Goal: Task Accomplishment & Management: Manage account settings

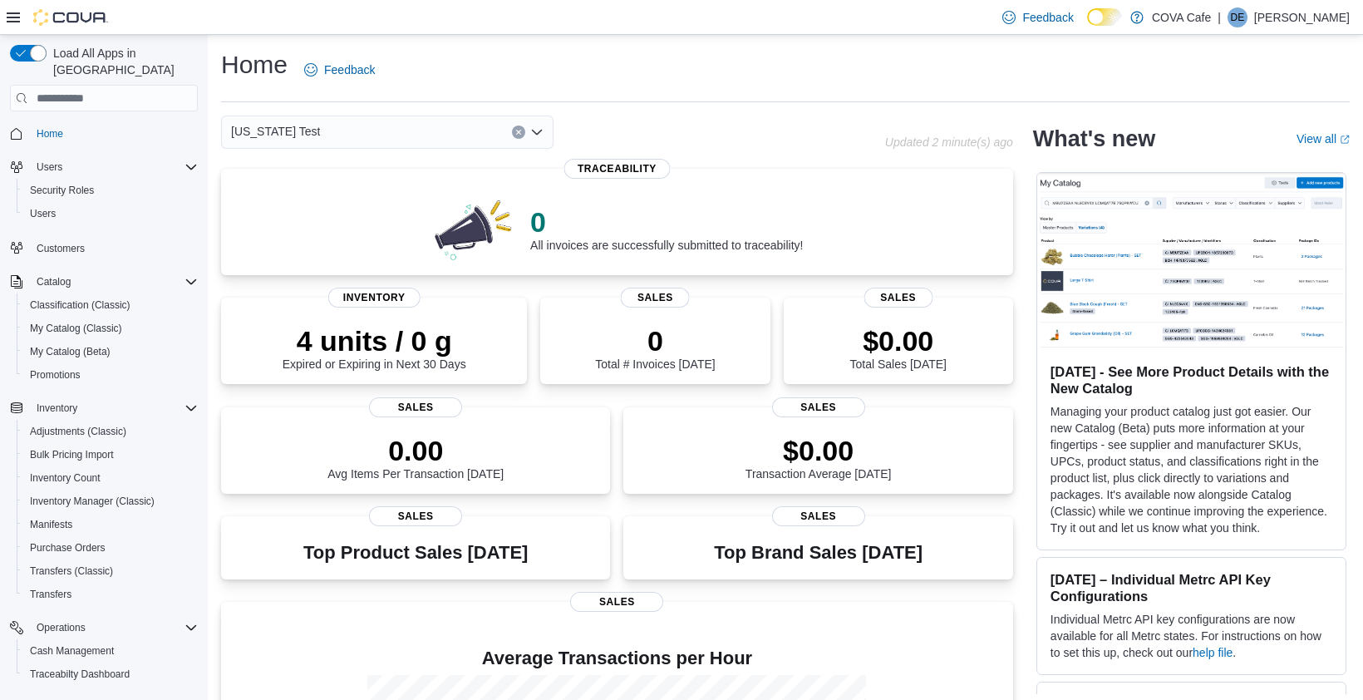
click at [652, 132] on div "[US_STATE] Test" at bounding box center [553, 132] width 664 height 33
click at [90, 345] on span "My Catalog (Beta)" at bounding box center [70, 351] width 81 height 13
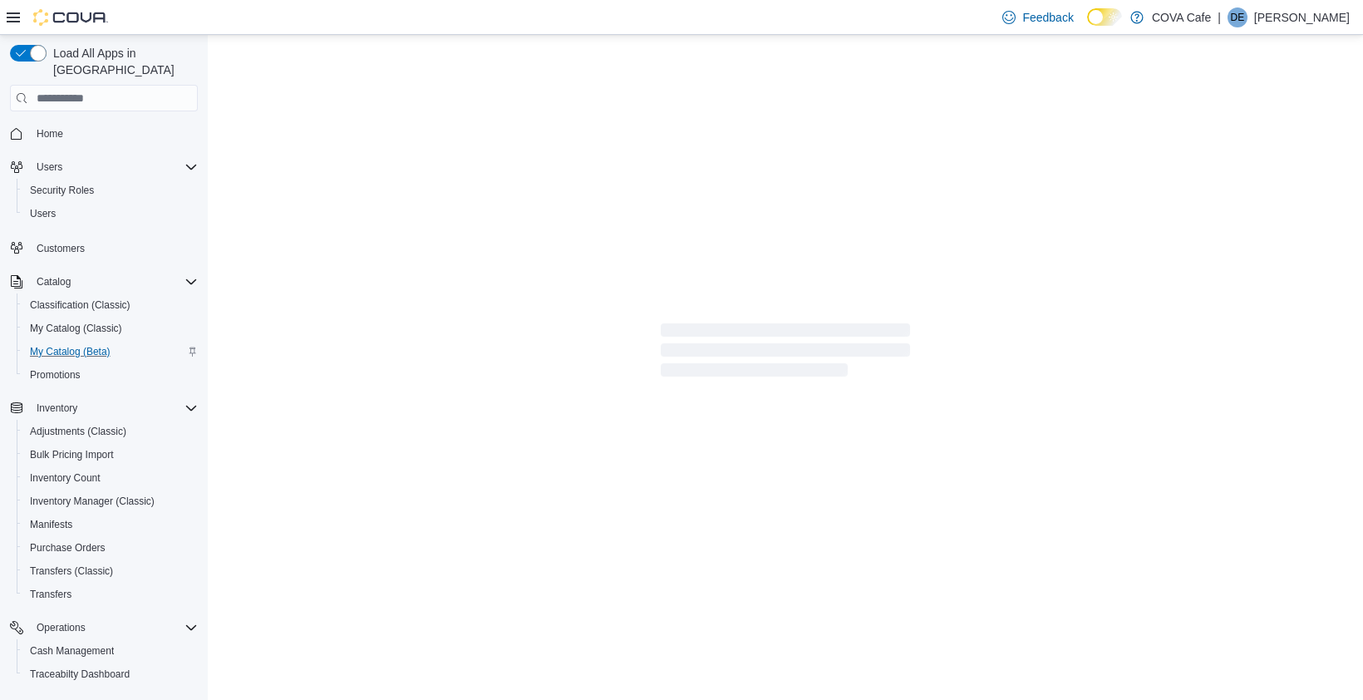
select select "**********"
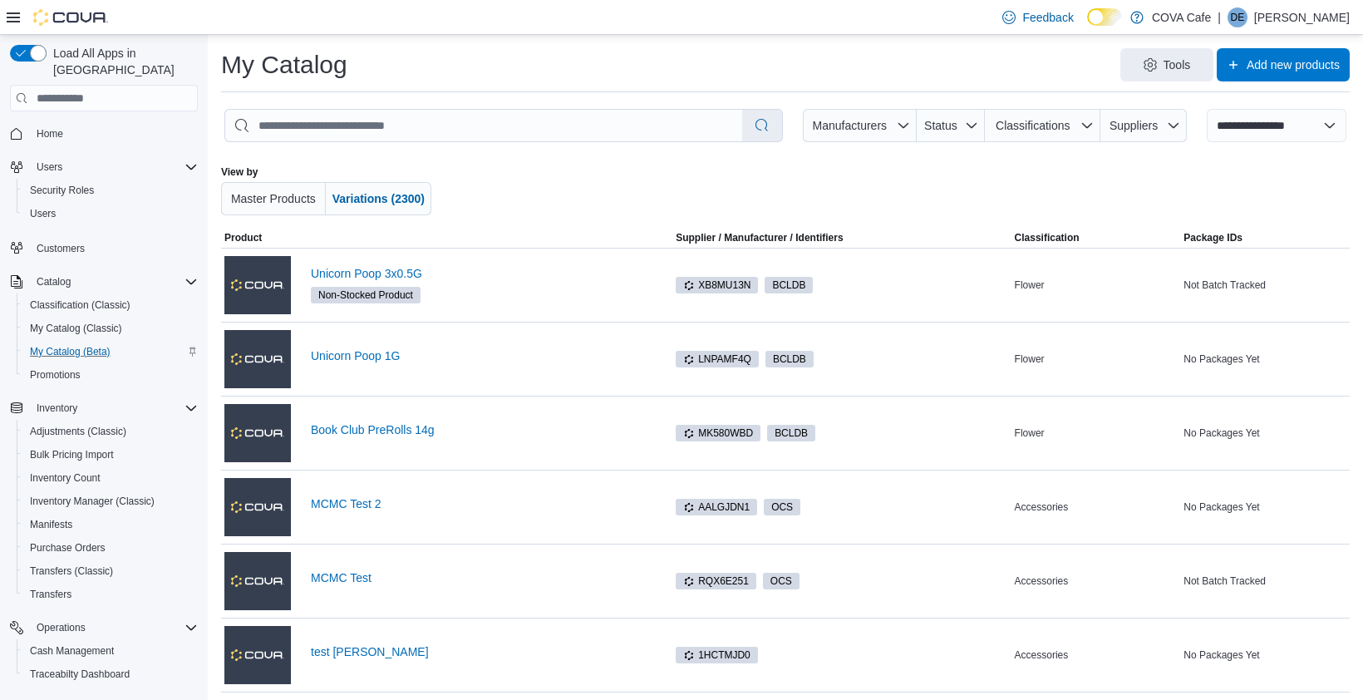
click at [785, 63] on div "Tools Add new products" at bounding box center [855, 64] width 989 height 33
click at [773, 172] on div at bounding box center [785, 190] width 653 height 50
click at [737, 194] on div at bounding box center [785, 190] width 653 height 50
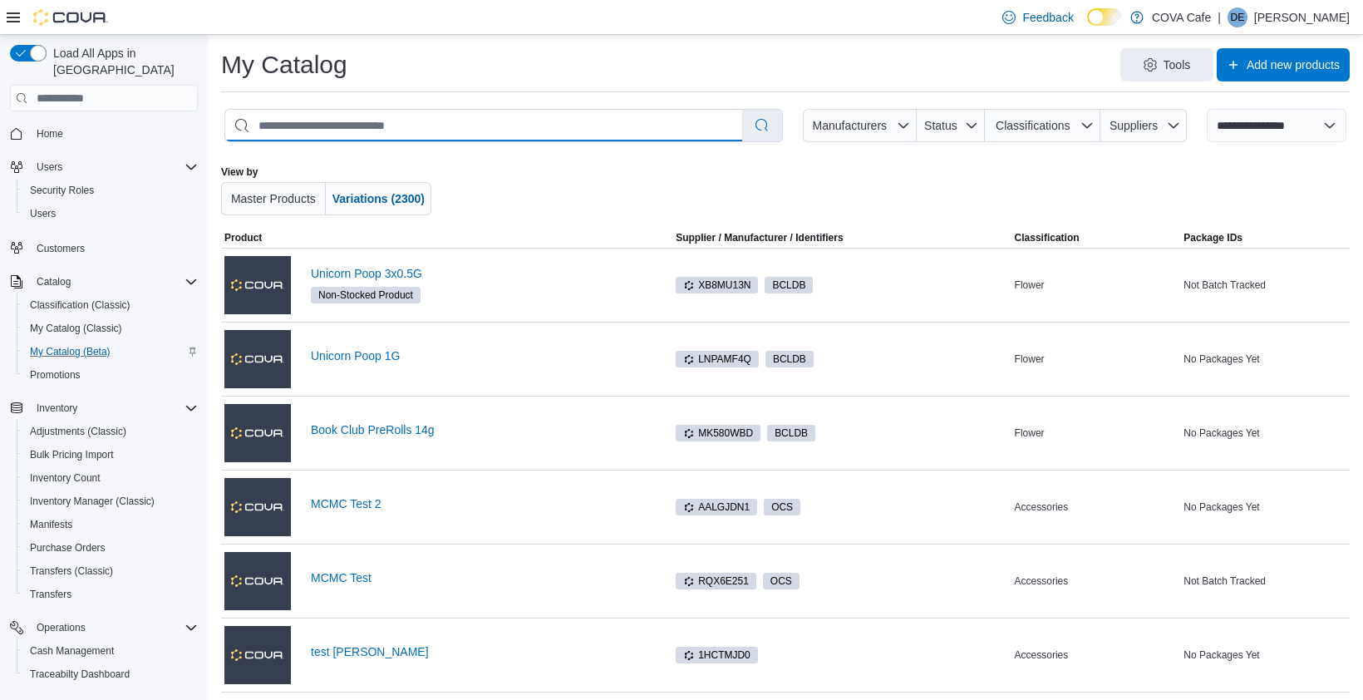
click at [403, 125] on input "search" at bounding box center [483, 126] width 517 height 32
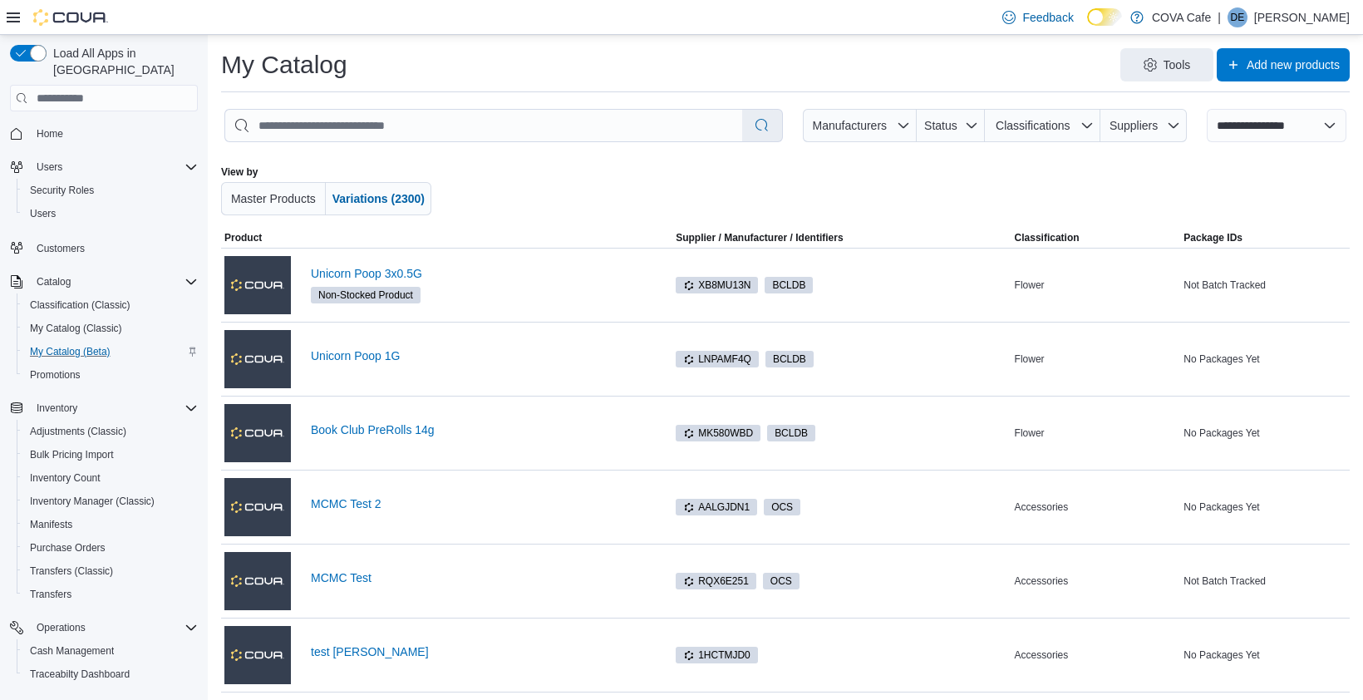
click at [502, 69] on div "Tools Add new products" at bounding box center [855, 64] width 989 height 33
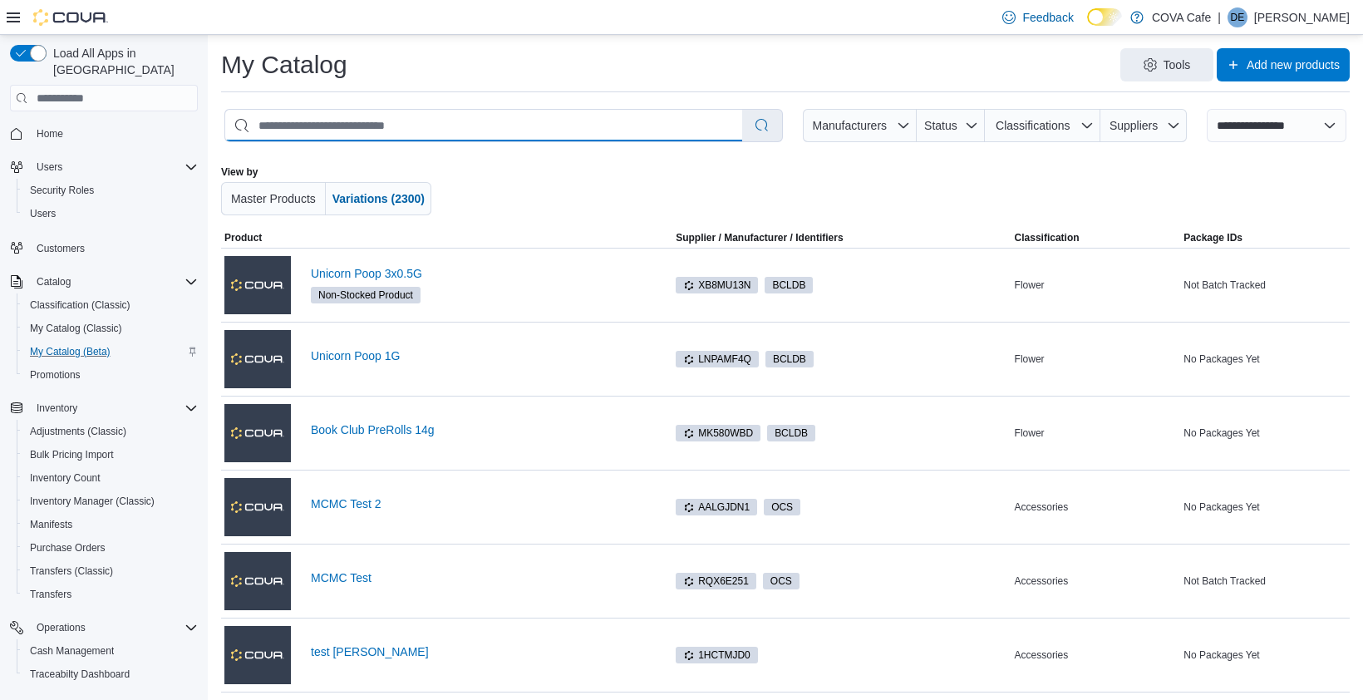
click at [379, 121] on input "search" at bounding box center [483, 126] width 517 height 32
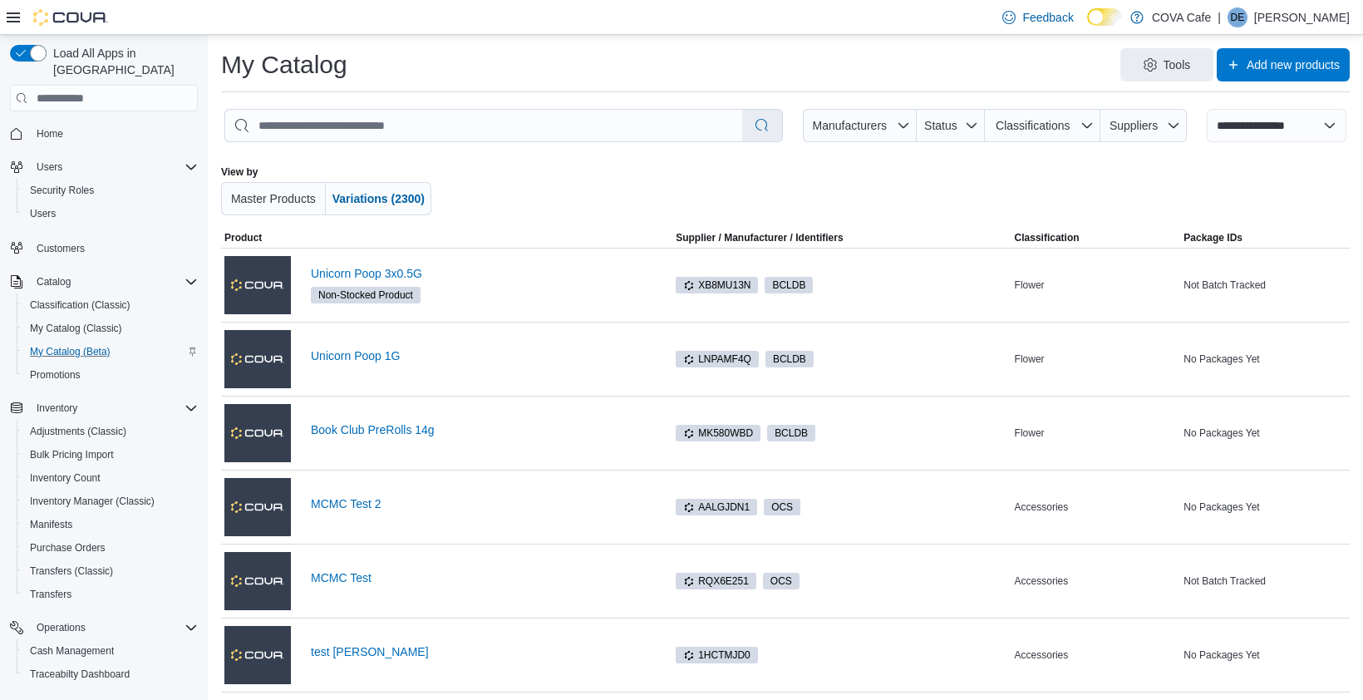
click at [552, 188] on div at bounding box center [785, 190] width 653 height 50
click at [298, 209] on span "Master Products" at bounding box center [273, 198] width 91 height 33
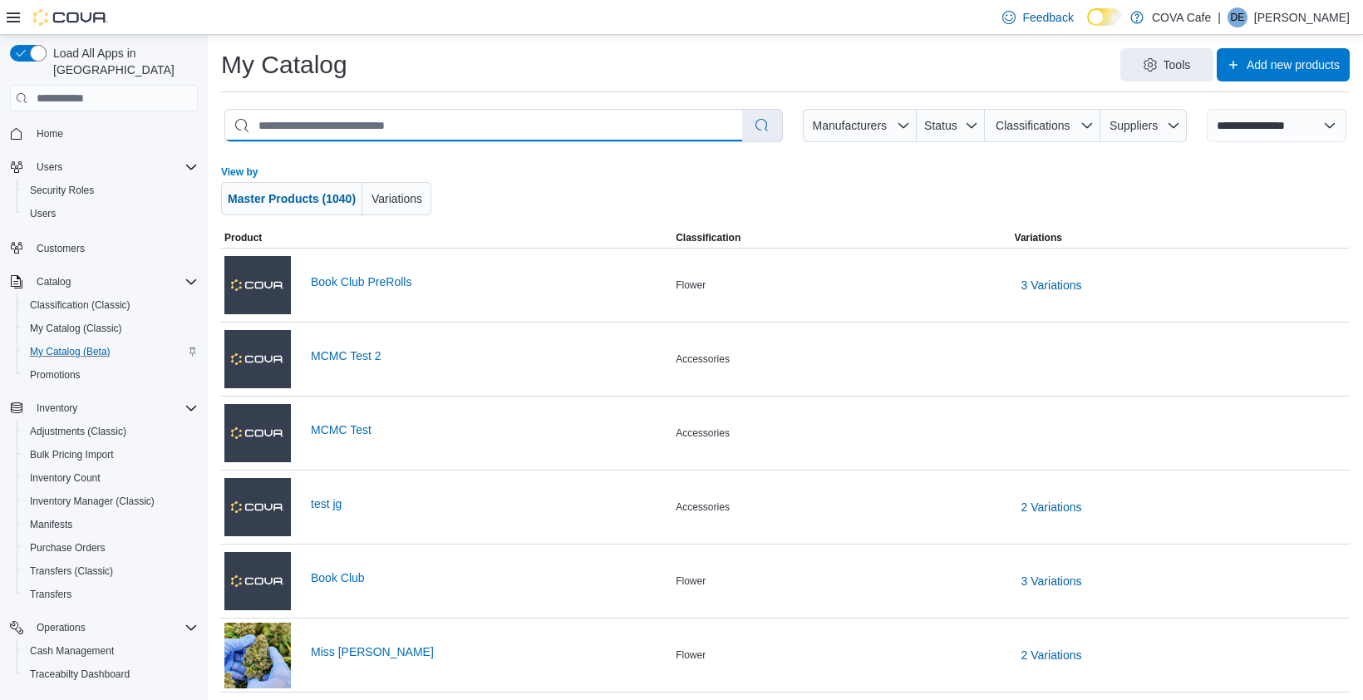
click at [430, 116] on input "search" at bounding box center [483, 126] width 517 height 32
type input "***"
select select "*********"
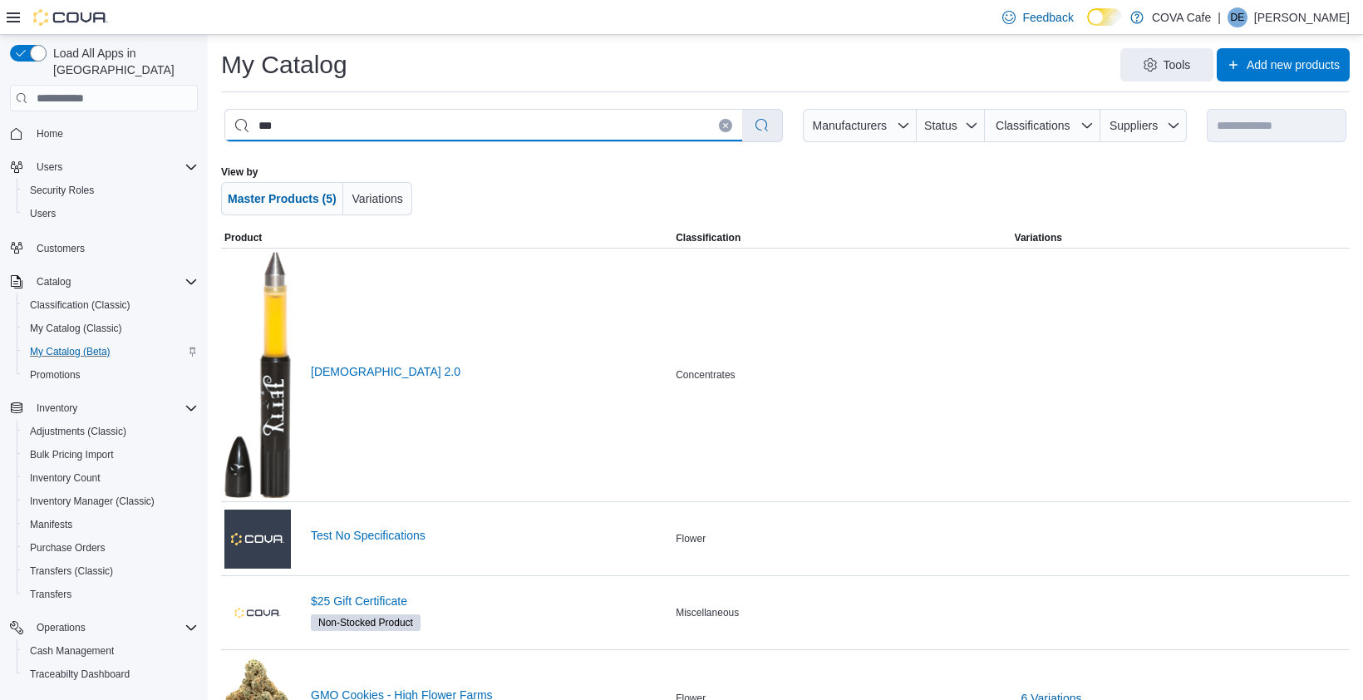
type input "***"
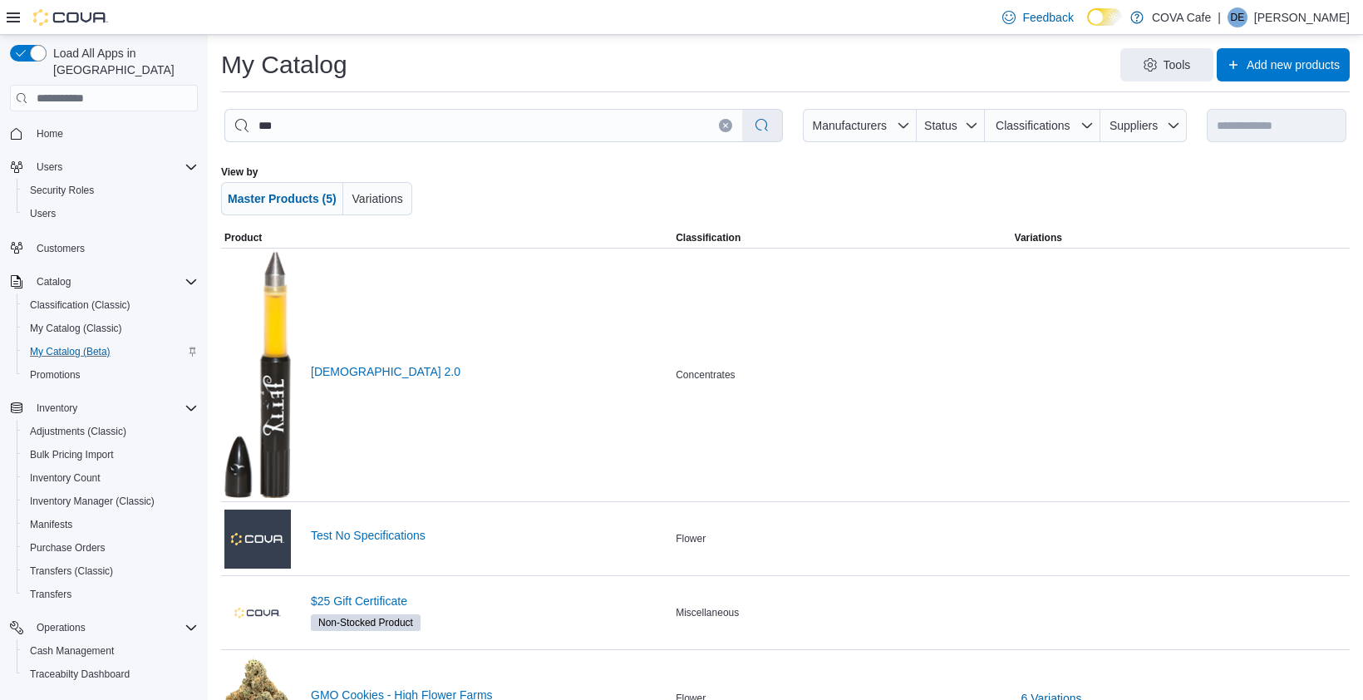
click at [549, 188] on div at bounding box center [785, 190] width 653 height 50
click at [724, 125] on icon "Clear input" at bounding box center [726, 126] width 4 height 4
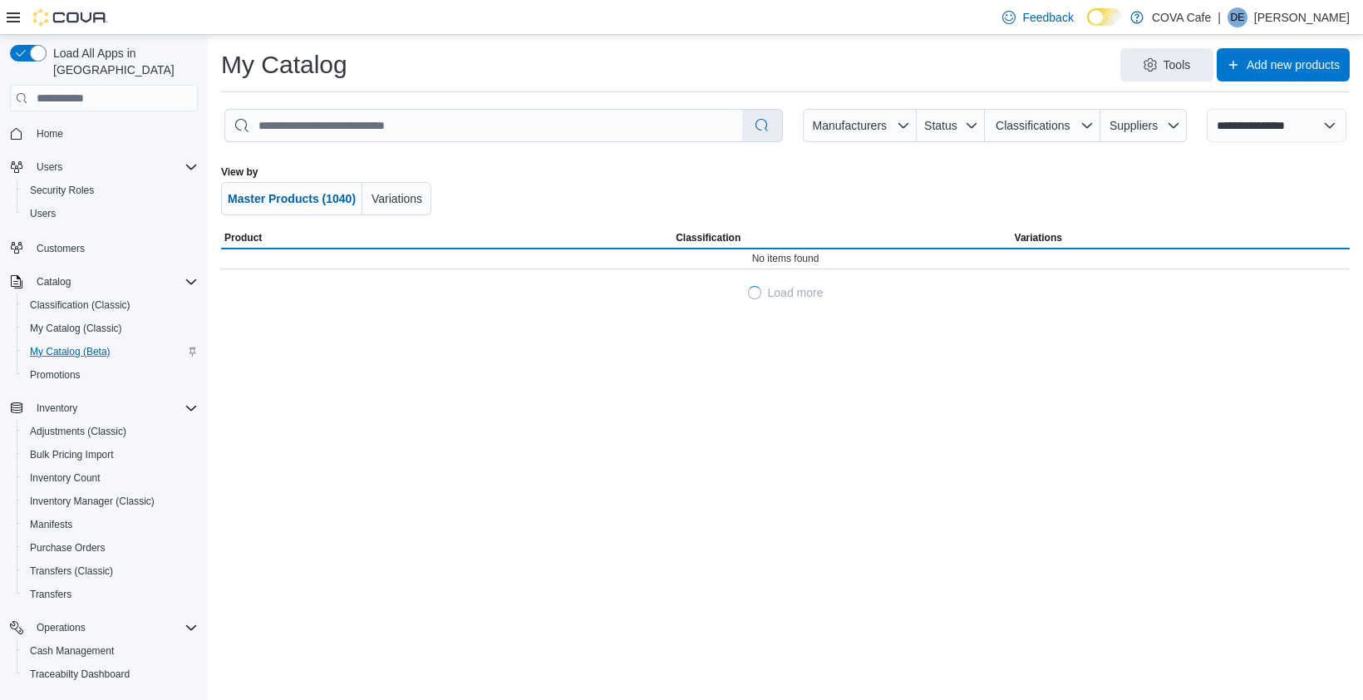
click at [562, 193] on div at bounding box center [785, 190] width 653 height 50
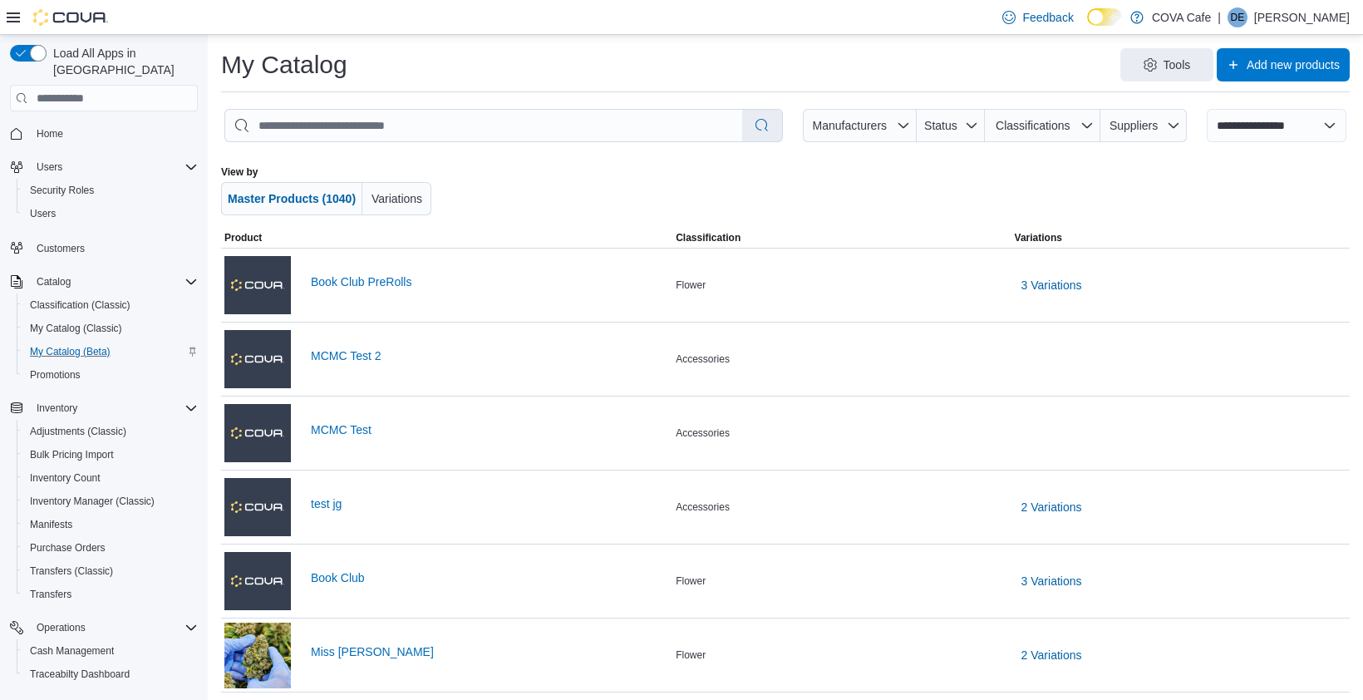
click at [562, 193] on div at bounding box center [785, 190] width 653 height 50
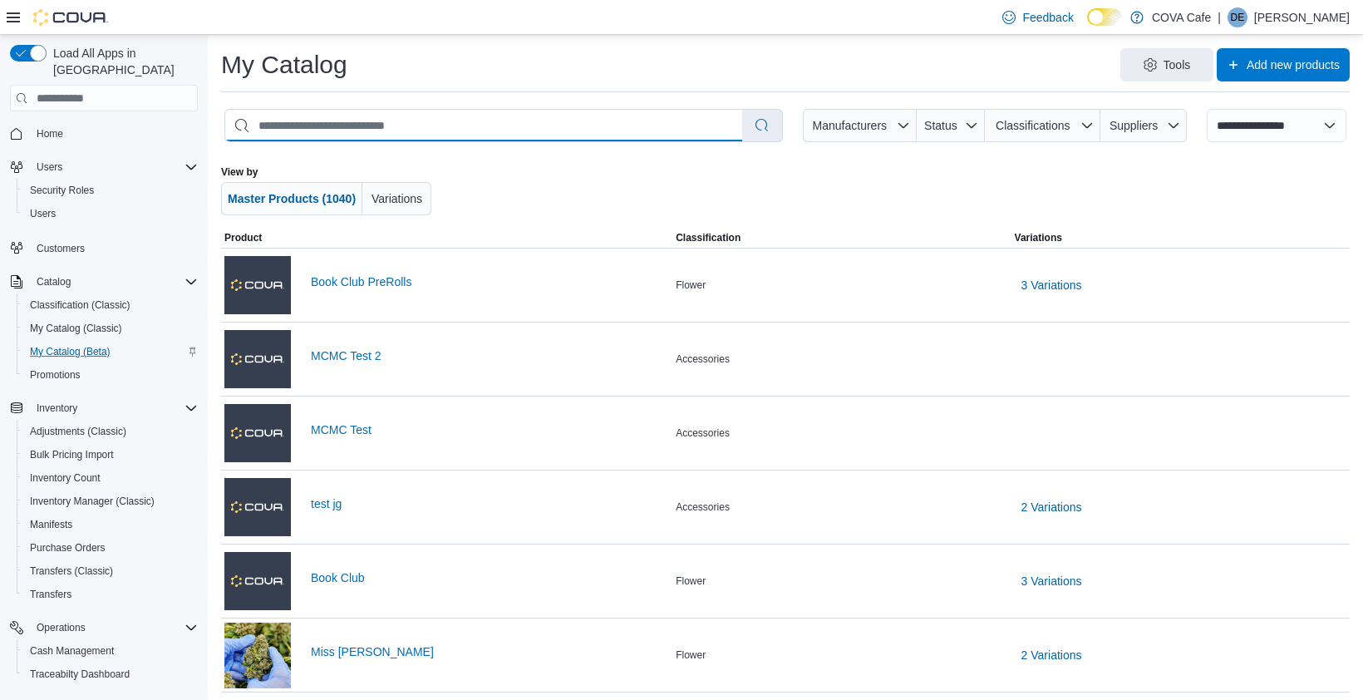
click at [513, 129] on input "search" at bounding box center [483, 126] width 517 height 32
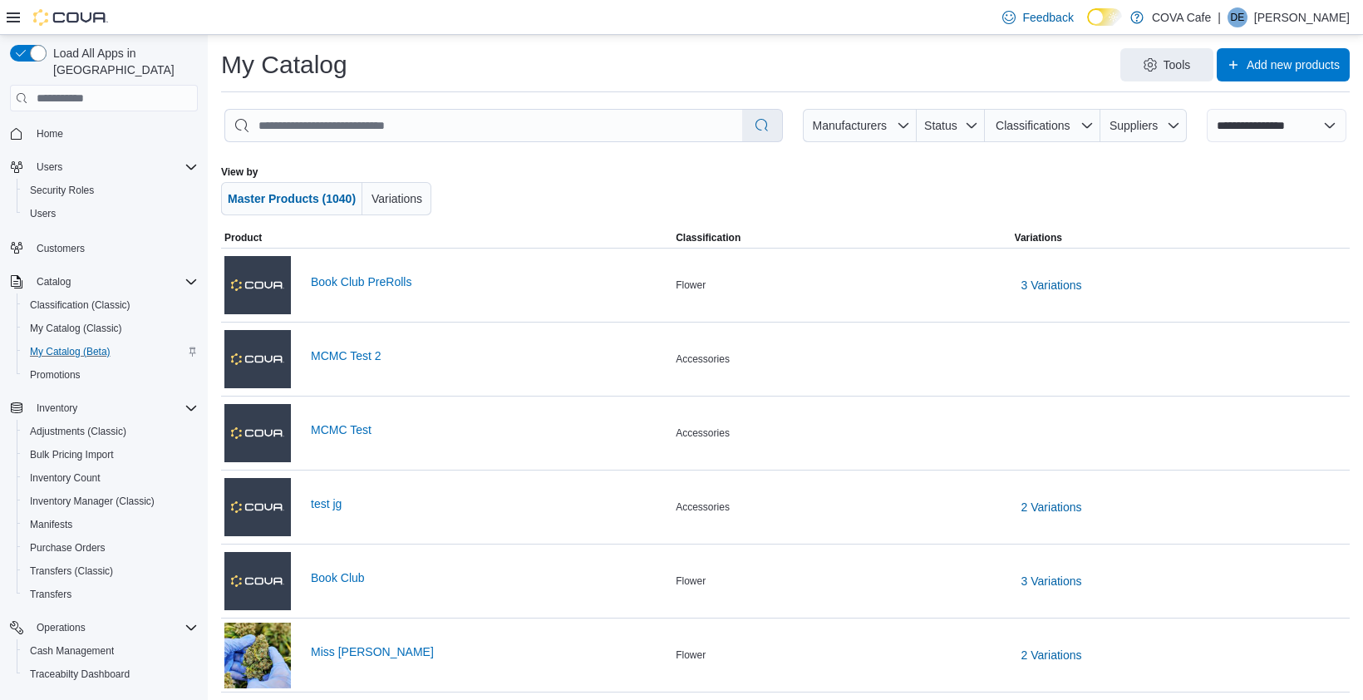
click at [519, 194] on div at bounding box center [785, 190] width 653 height 50
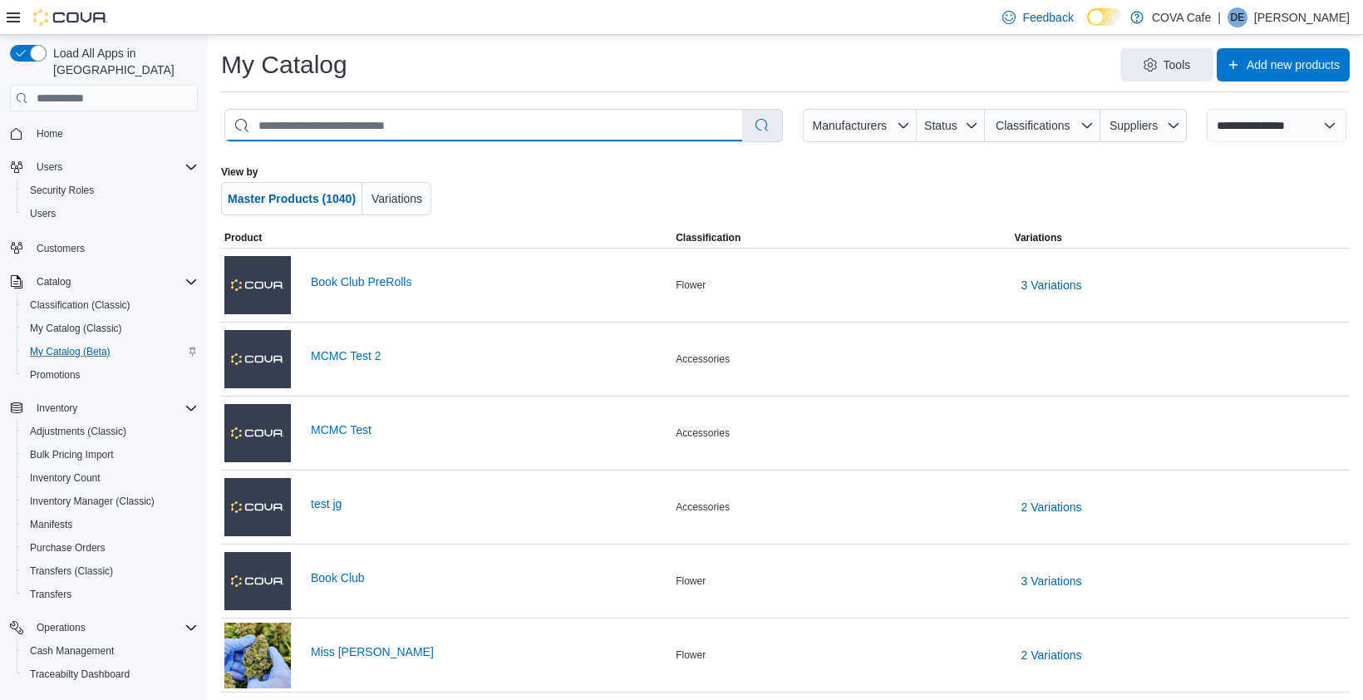
click at [356, 129] on input "search" at bounding box center [483, 126] width 517 height 32
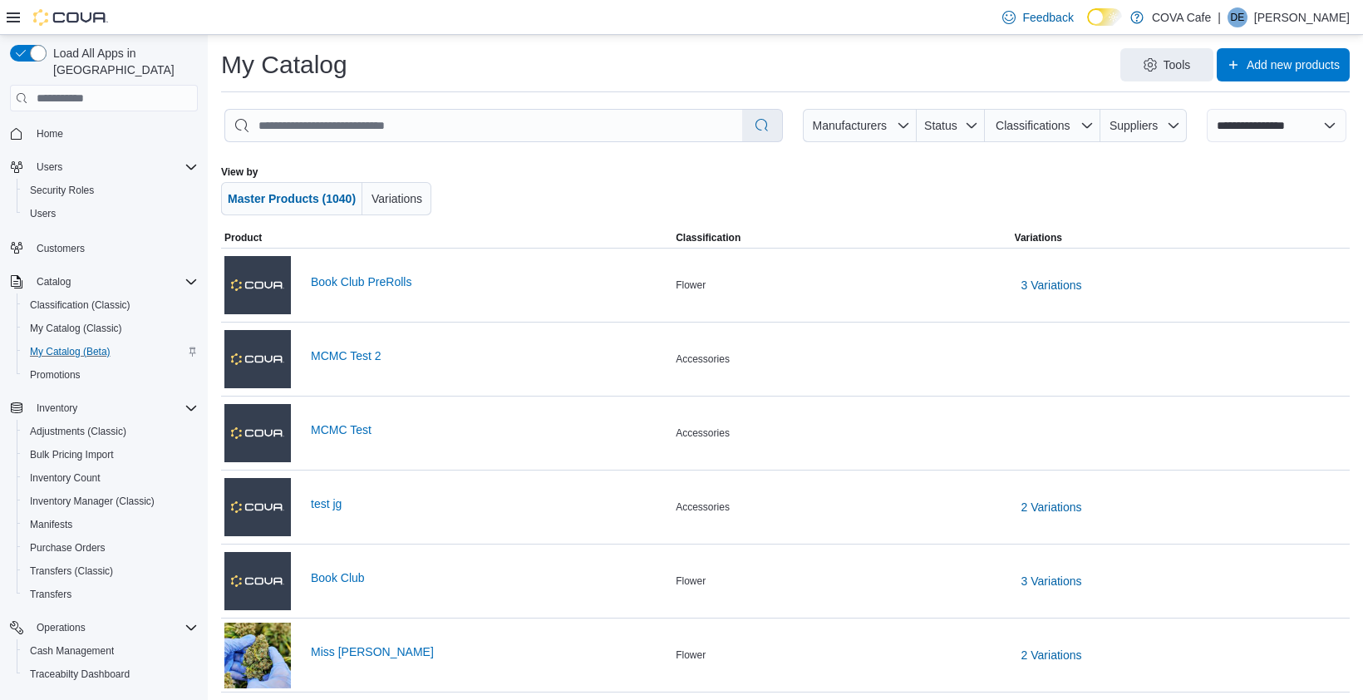
click at [495, 181] on div at bounding box center [785, 190] width 653 height 50
click at [888, 126] on span "Manufacturers" at bounding box center [860, 125] width 100 height 33
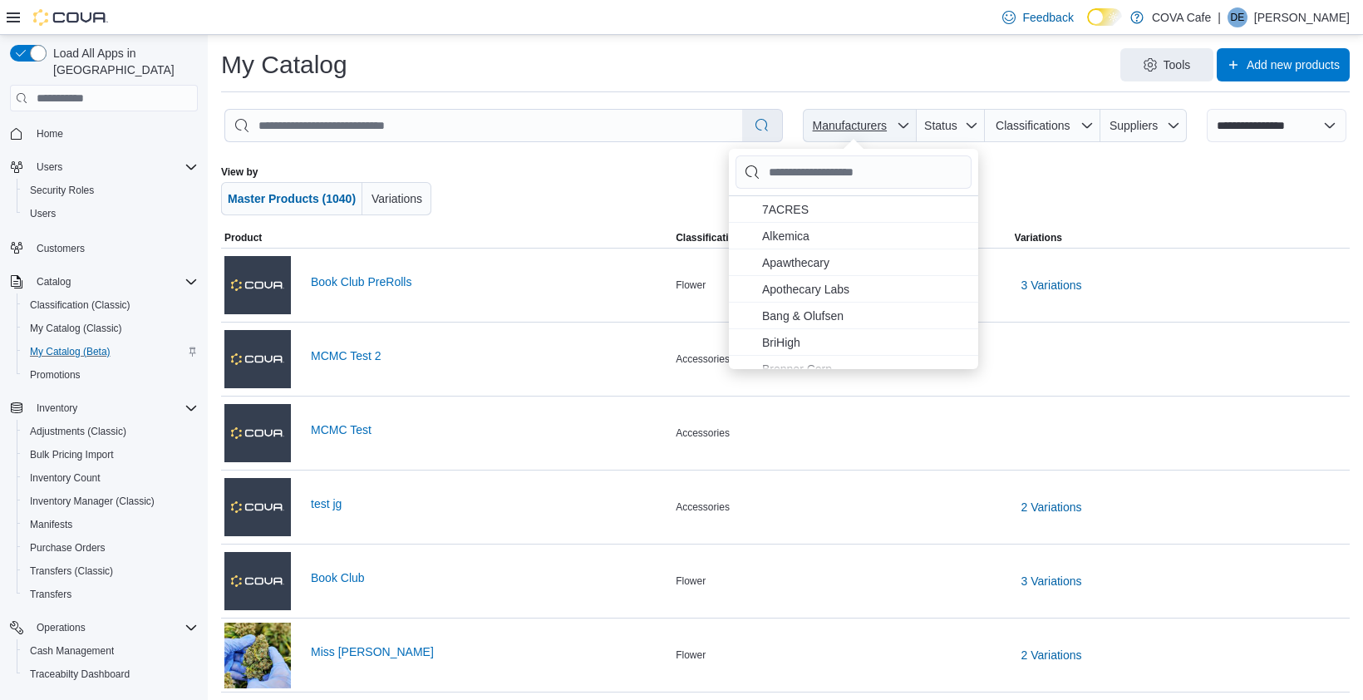
click at [674, 180] on div at bounding box center [785, 190] width 653 height 50
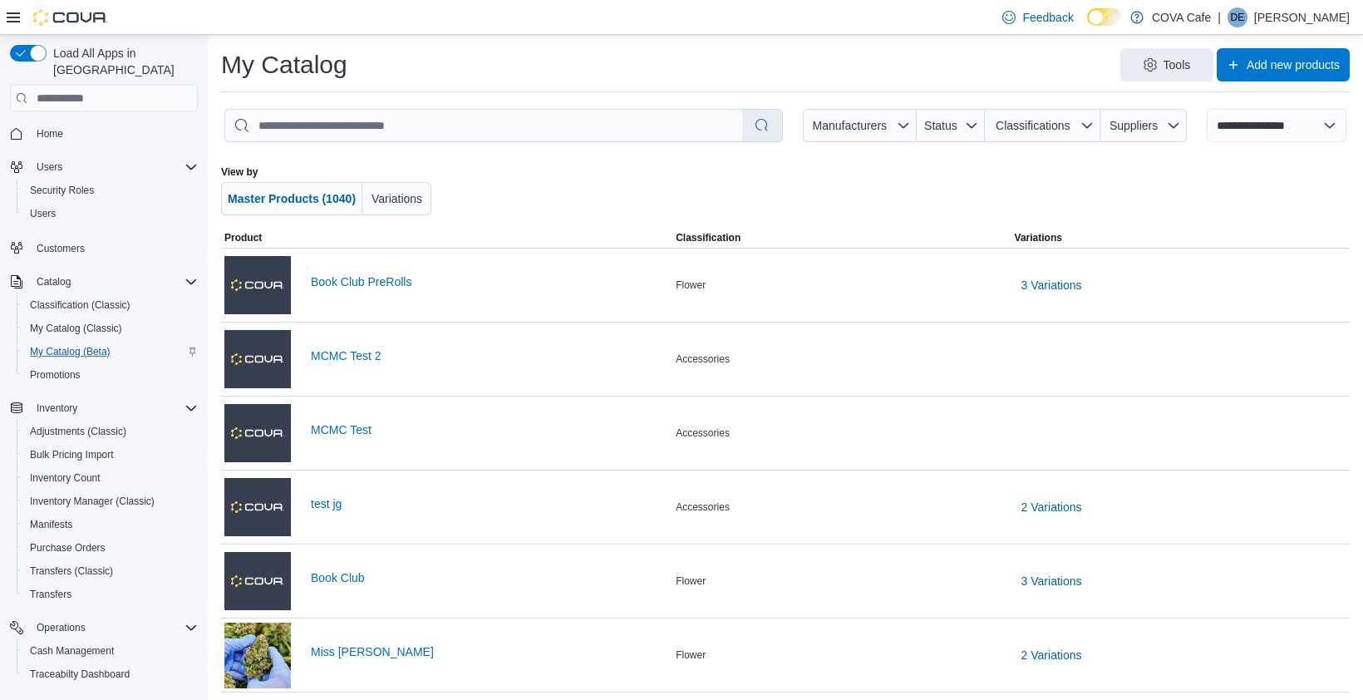
click at [928, 184] on div at bounding box center [785, 190] width 653 height 50
click at [866, 119] on span "Manufacturers" at bounding box center [850, 125] width 74 height 13
click at [985, 130] on button "Classifications" at bounding box center [1043, 125] width 116 height 33
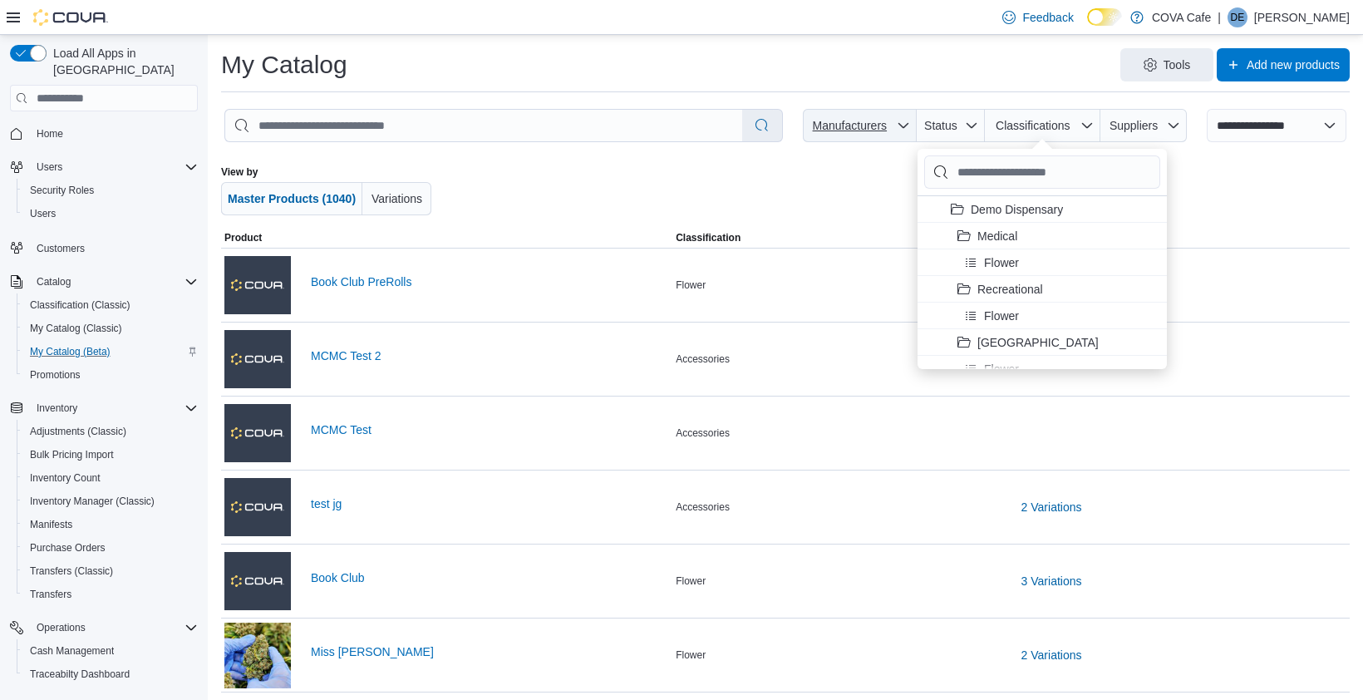
click at [878, 130] on span "Manufacturers" at bounding box center [850, 125] width 74 height 13
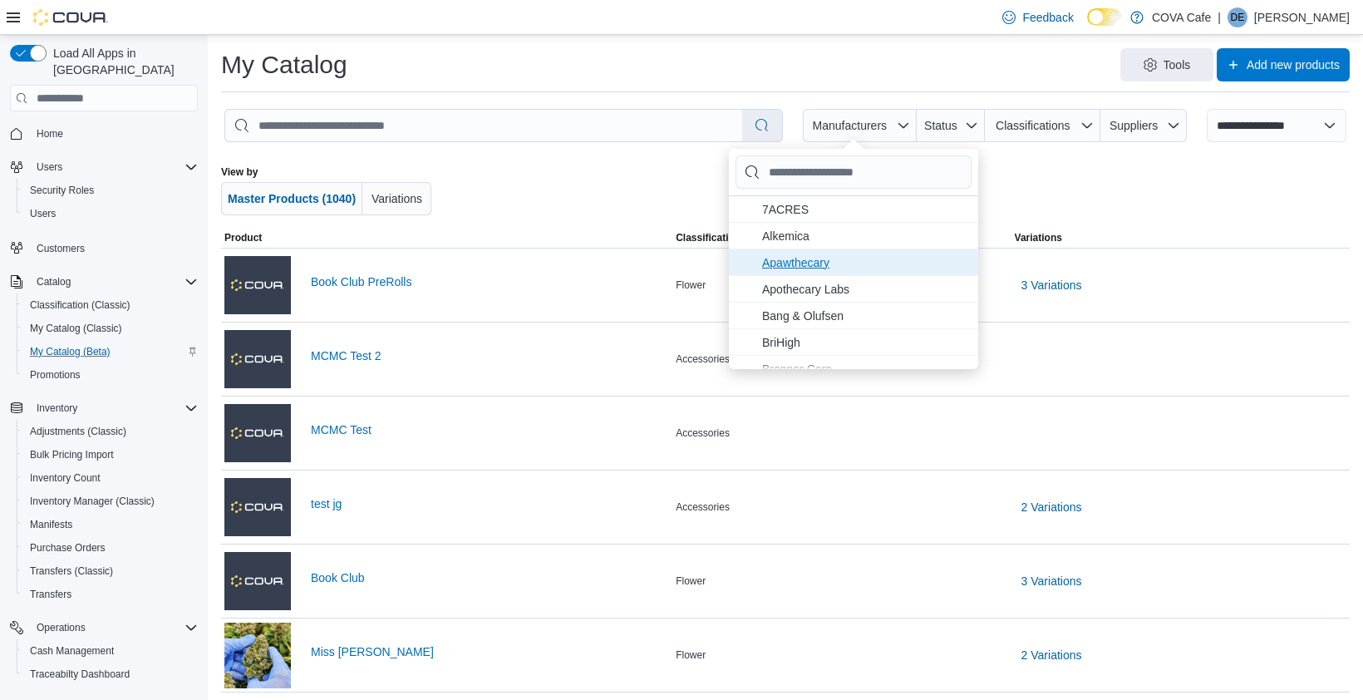
click at [846, 272] on span "Apawthecary . To check this option, press Enter." at bounding box center [853, 262] width 249 height 26
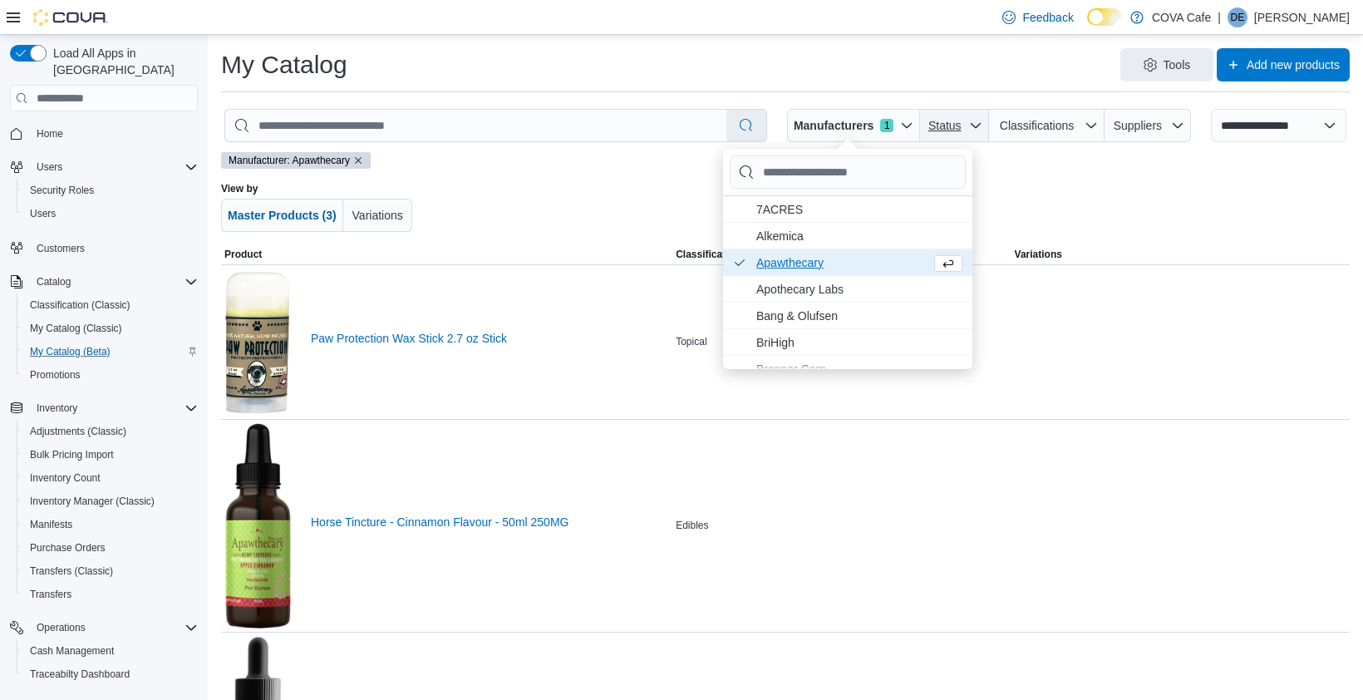
click at [962, 127] on span "Status" at bounding box center [955, 125] width 56 height 33
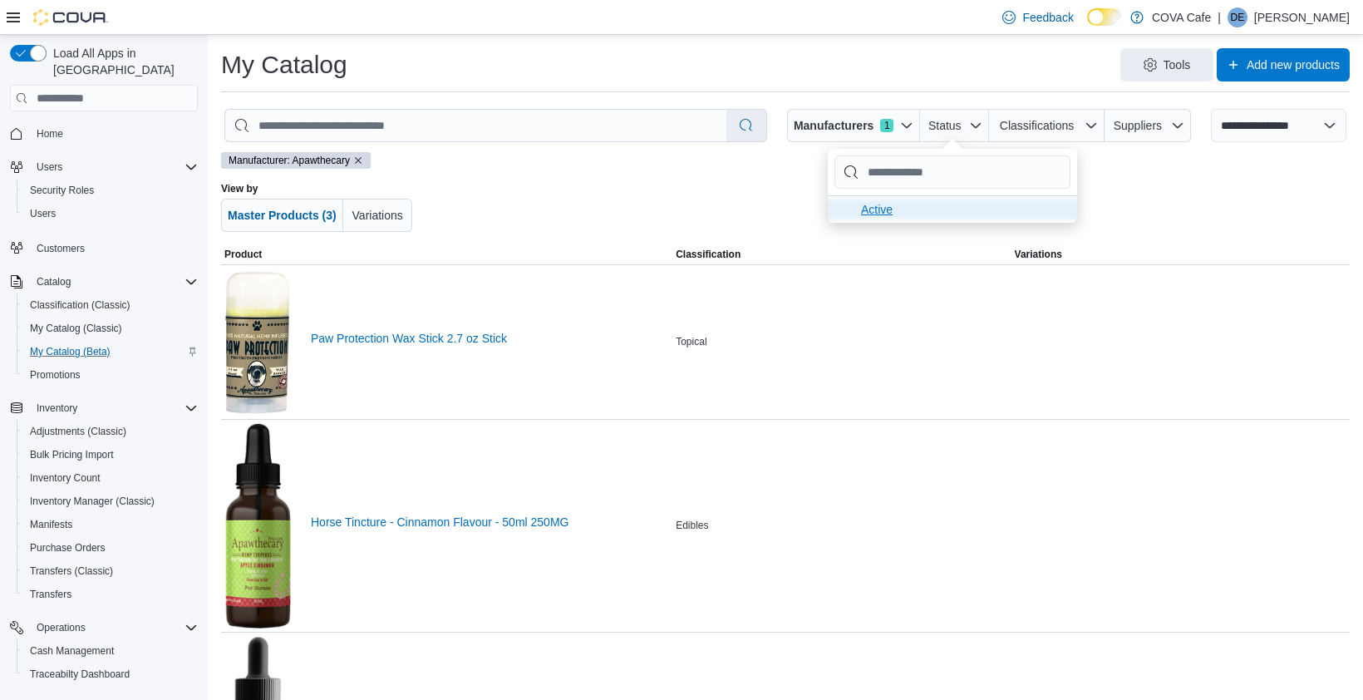
click at [927, 214] on span "Active . To check this option, press Enter." at bounding box center [964, 209] width 206 height 20
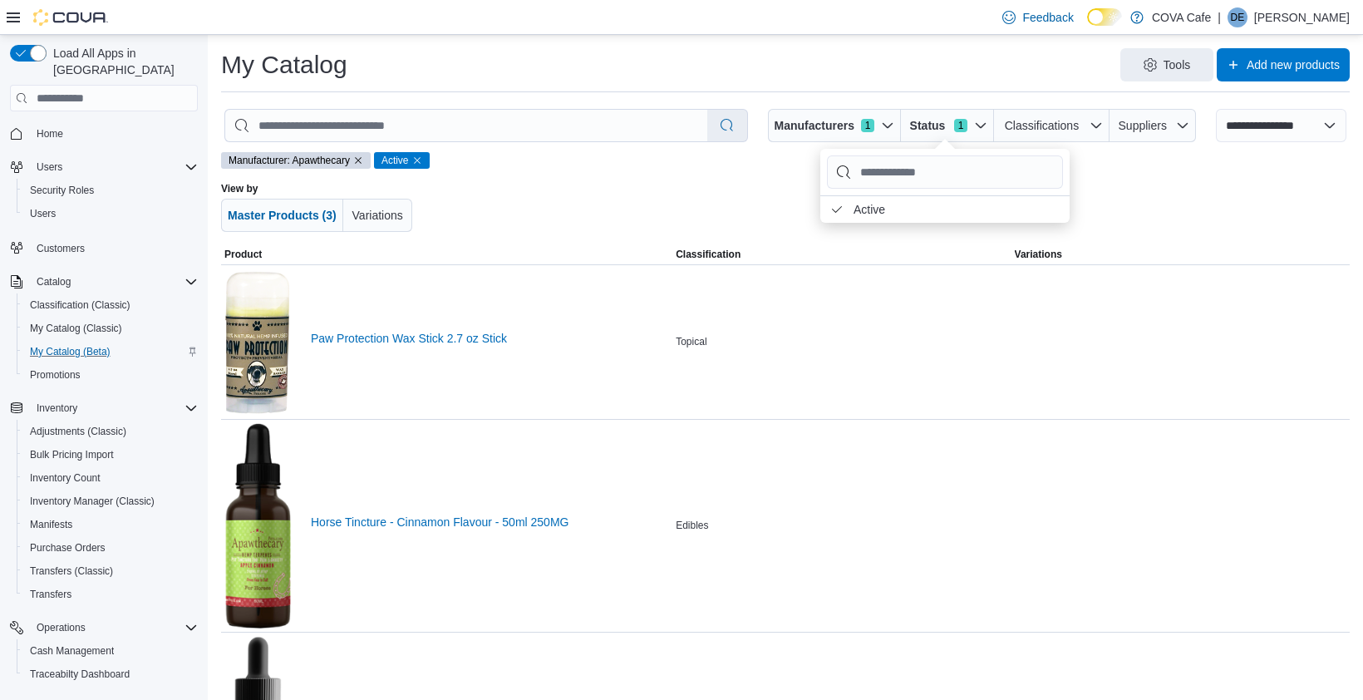
click at [809, 54] on div "Tools Add new products" at bounding box center [855, 64] width 989 height 33
click at [1081, 120] on span "Classifications" at bounding box center [1042, 125] width 82 height 17
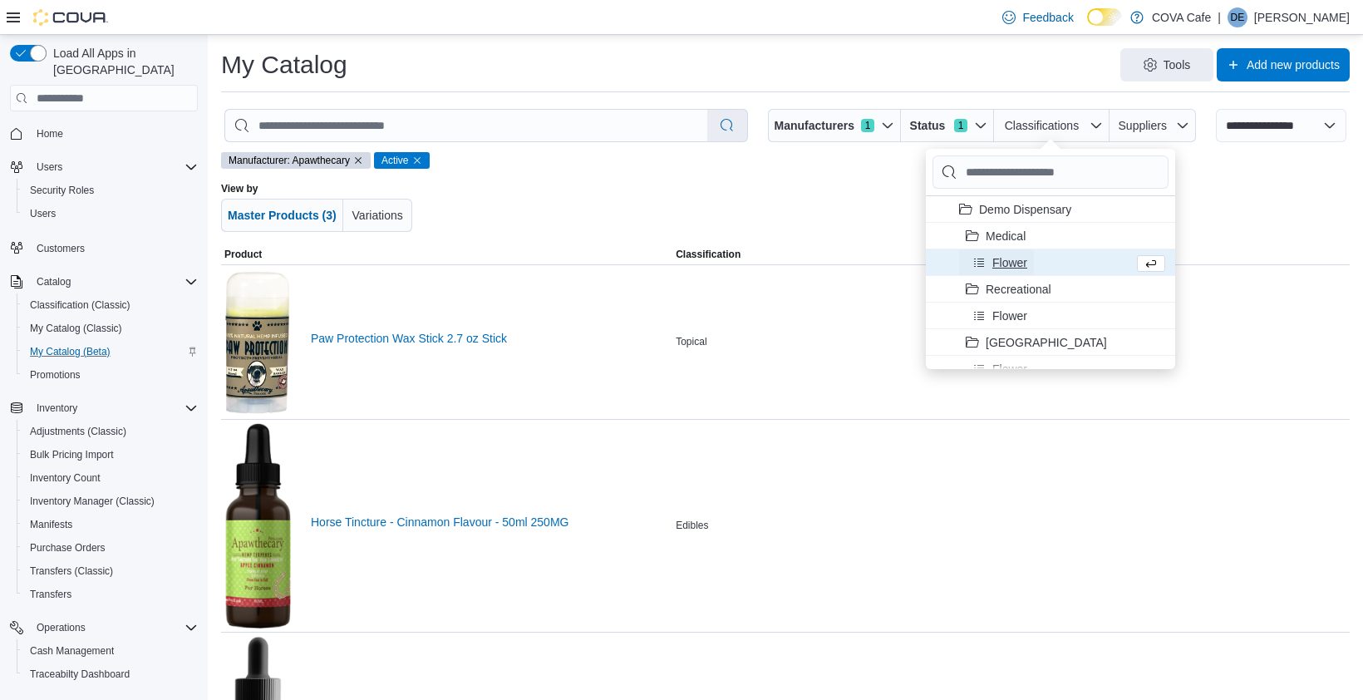
click at [1022, 266] on span "Flower" at bounding box center [1009, 262] width 35 height 17
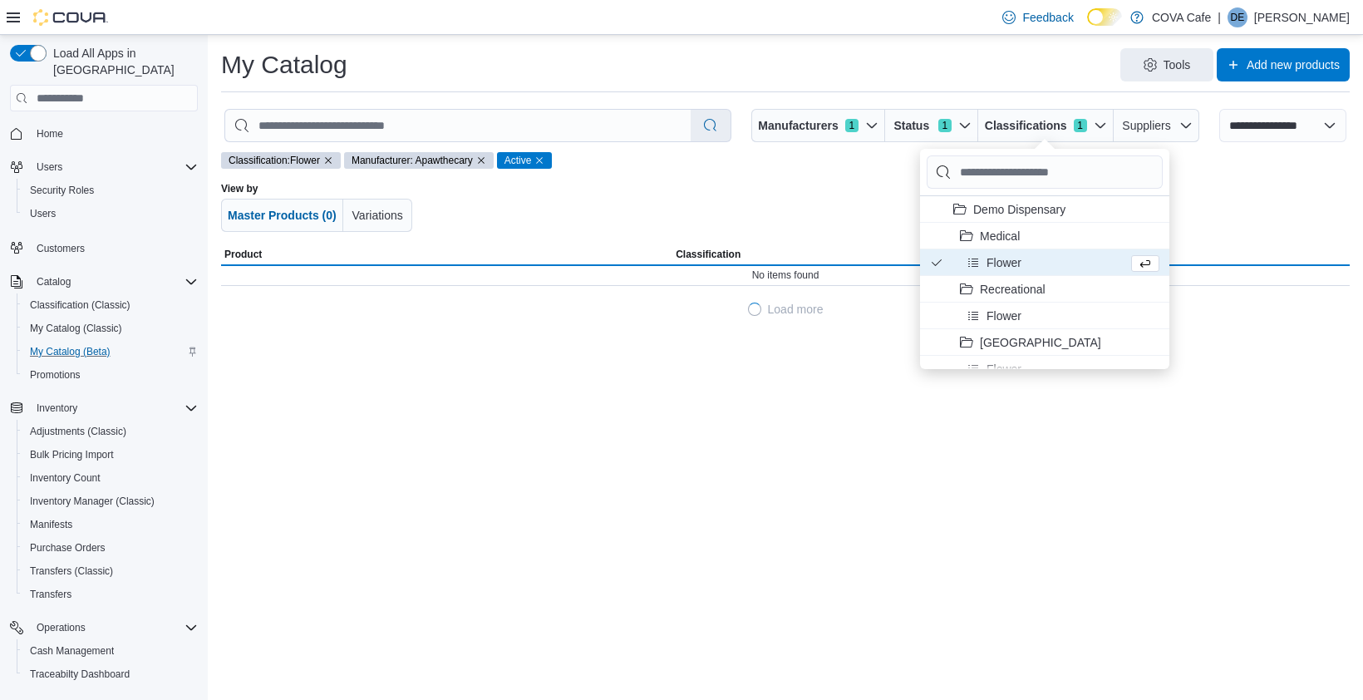
click at [955, 70] on div "Tools Add new products" at bounding box center [855, 64] width 989 height 33
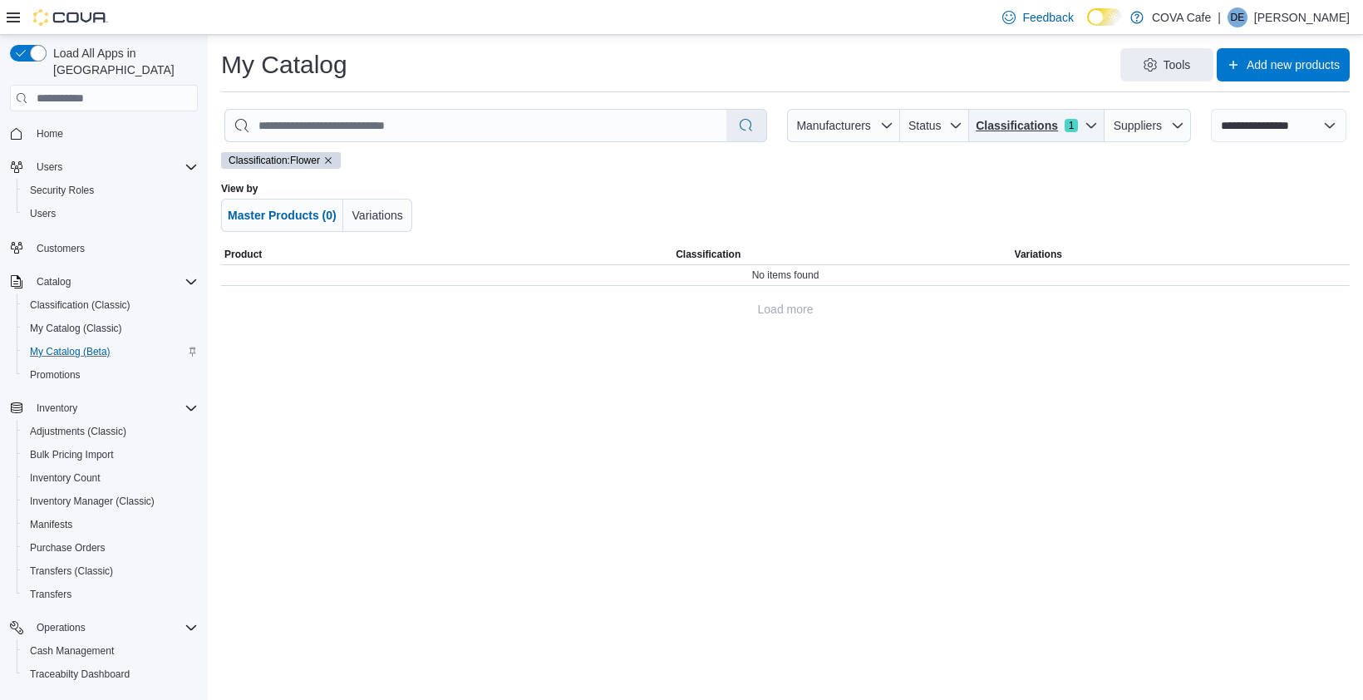
click at [1046, 111] on span "Classifications 1" at bounding box center [1037, 125] width 122 height 33
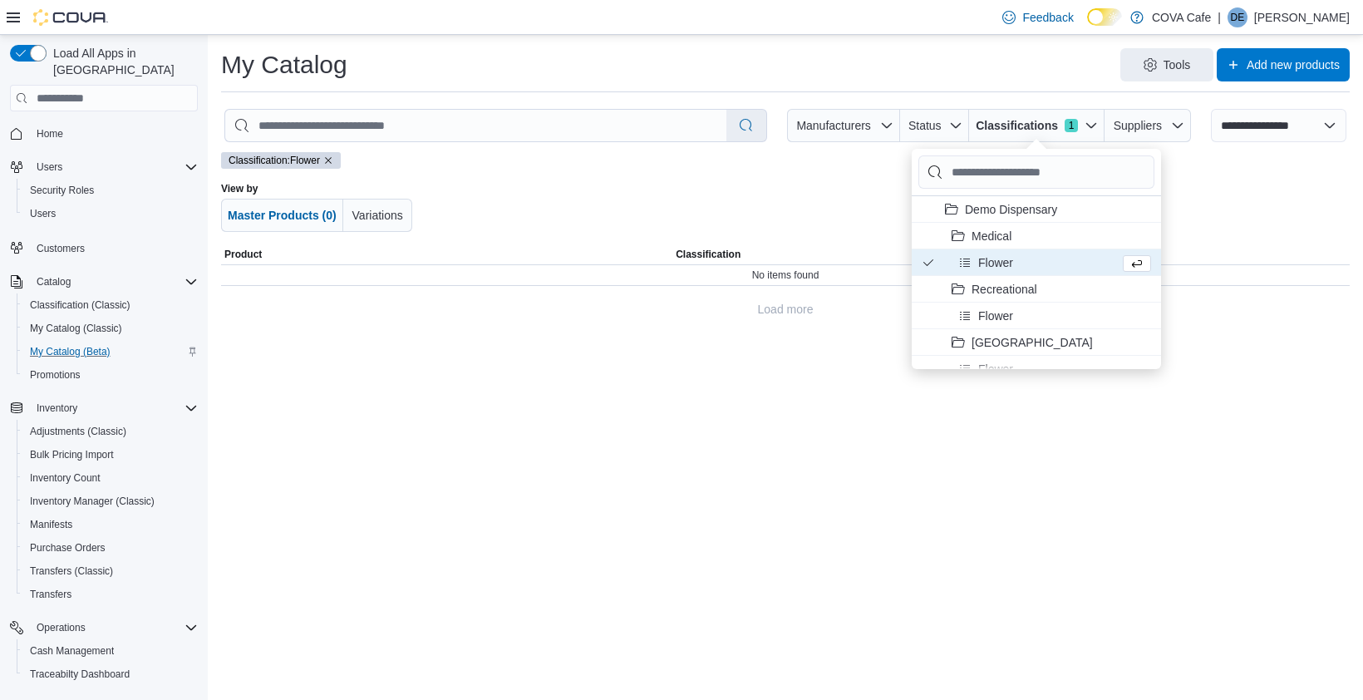
click at [333, 153] on span "Classification: Flower" at bounding box center [281, 160] width 105 height 15
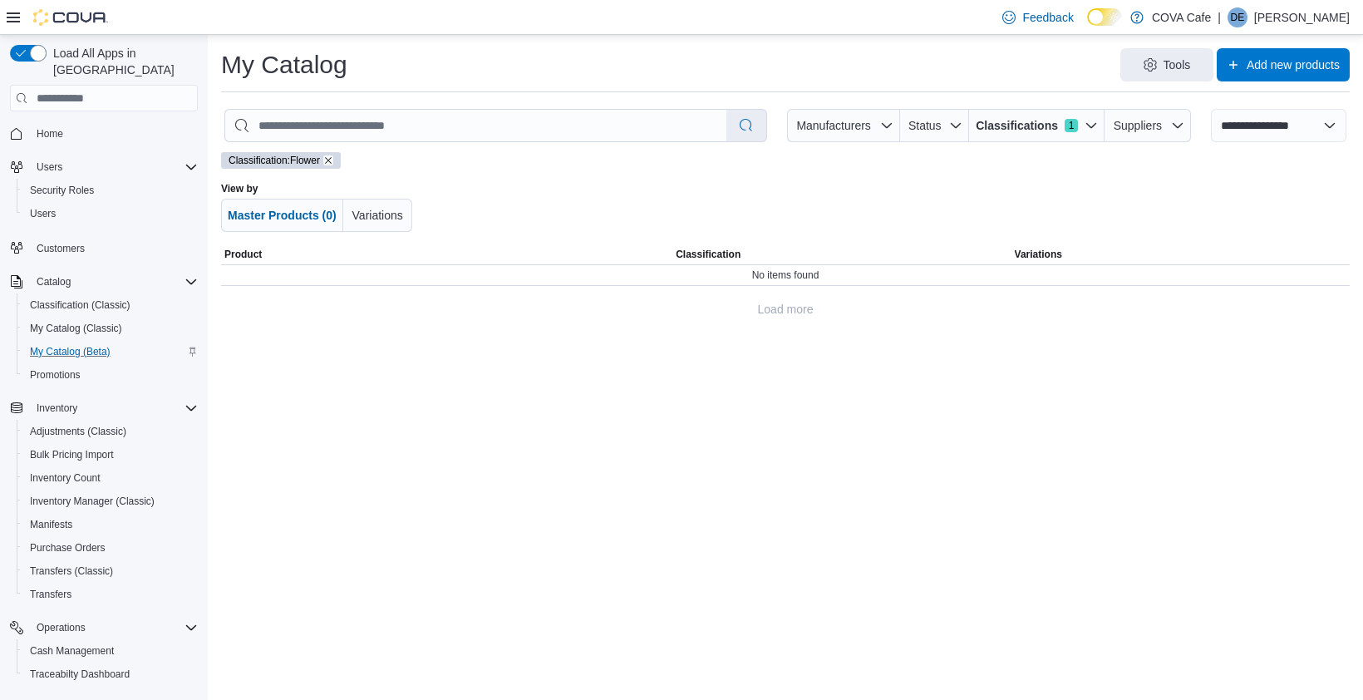
click at [333, 159] on icon "Remove classification filter" at bounding box center [328, 160] width 10 height 10
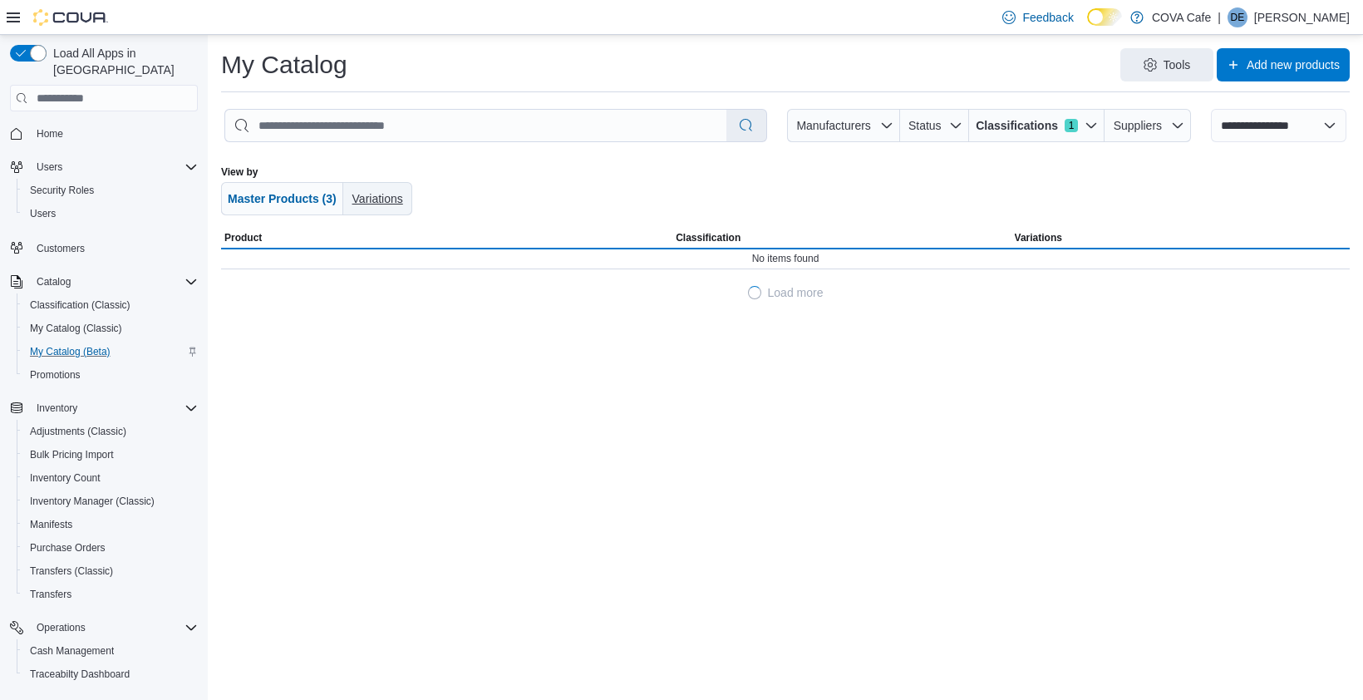
click at [399, 206] on span "Variations" at bounding box center [378, 198] width 56 height 17
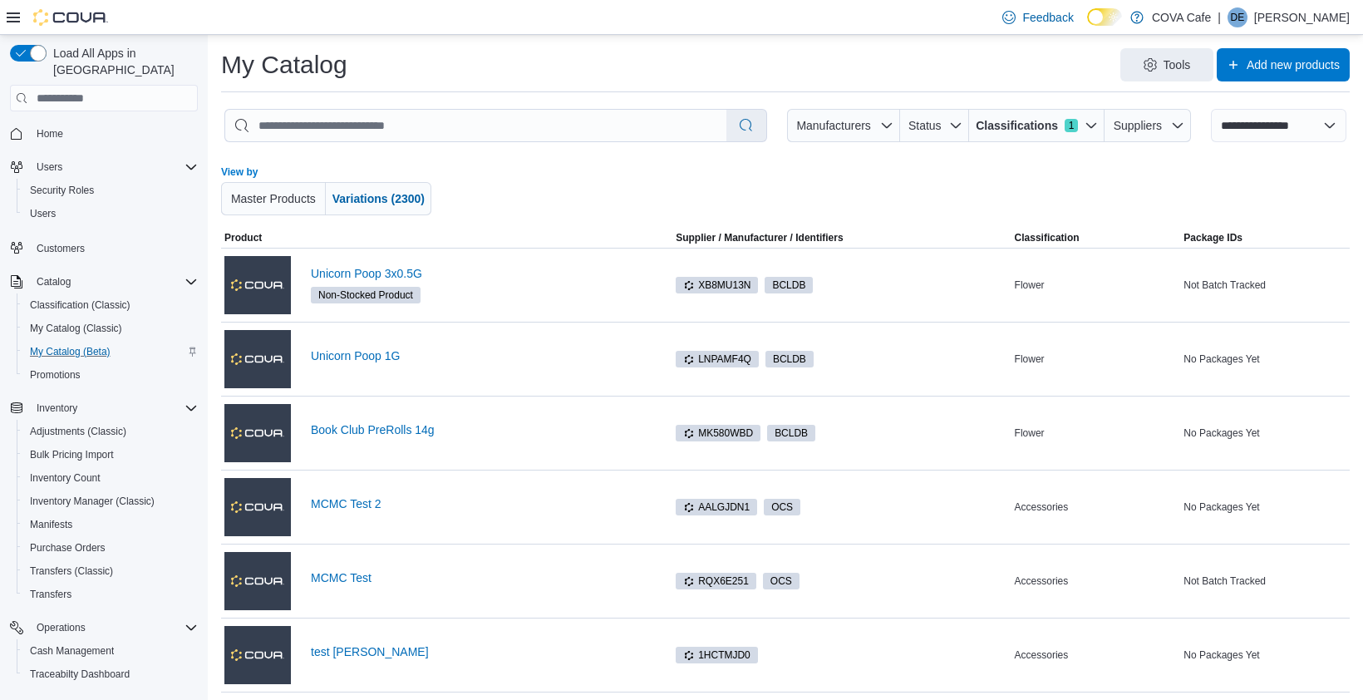
click at [677, 176] on div at bounding box center [785, 190] width 653 height 50
click at [290, 204] on span "Master Products" at bounding box center [273, 198] width 85 height 13
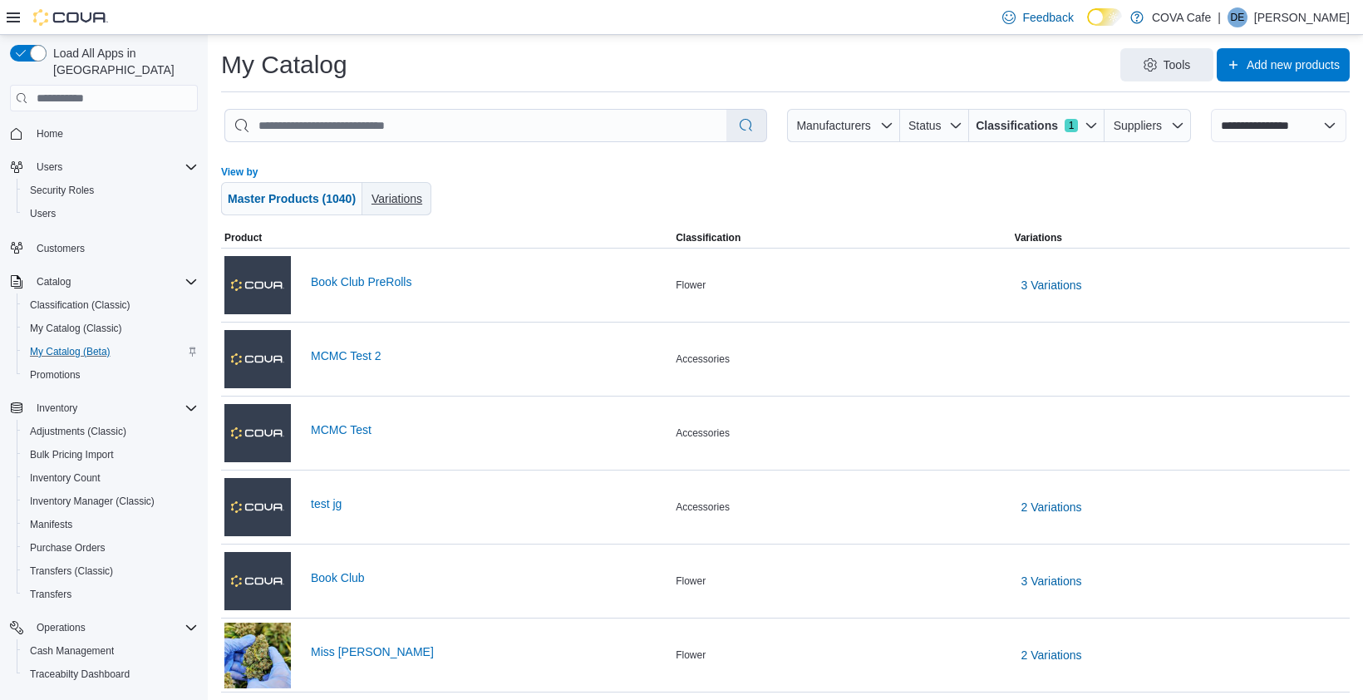
click at [404, 197] on span "Variations" at bounding box center [397, 198] width 51 height 13
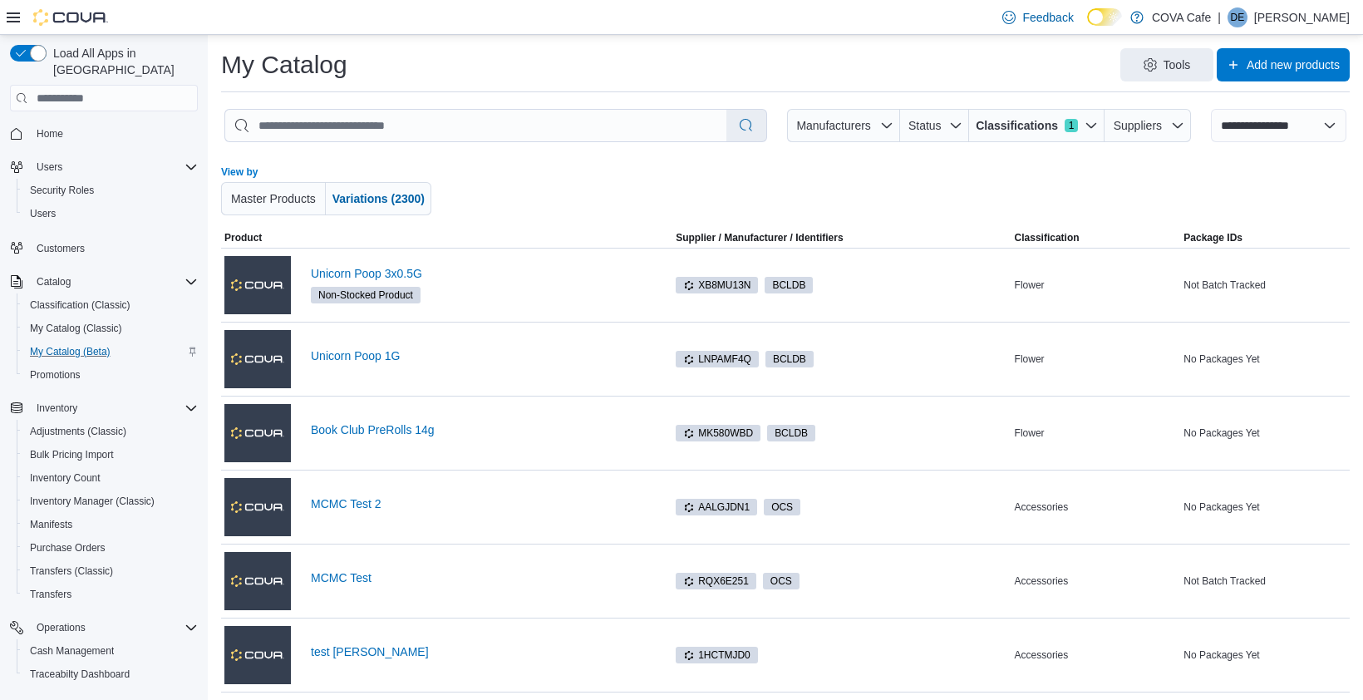
click at [537, 195] on div at bounding box center [785, 190] width 653 height 50
click at [1262, 130] on select "**********" at bounding box center [1278, 125] width 135 height 33
click at [1213, 109] on select "**********" at bounding box center [1278, 125] width 135 height 33
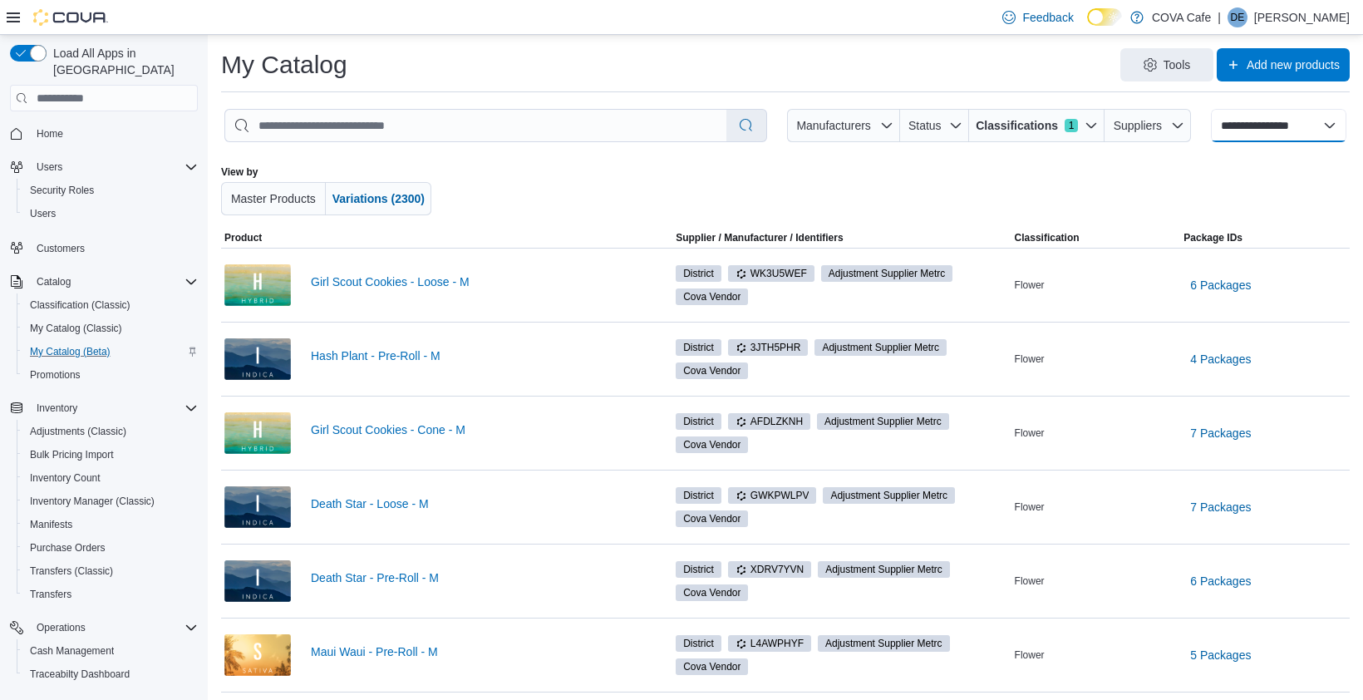
click at [1274, 124] on select "**********" at bounding box center [1278, 125] width 135 height 33
click at [1213, 109] on select "**********" at bounding box center [1278, 125] width 135 height 33
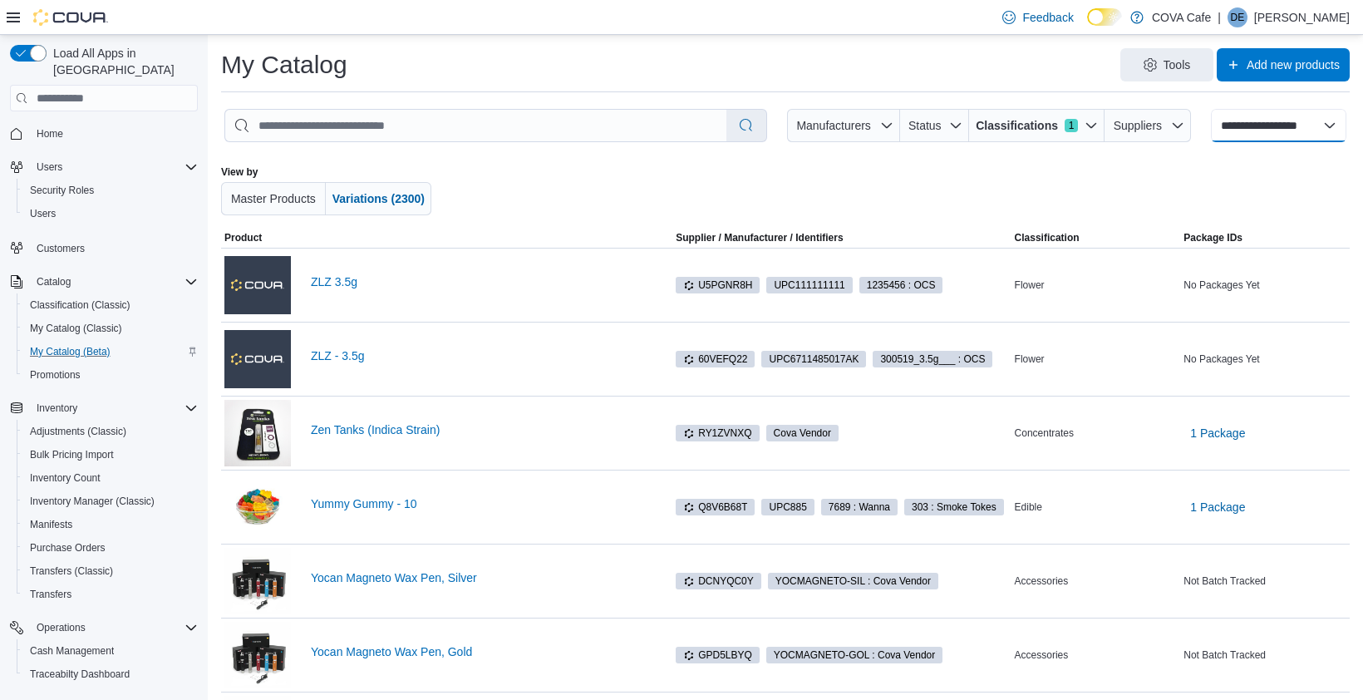
click at [1289, 125] on select "**********" at bounding box center [1278, 125] width 135 height 33
select select "**********"
click at [1213, 109] on select "**********" at bounding box center [1278, 125] width 135 height 33
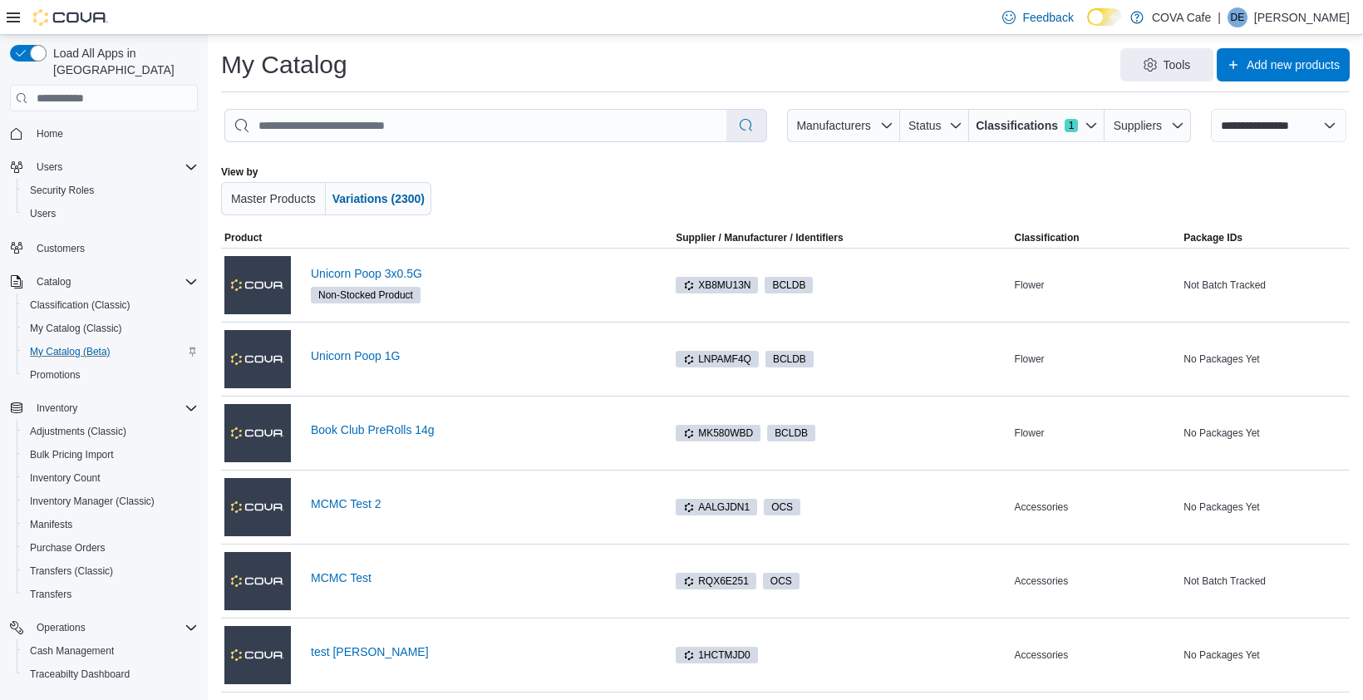
click at [1055, 76] on div "Tools Add new products" at bounding box center [855, 64] width 989 height 33
click at [1032, 65] on div "Tools Add new products" at bounding box center [855, 64] width 989 height 33
click at [1308, 115] on select "**********" at bounding box center [1278, 125] width 135 height 33
click at [866, 63] on div "Tools Add new products" at bounding box center [855, 64] width 989 height 33
click at [1291, 130] on select "**********" at bounding box center [1278, 125] width 135 height 33
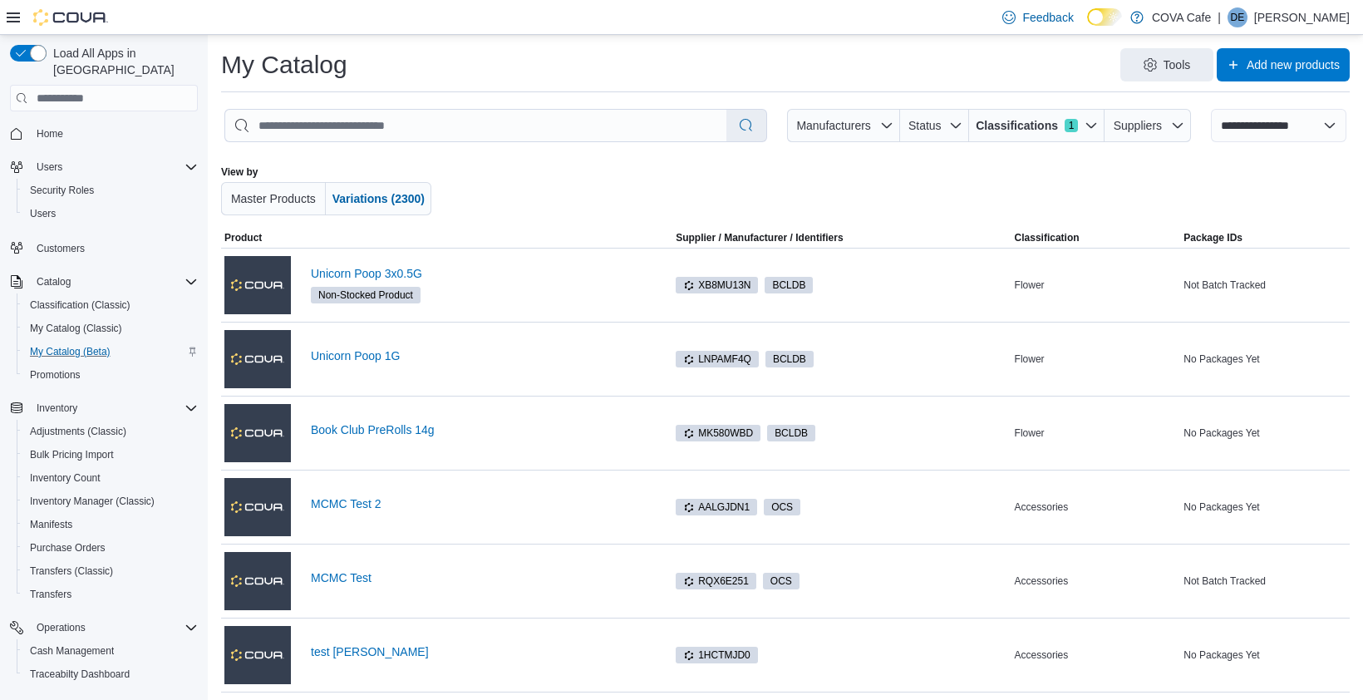
click at [570, 193] on div at bounding box center [785, 190] width 653 height 50
click at [582, 215] on div "View by Master Products Variations (2300)" at bounding box center [785, 190] width 1129 height 76
click at [1050, 134] on span "Classifications 1" at bounding box center [1037, 125] width 122 height 33
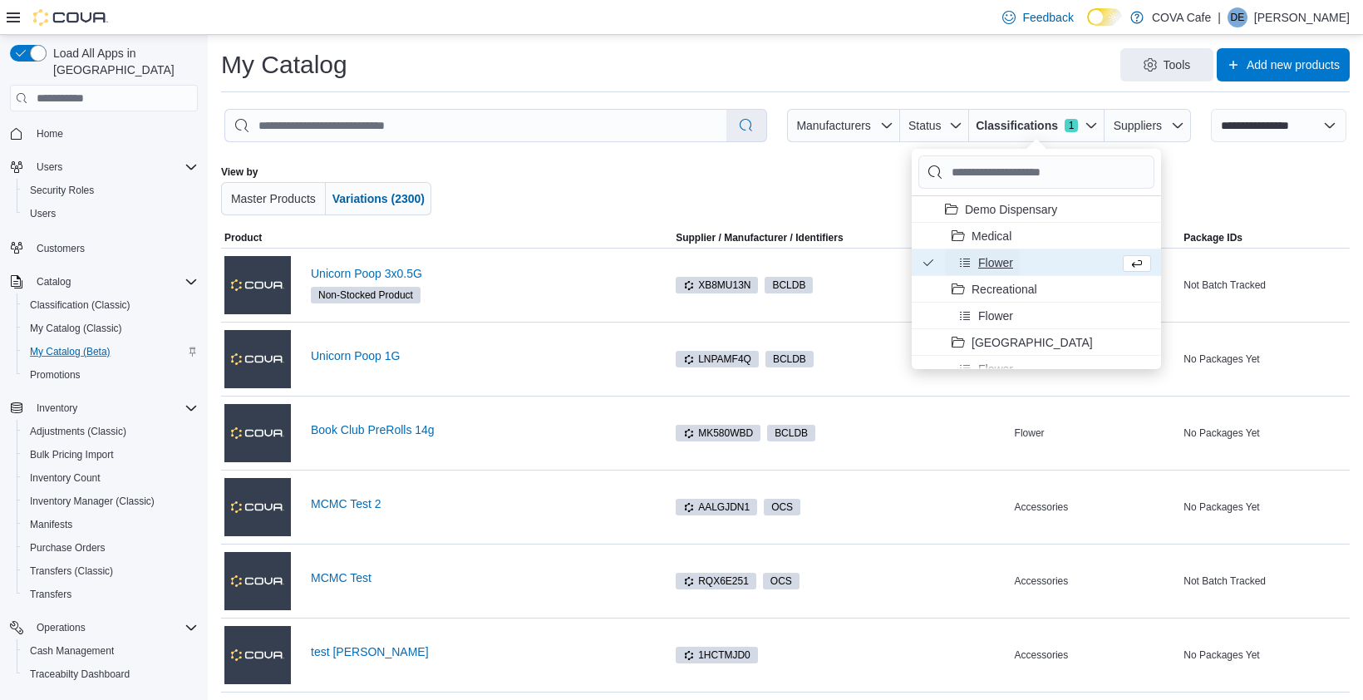
click at [1001, 263] on span "Flower" at bounding box center [995, 262] width 35 height 17
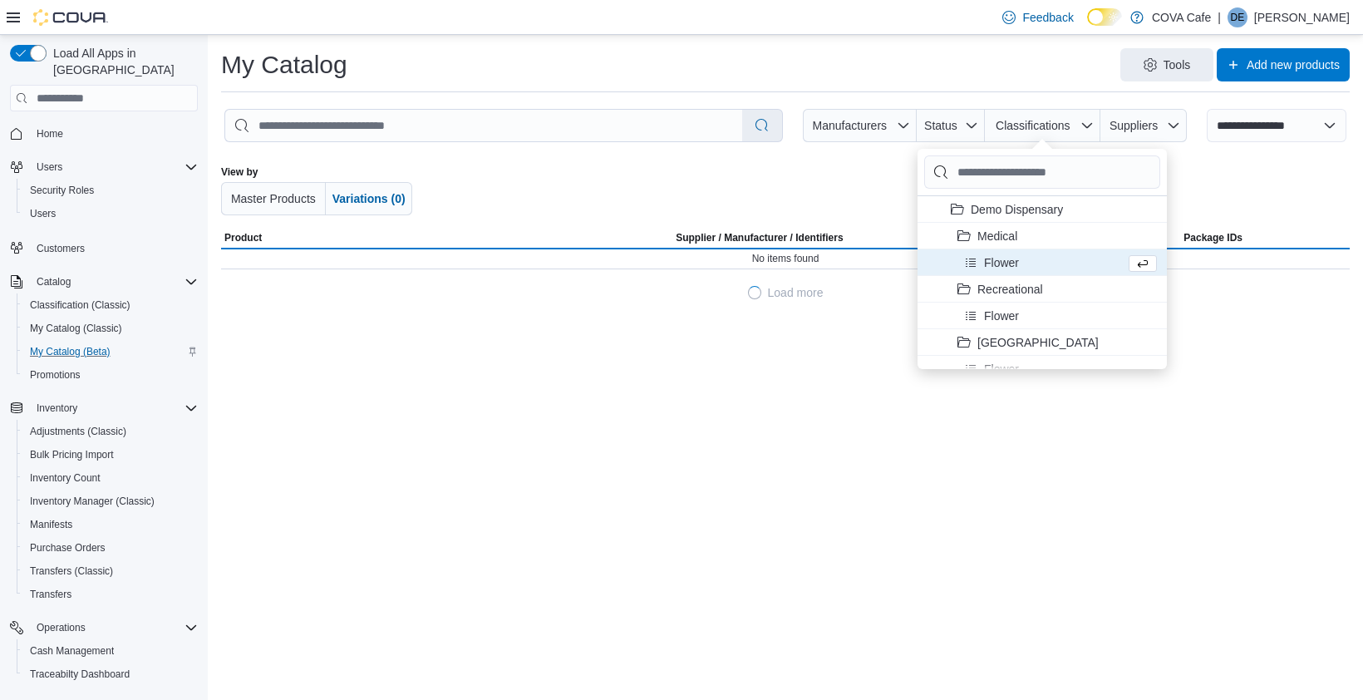
click at [731, 185] on div at bounding box center [785, 190] width 653 height 50
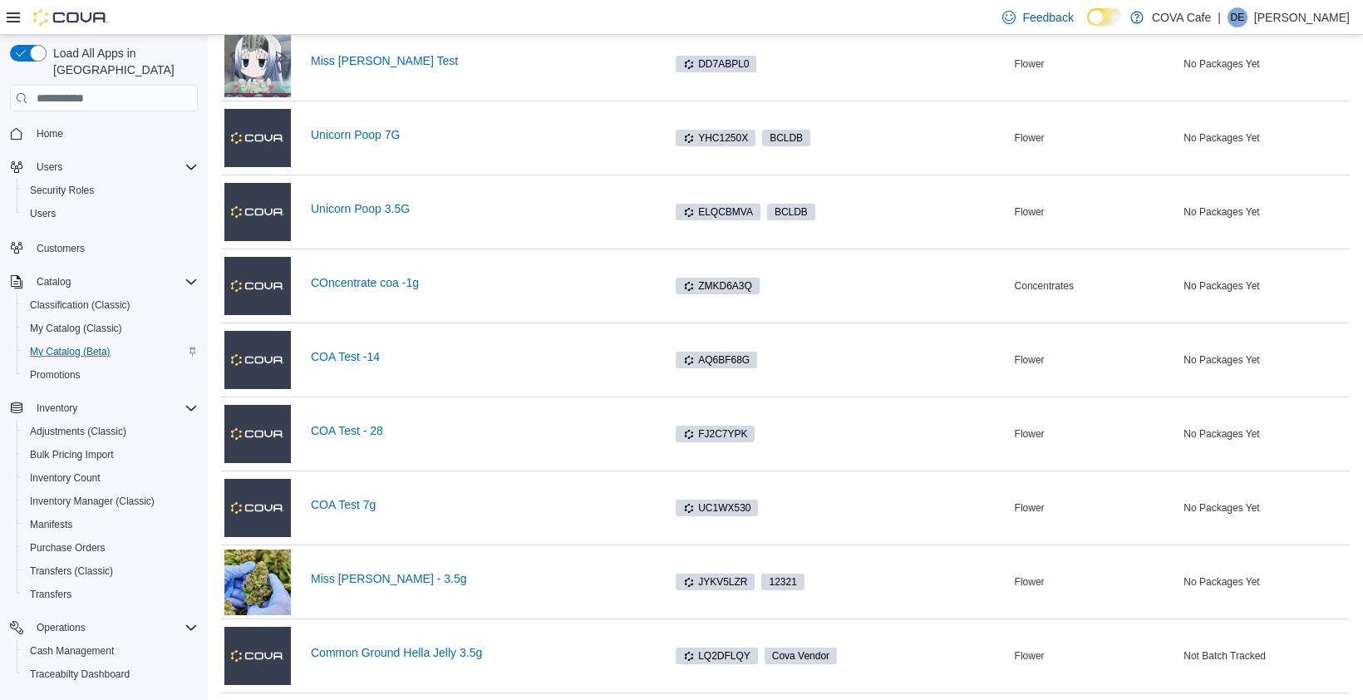
scroll to position [1081, 0]
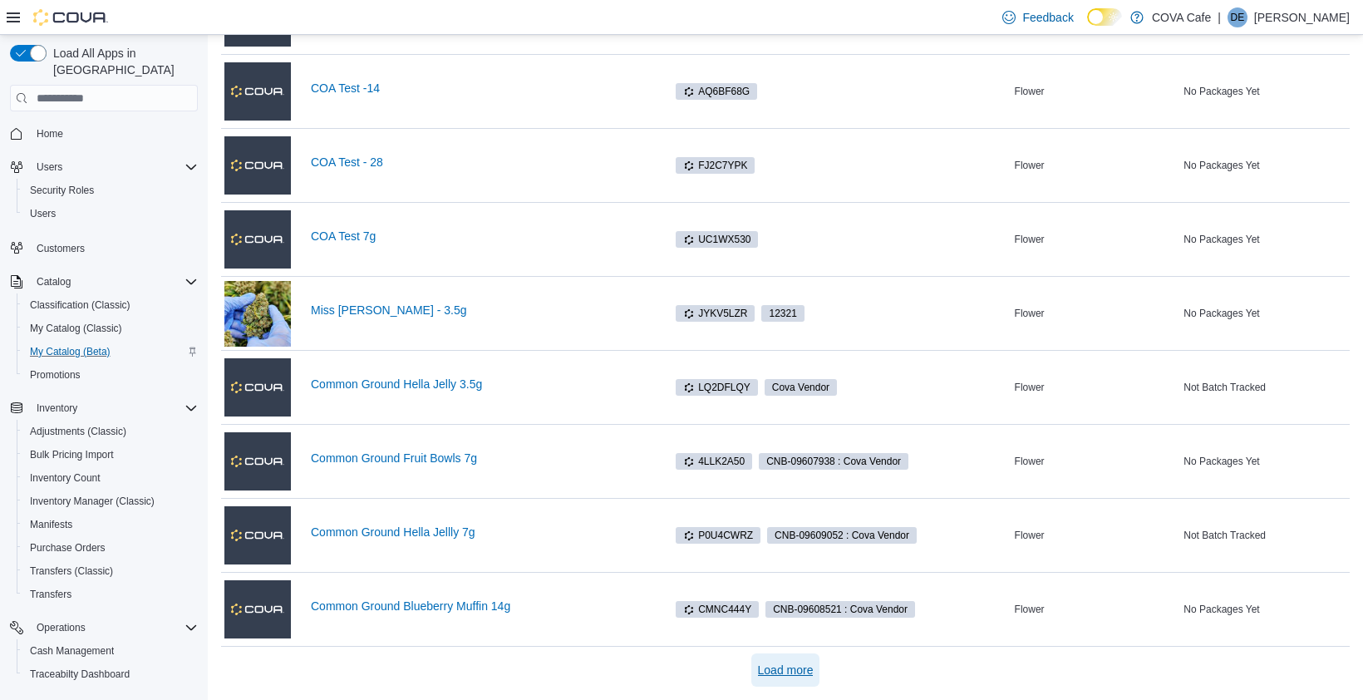
click at [785, 671] on span "Load more" at bounding box center [786, 670] width 56 height 17
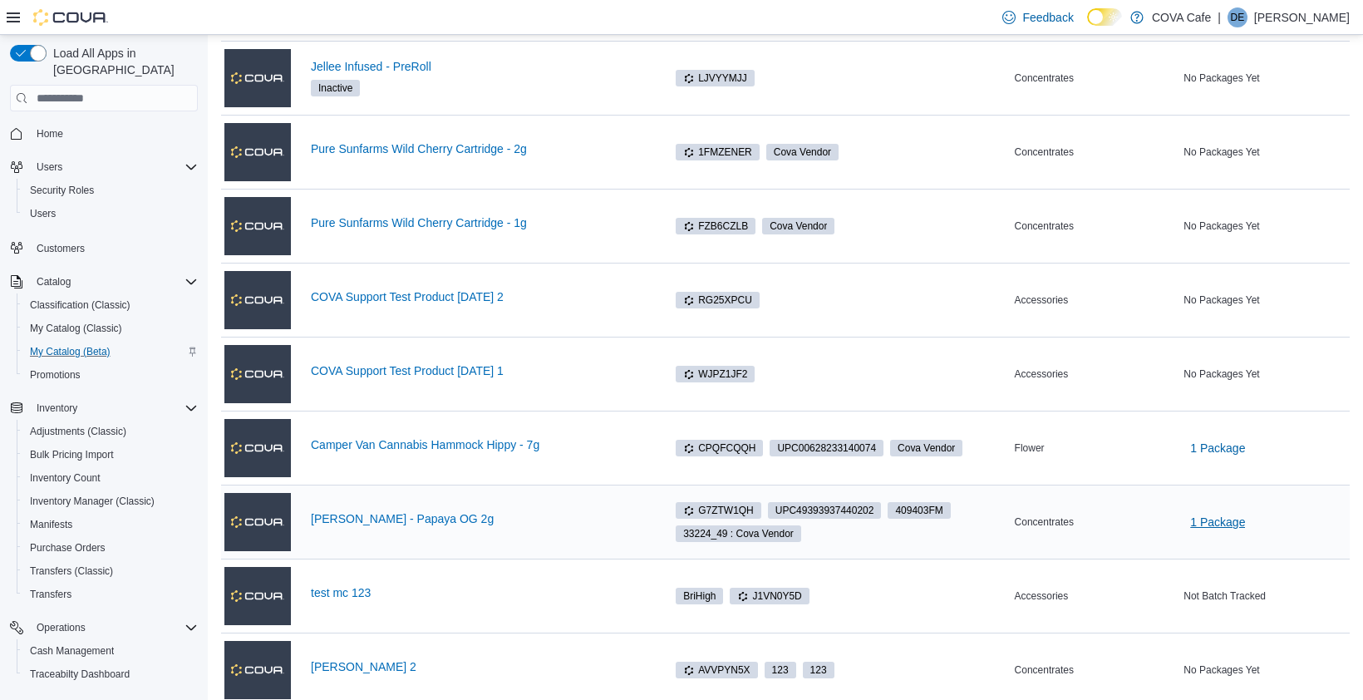
scroll to position [1827, 0]
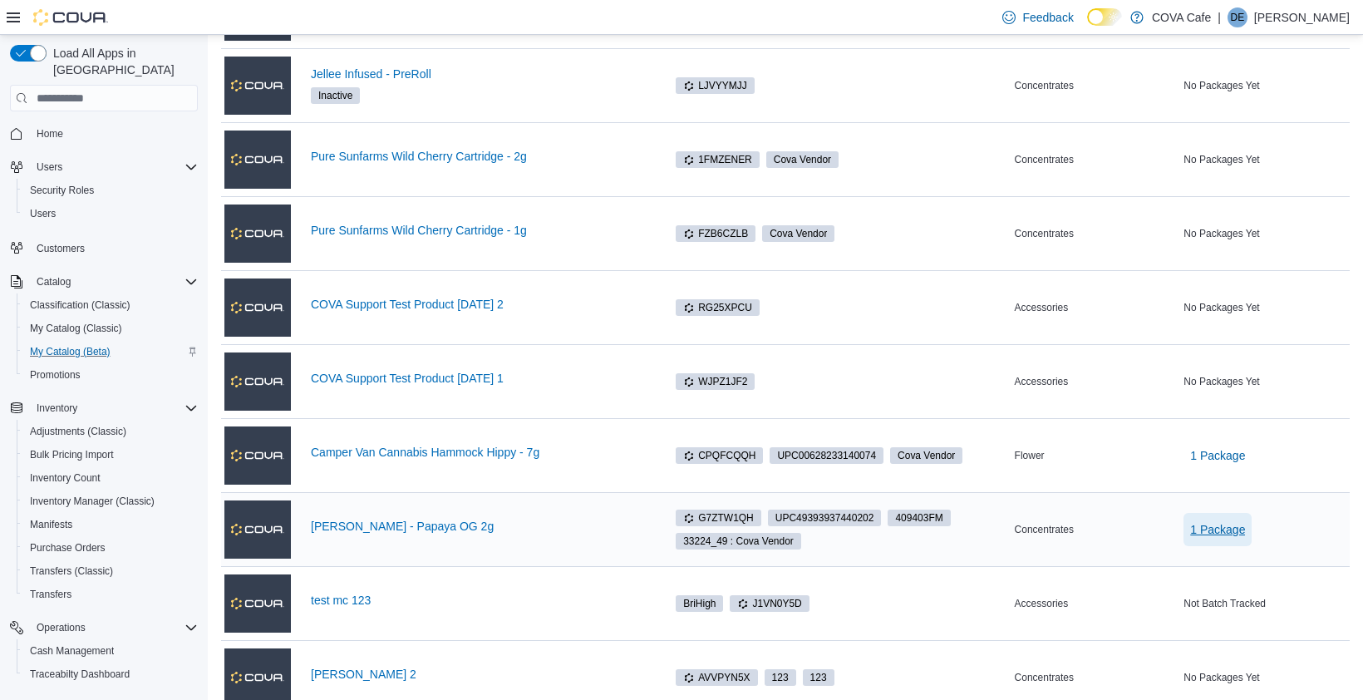
click at [1220, 530] on span "1 Package" at bounding box center [1217, 529] width 55 height 17
click at [1226, 525] on span "1 Package" at bounding box center [1217, 529] width 55 height 17
click at [1143, 537] on div "Concentrates" at bounding box center [1096, 529] width 170 height 20
click at [1128, 546] on td "Classification Concentrates" at bounding box center [1096, 530] width 170 height 74
click at [1150, 599] on div "Accessories" at bounding box center [1096, 603] width 170 height 20
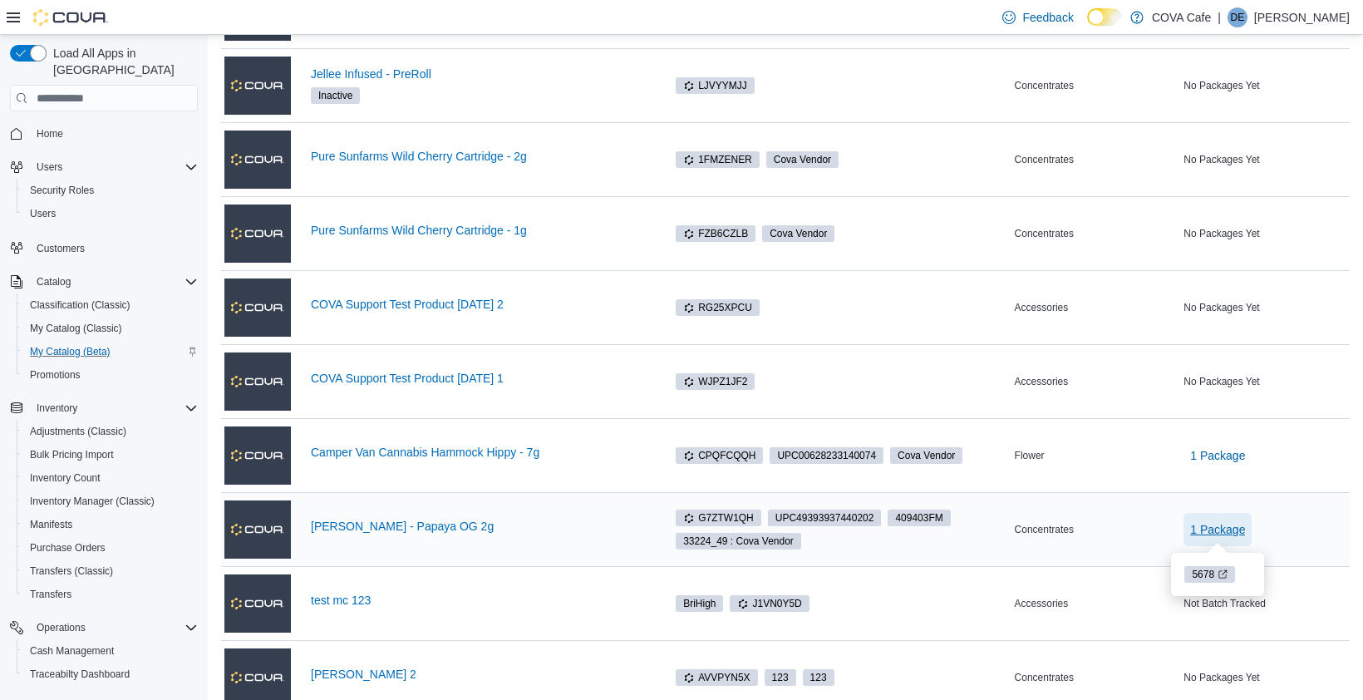
click at [1223, 537] on span "1 Package" at bounding box center [1217, 529] width 55 height 17
click at [1228, 524] on span "1 Package" at bounding box center [1217, 529] width 55 height 17
click at [1148, 516] on td "Classification Concentrates" at bounding box center [1096, 530] width 170 height 74
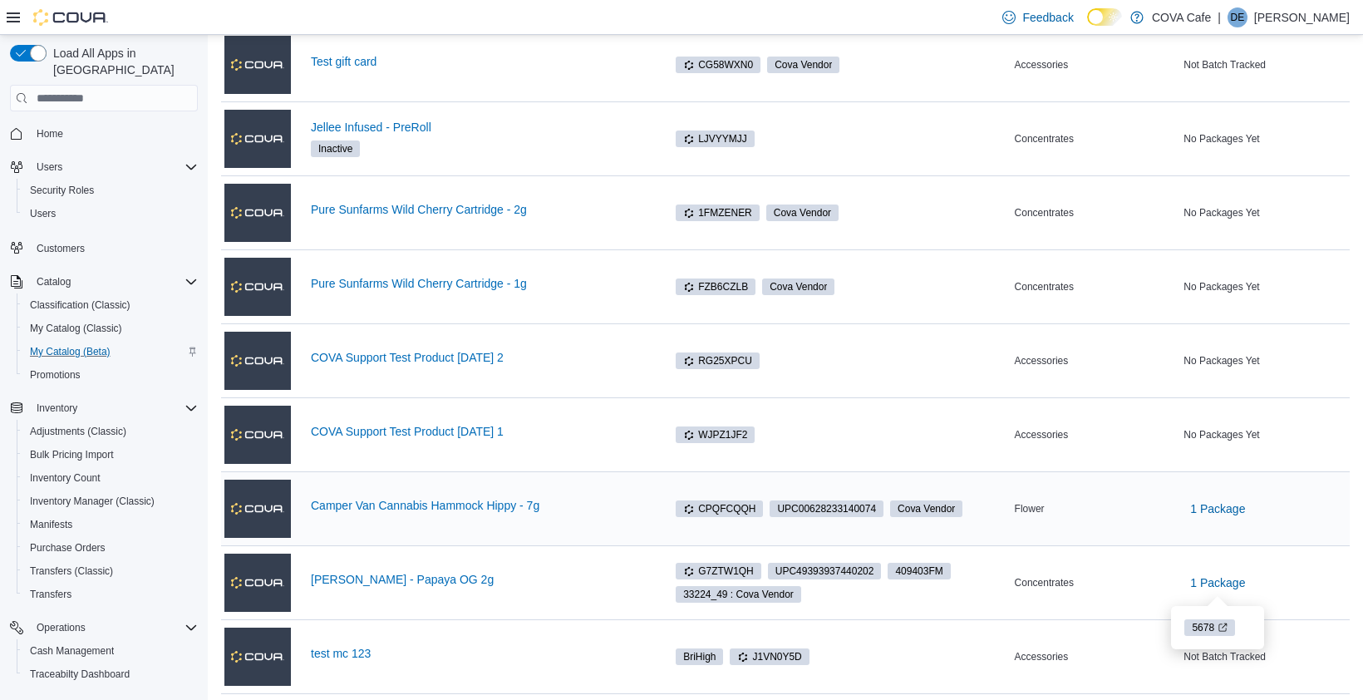
scroll to position [1773, 0]
click at [1129, 511] on div "Flower" at bounding box center [1096, 510] width 170 height 20
click at [1207, 512] on span "1 Package" at bounding box center [1217, 509] width 55 height 17
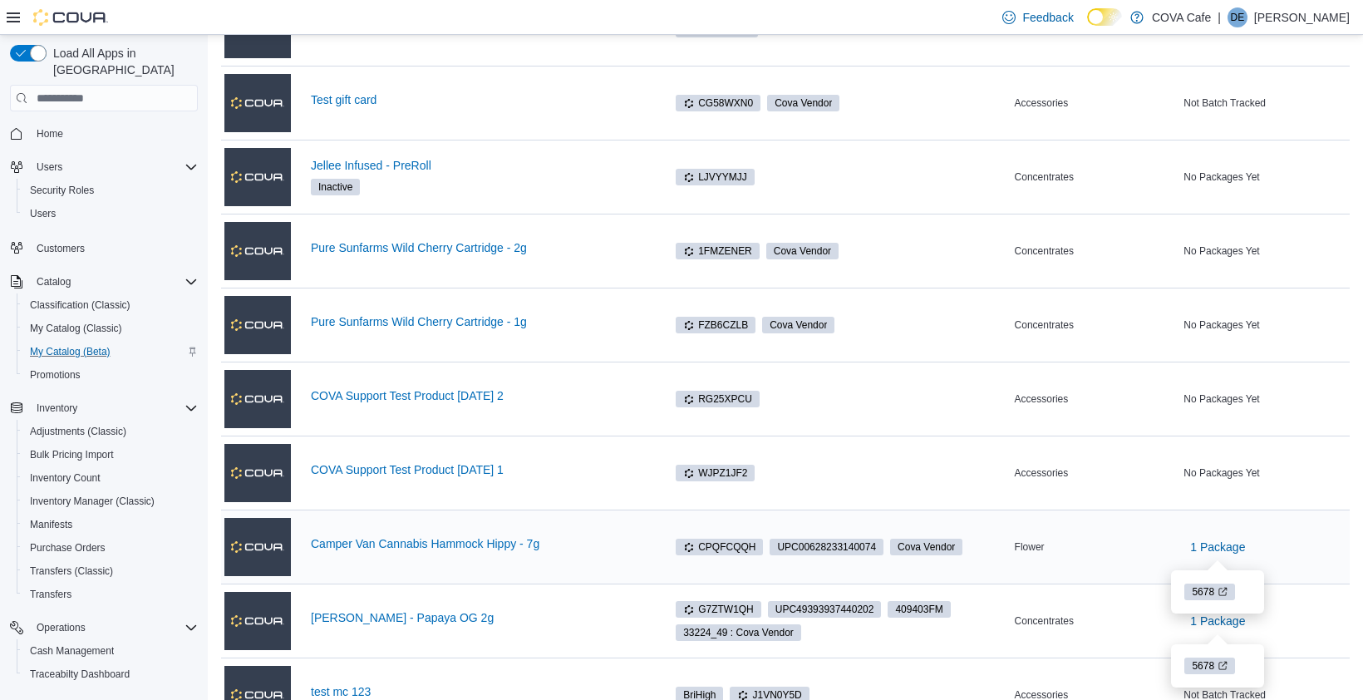
scroll to position [1740, 0]
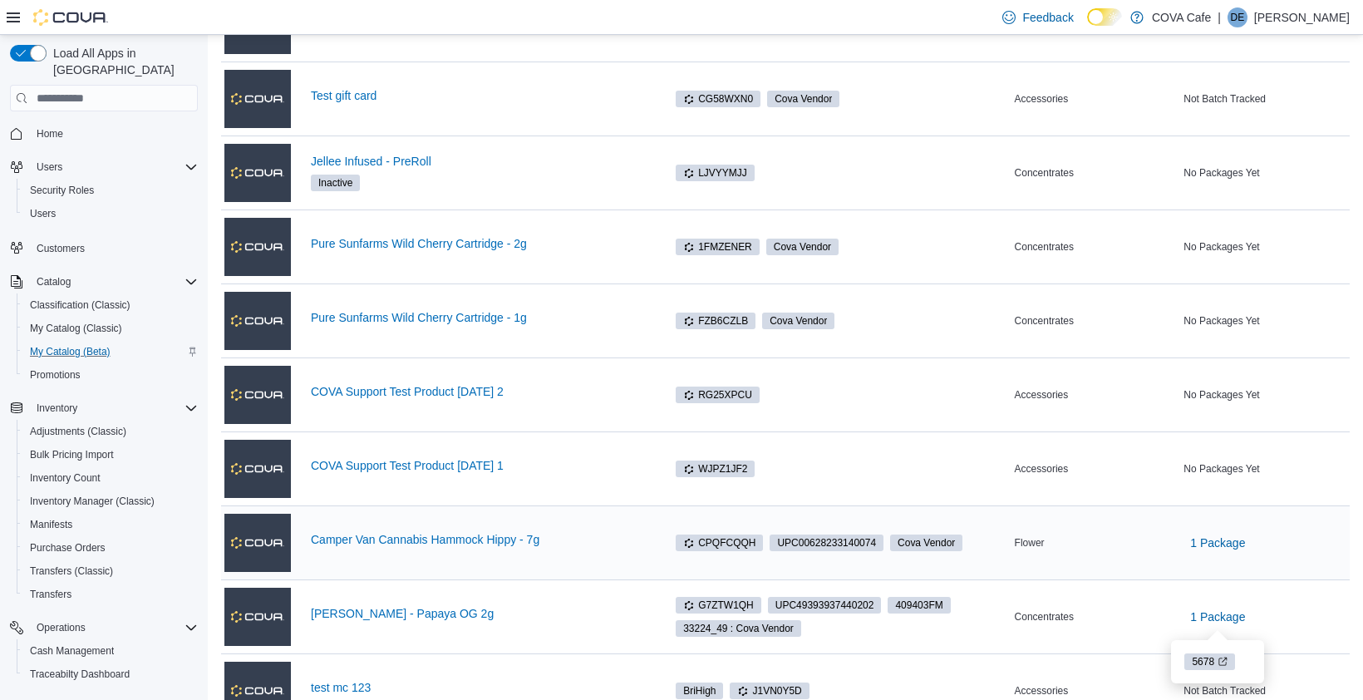
click at [1127, 570] on td "Classification Flower" at bounding box center [1096, 543] width 170 height 74
click at [1140, 611] on div "Concentrates" at bounding box center [1096, 617] width 170 height 20
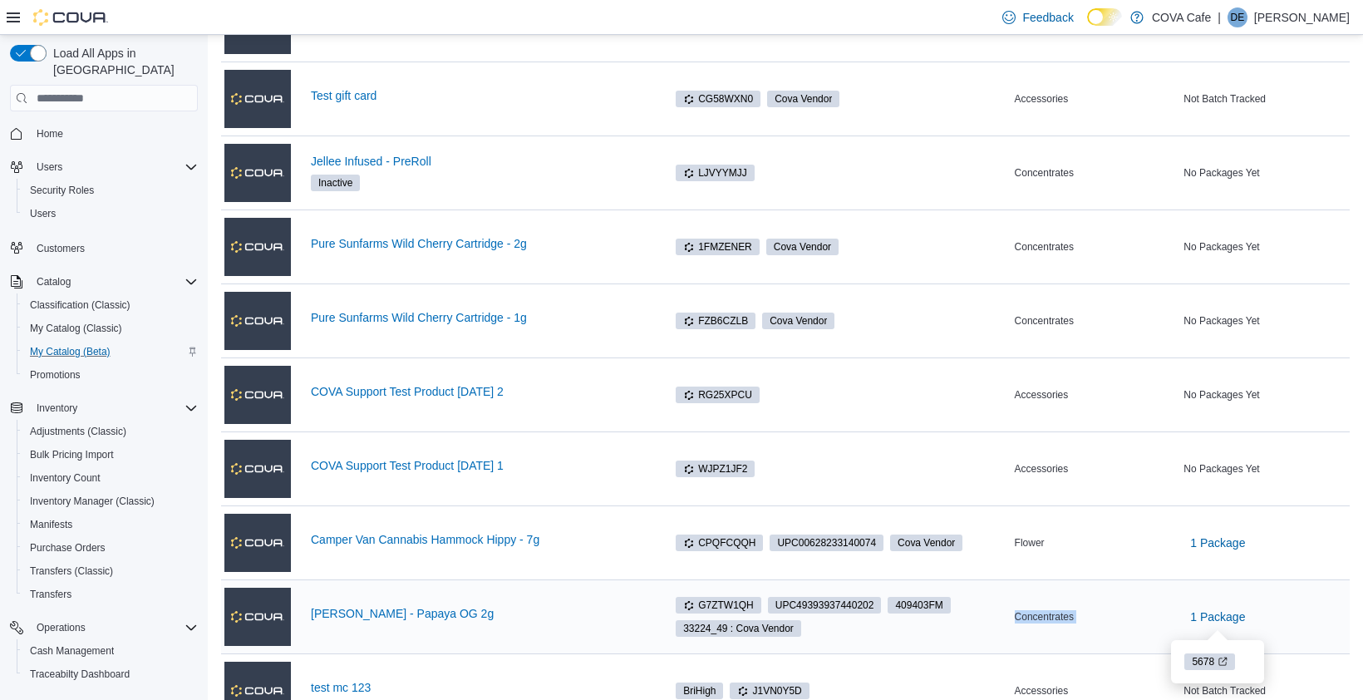
click at [1140, 611] on div "Concentrates" at bounding box center [1096, 617] width 170 height 20
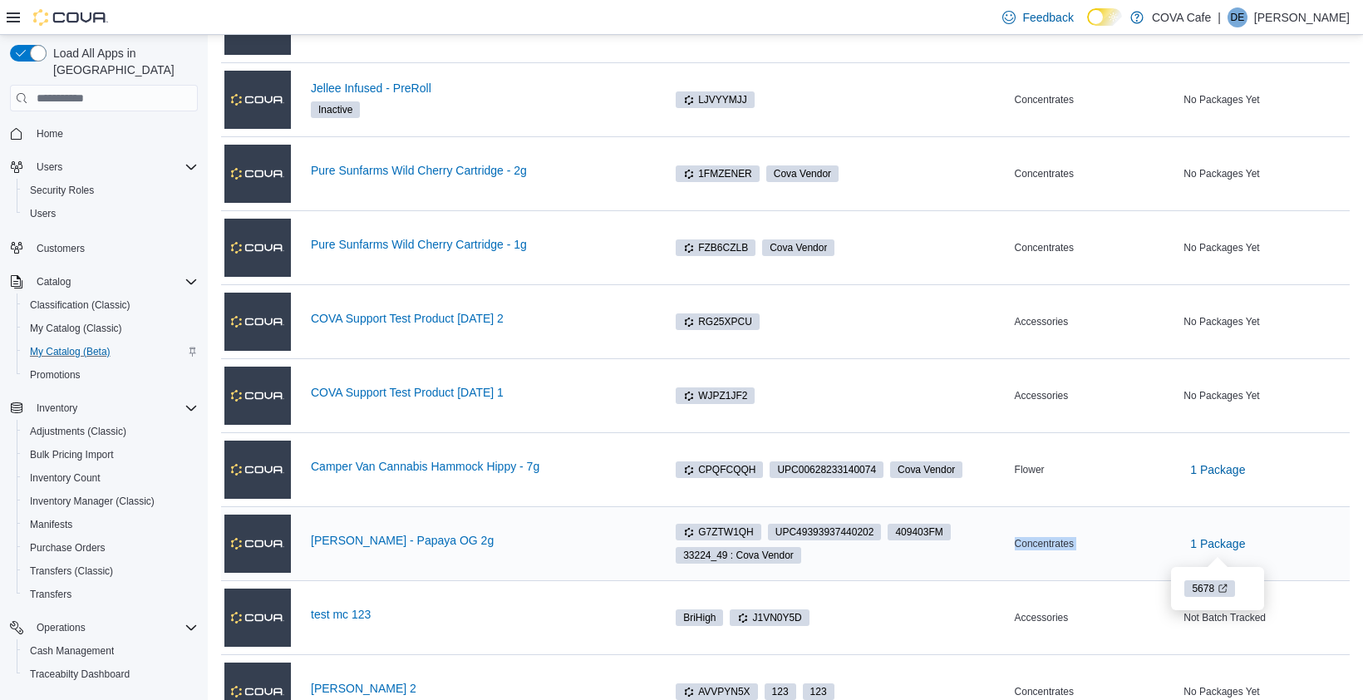
scroll to position [1857, 0]
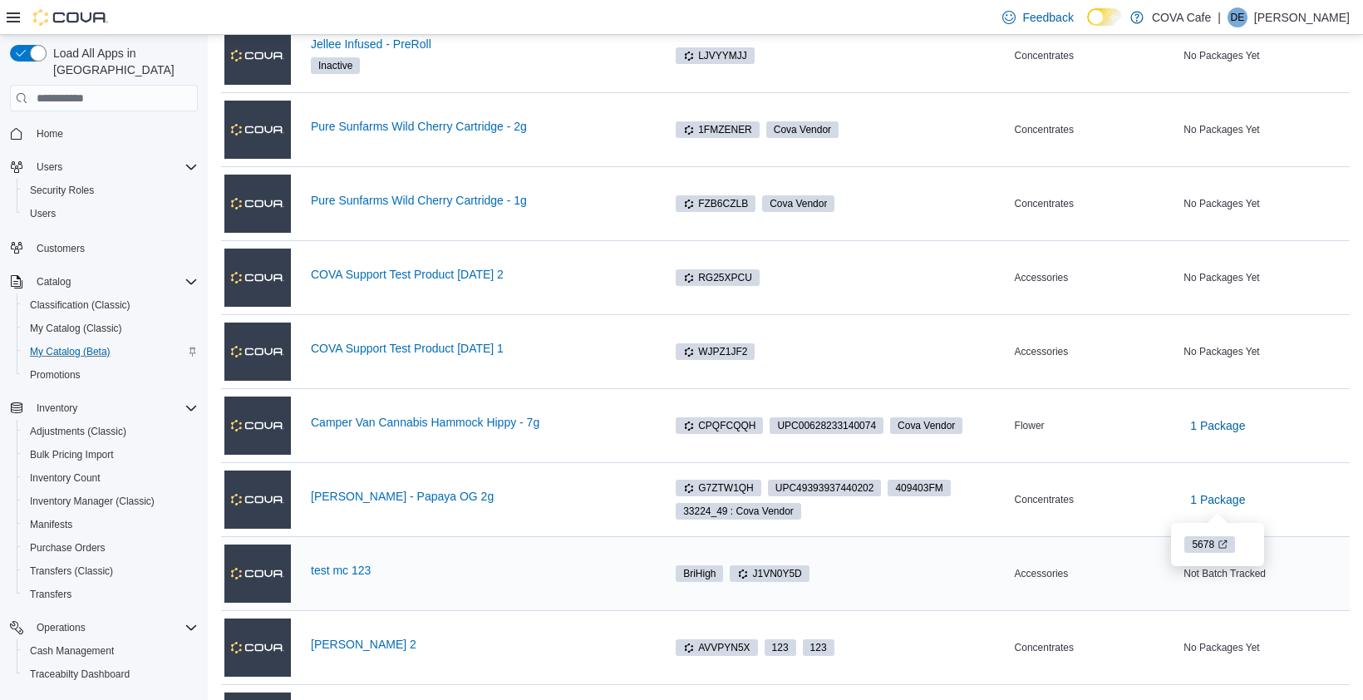
click at [1167, 552] on td "Classification Accessories" at bounding box center [1096, 574] width 170 height 74
click at [1129, 501] on div "Concentrates" at bounding box center [1096, 500] width 170 height 20
click at [1139, 579] on div "Accessories" at bounding box center [1096, 573] width 170 height 20
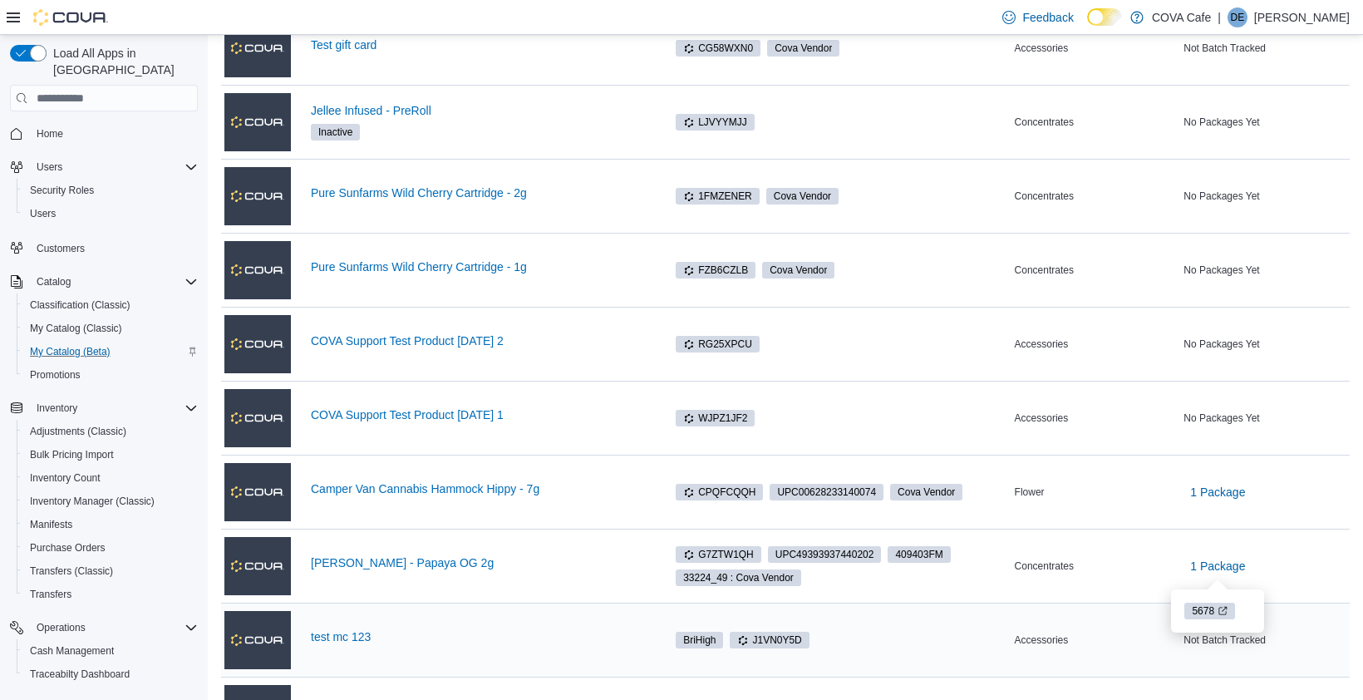
scroll to position [1772, 0]
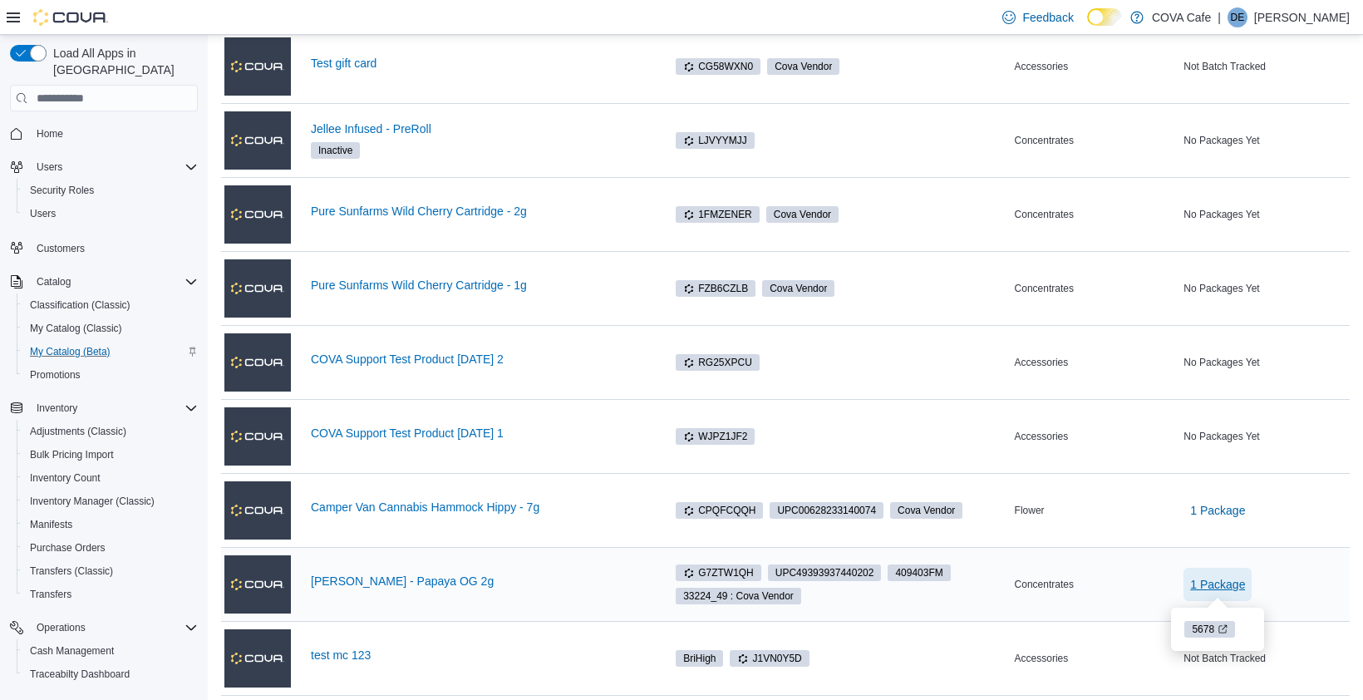
click at [1228, 588] on span "1 Package" at bounding box center [1217, 584] width 55 height 17
click at [1128, 580] on div "Concentrates" at bounding box center [1096, 584] width 170 height 20
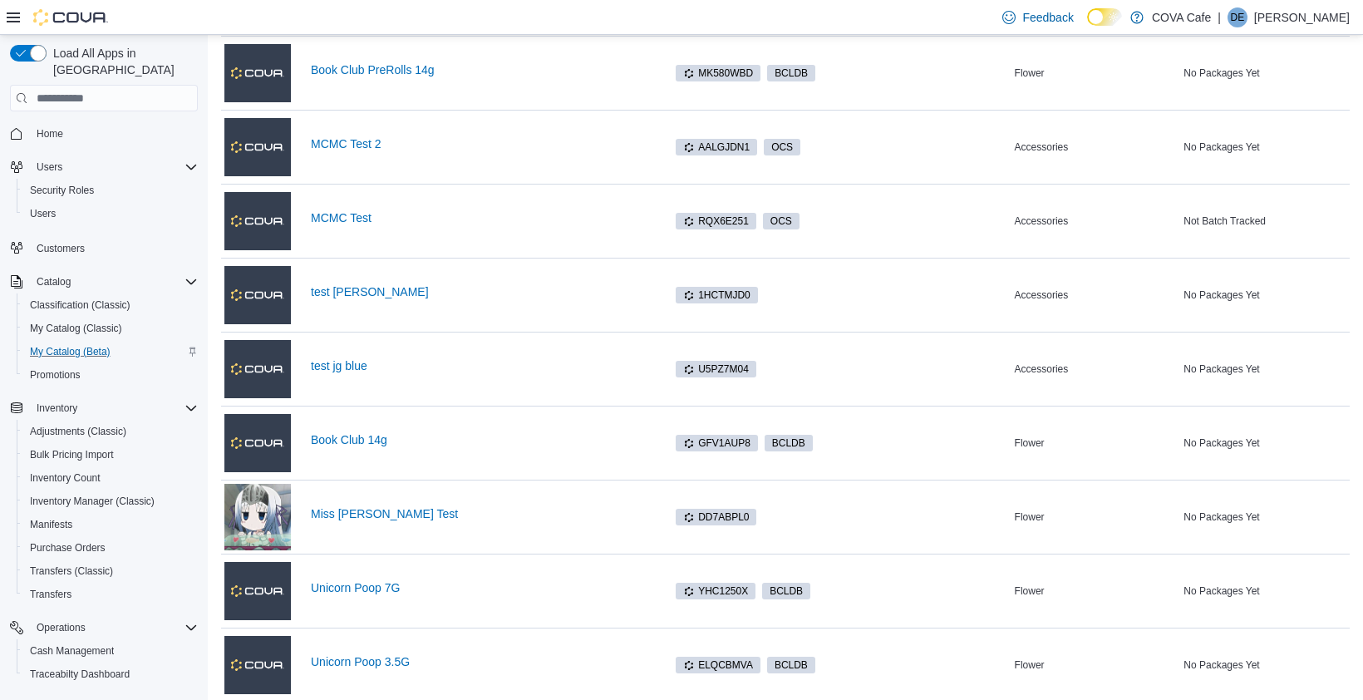
scroll to position [0, 0]
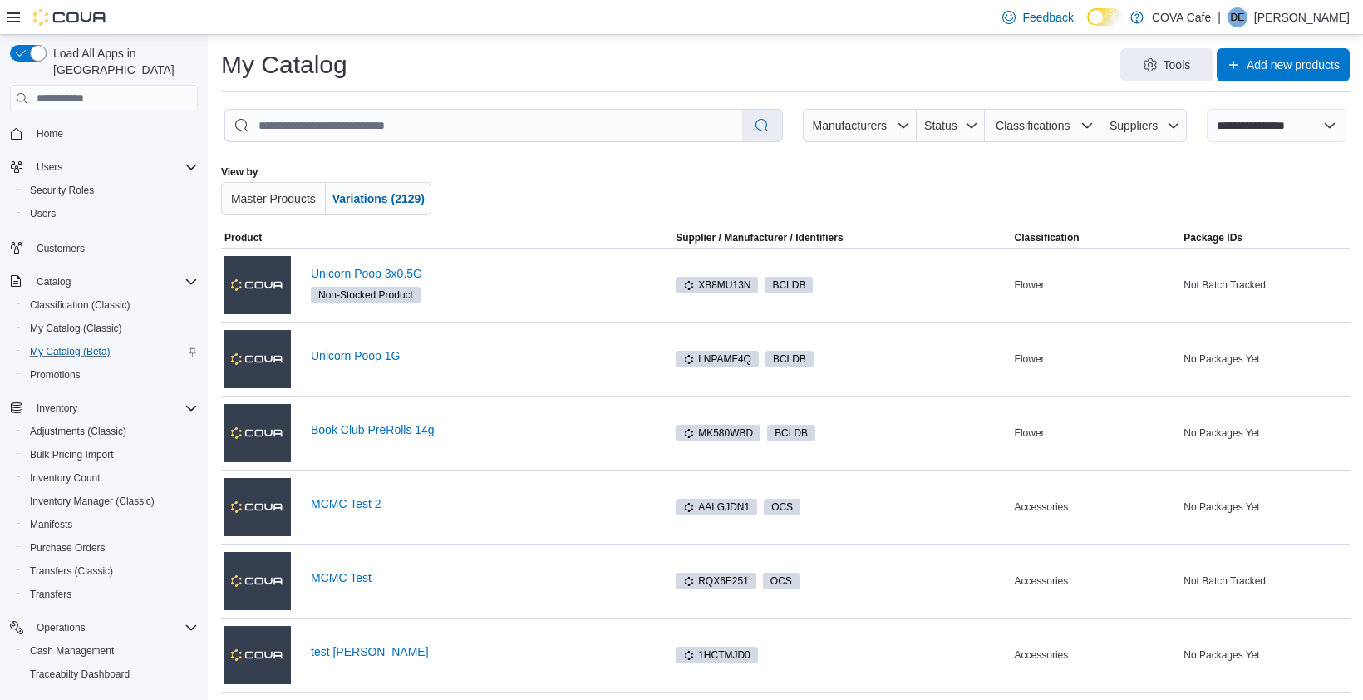
click at [1075, 181] on div at bounding box center [785, 190] width 653 height 50
click at [1164, 68] on span "Tools" at bounding box center [1177, 64] width 27 height 17
click at [1174, 106] on span "Merge Products" at bounding box center [1168, 109] width 100 height 17
click at [1051, 62] on div "Tools Add new products" at bounding box center [855, 64] width 989 height 33
click at [1238, 63] on span "Add new products" at bounding box center [1283, 63] width 113 height 33
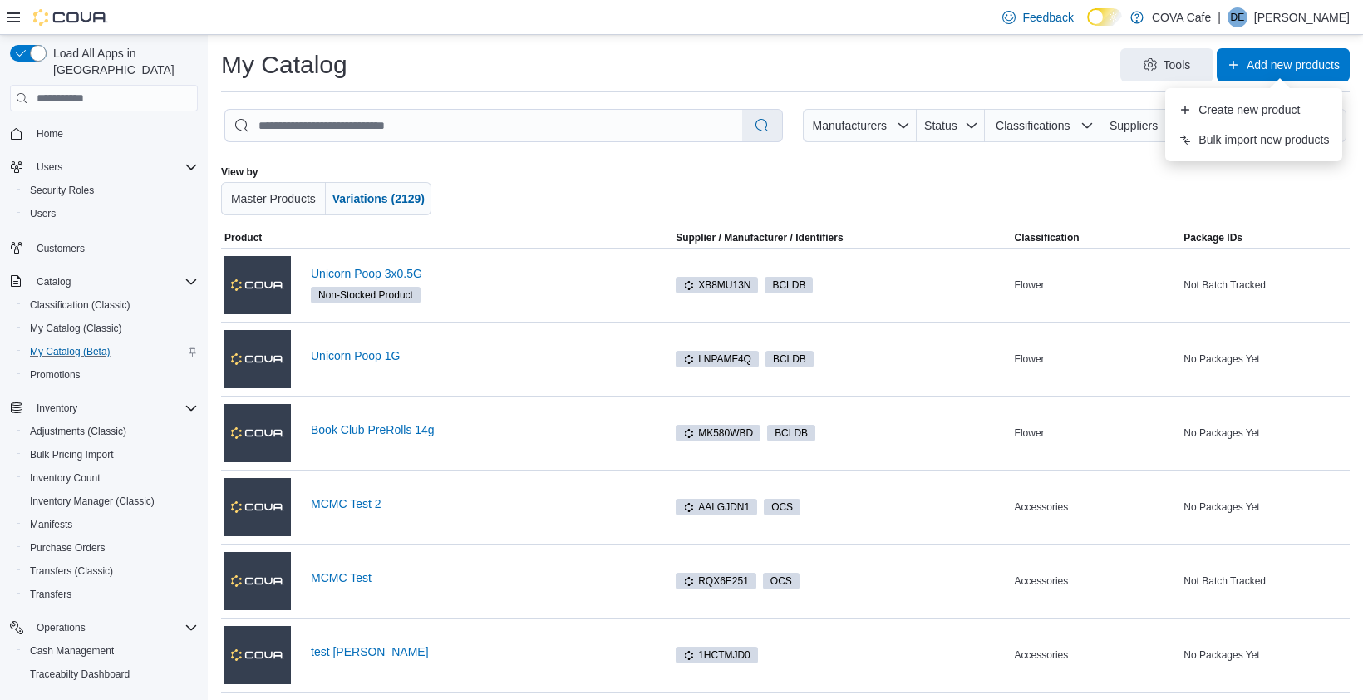
click at [997, 69] on div "Tools Add new products" at bounding box center [855, 64] width 989 height 33
click at [1310, 84] on div "My Catalog Tools Add new products" at bounding box center [785, 70] width 1129 height 44
click at [1036, 55] on div "Tools Add new products" at bounding box center [855, 64] width 989 height 33
click at [1170, 72] on span "Tools" at bounding box center [1166, 63] width 73 height 33
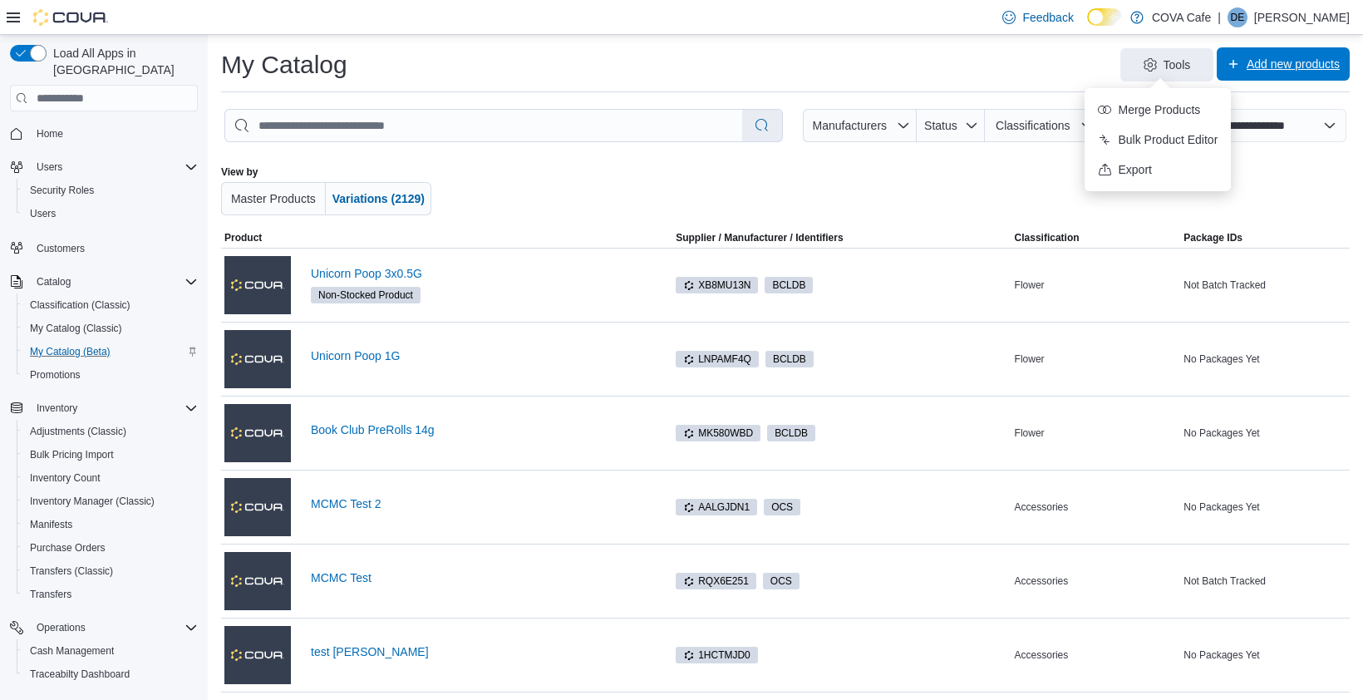
click at [1281, 52] on span "Add new products" at bounding box center [1283, 63] width 113 height 33
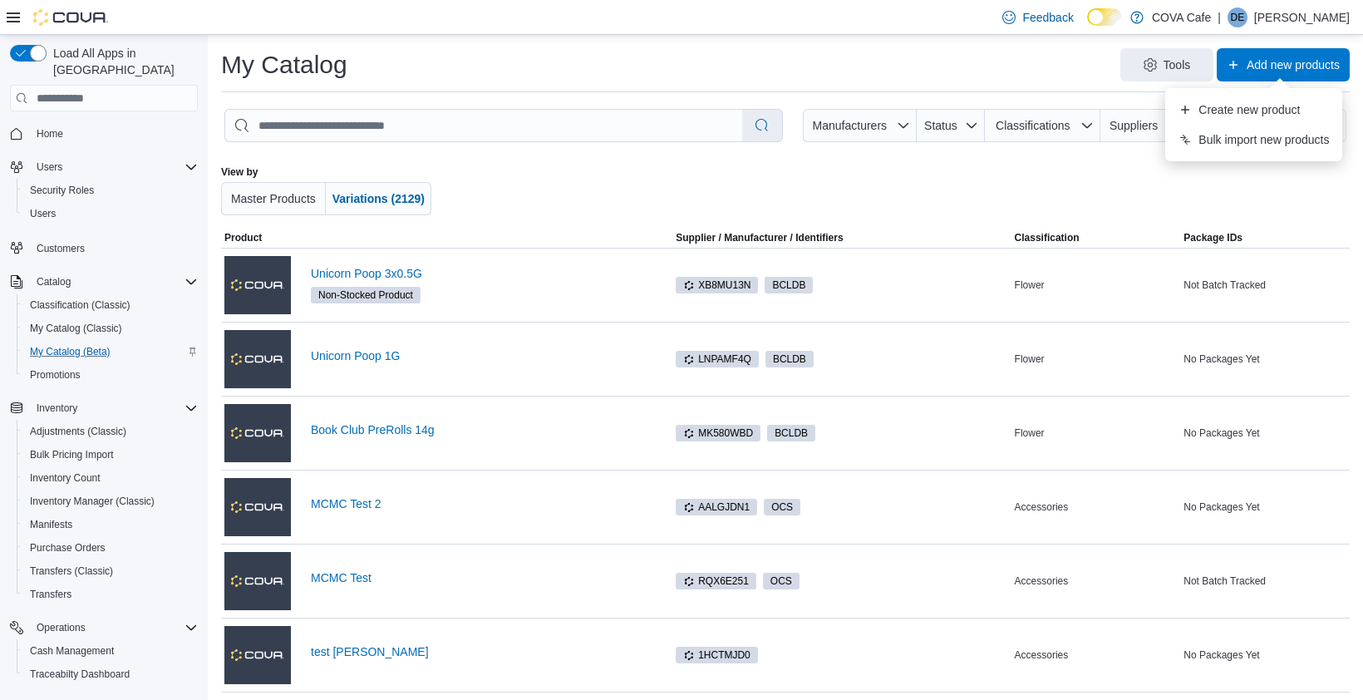
click at [1057, 63] on div "Tools Add new products" at bounding box center [855, 64] width 989 height 33
click at [396, 270] on link "Unicorn Poop 3x0.5G" at bounding box center [490, 273] width 358 height 13
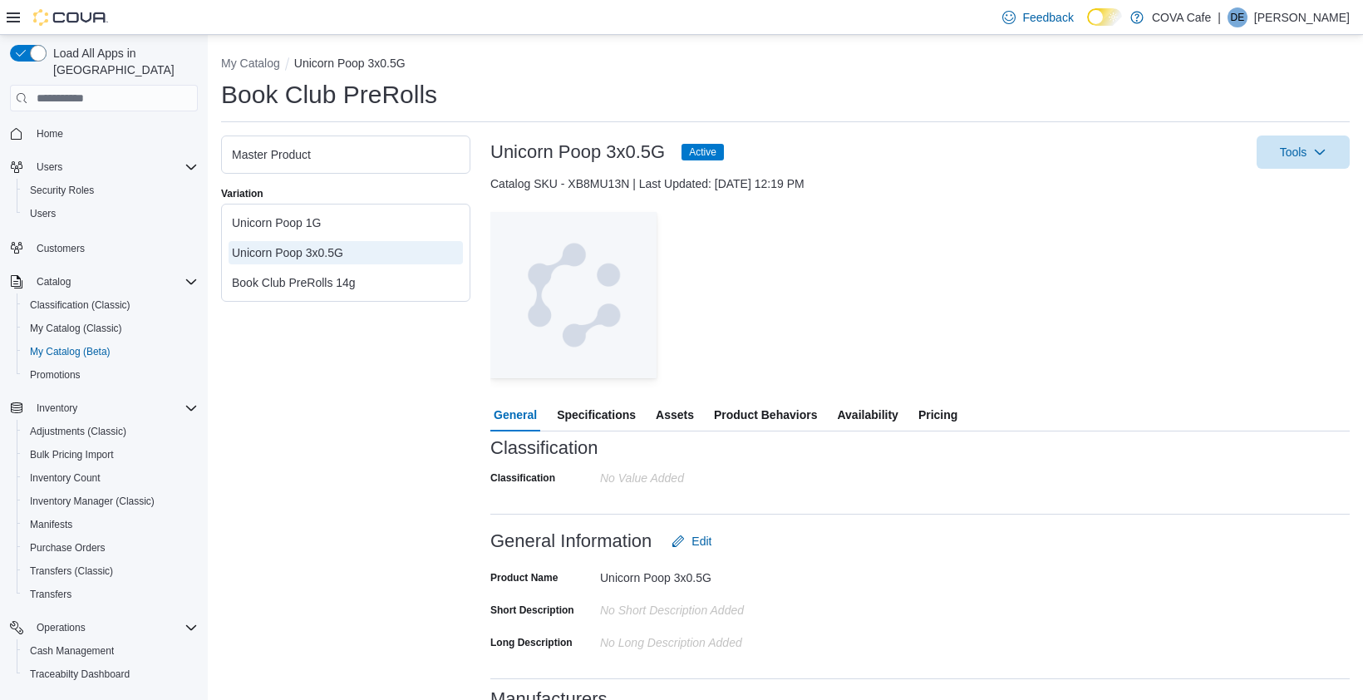
click at [864, 273] on div "— Click to open this image in fullscreen mode" at bounding box center [919, 295] width 859 height 166
click at [950, 421] on span "Pricing" at bounding box center [937, 414] width 39 height 33
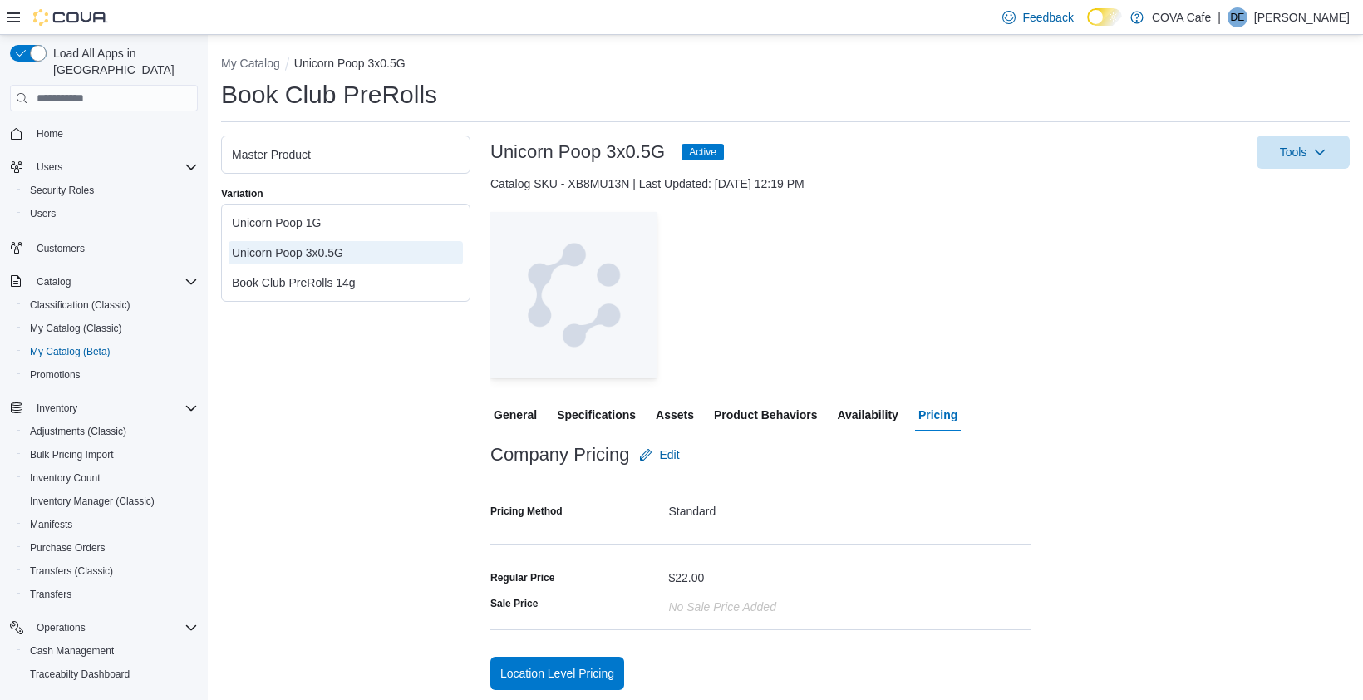
scroll to position [3, 0]
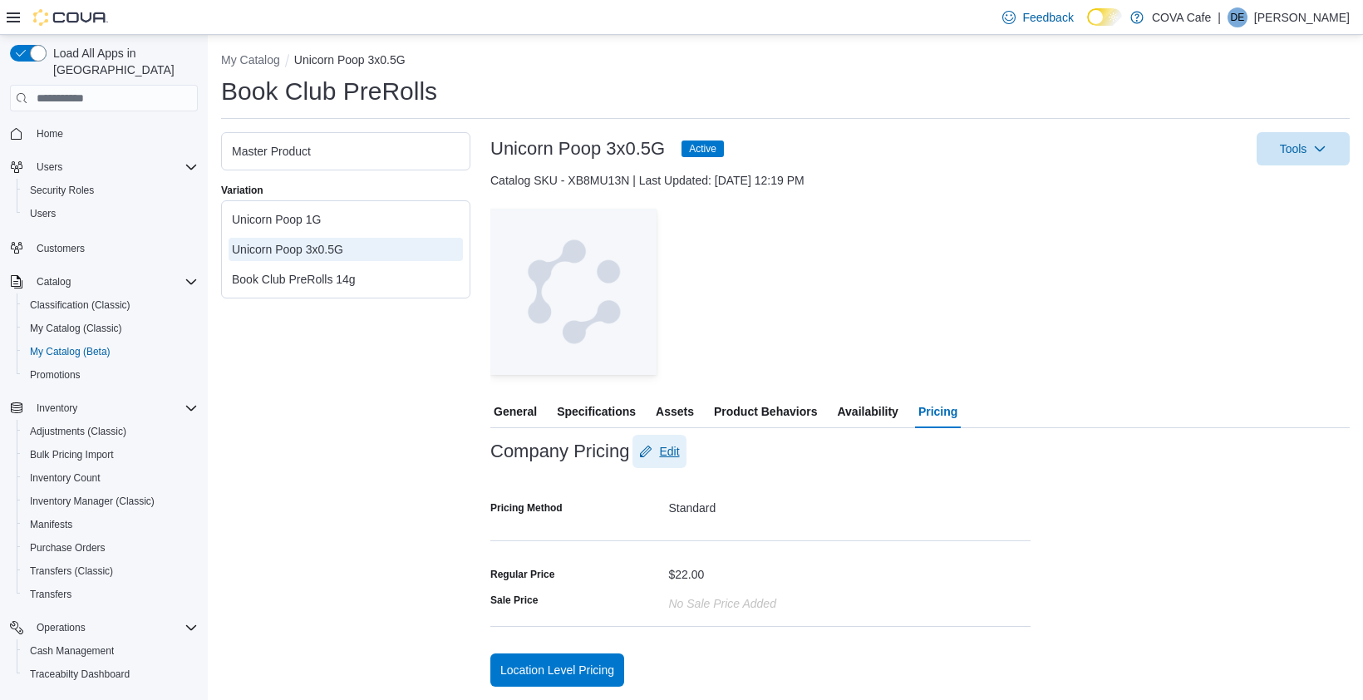
click at [656, 447] on span "Edit" at bounding box center [659, 451] width 40 height 33
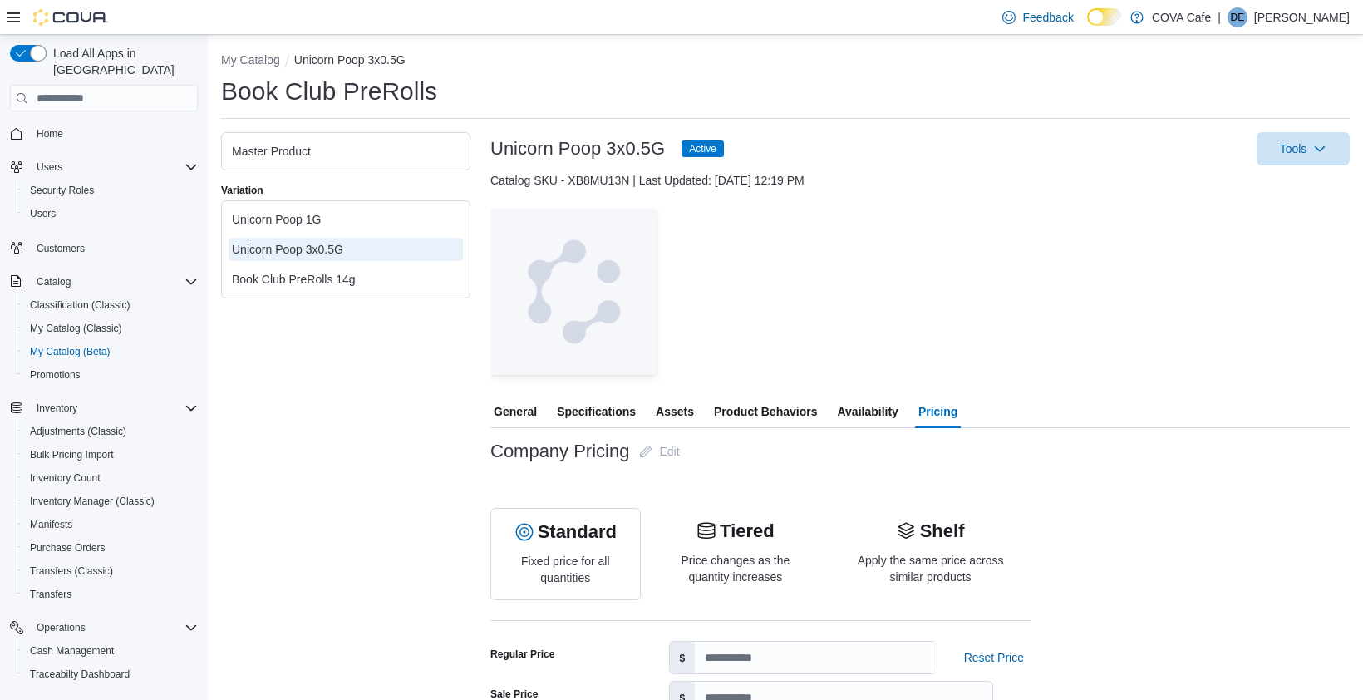
click at [790, 377] on div at bounding box center [919, 385] width 859 height 20
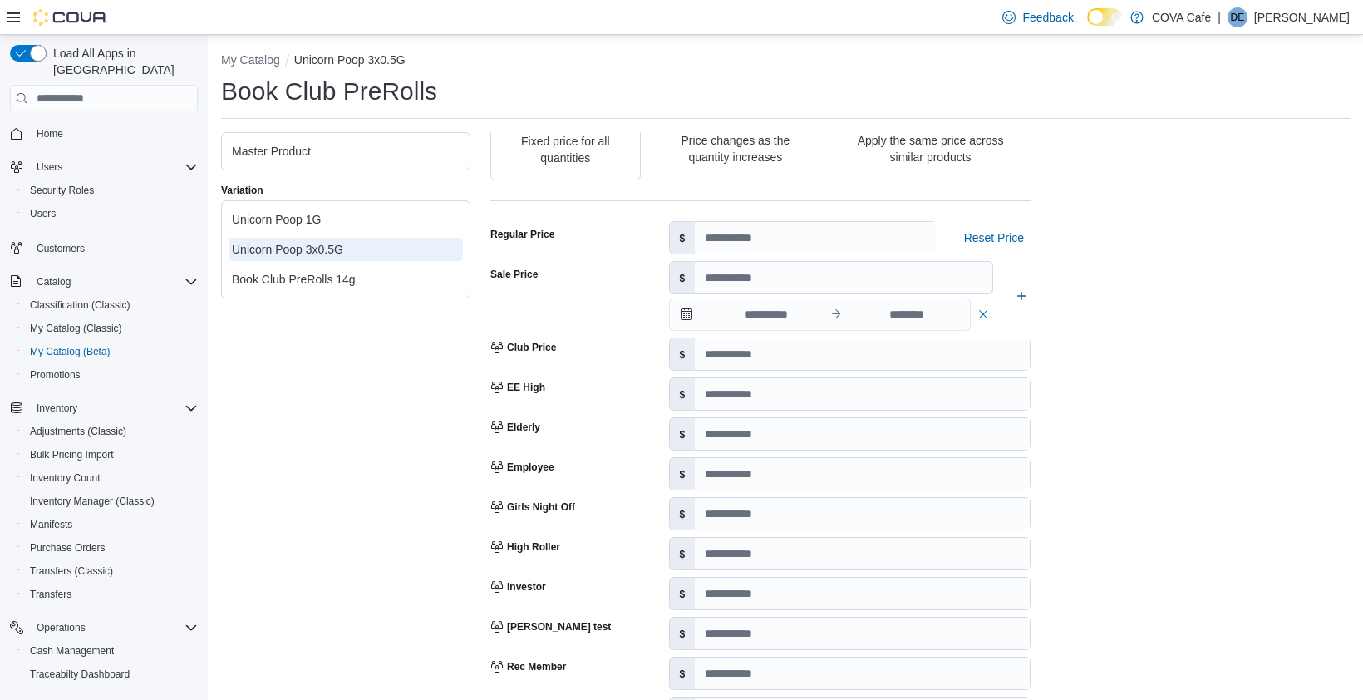
scroll to position [0, 0]
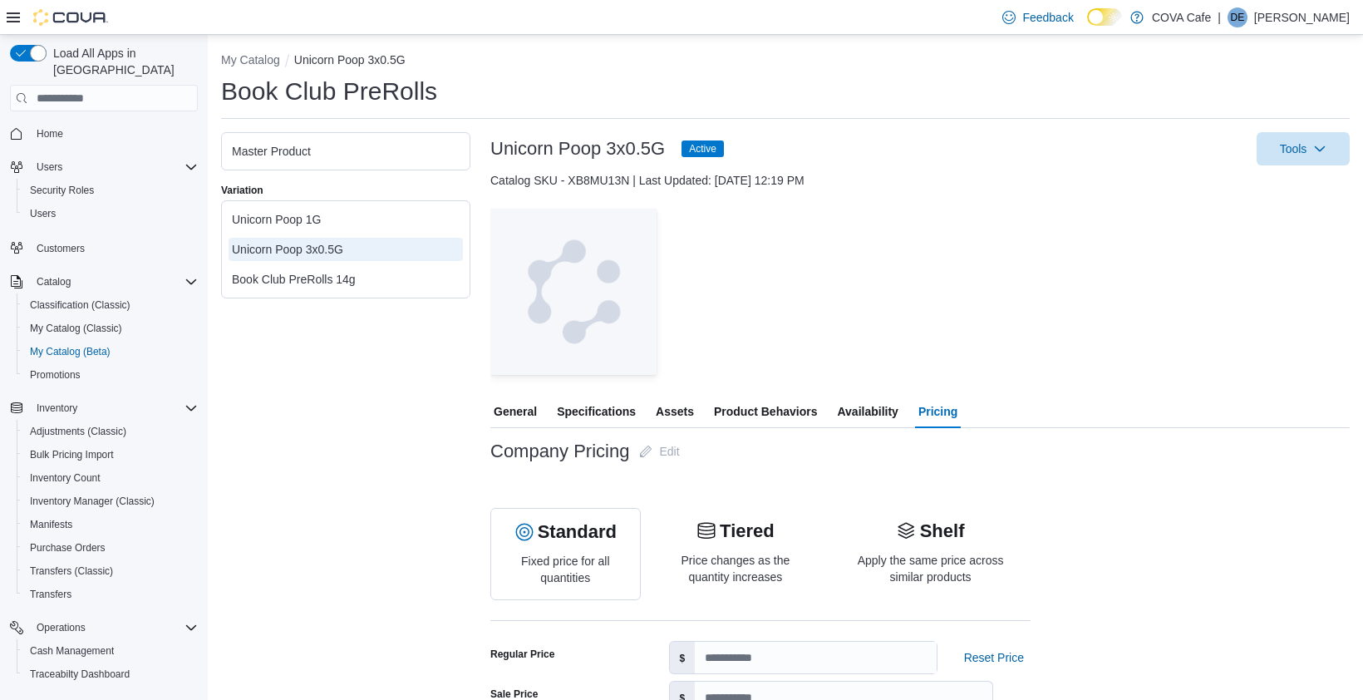
click at [907, 289] on div "— Click to open this image in fullscreen mode" at bounding box center [919, 292] width 859 height 166
click at [1310, 149] on span "Tools" at bounding box center [1303, 147] width 73 height 33
click at [350, 148] on div "Master Product" at bounding box center [346, 151] width 228 height 17
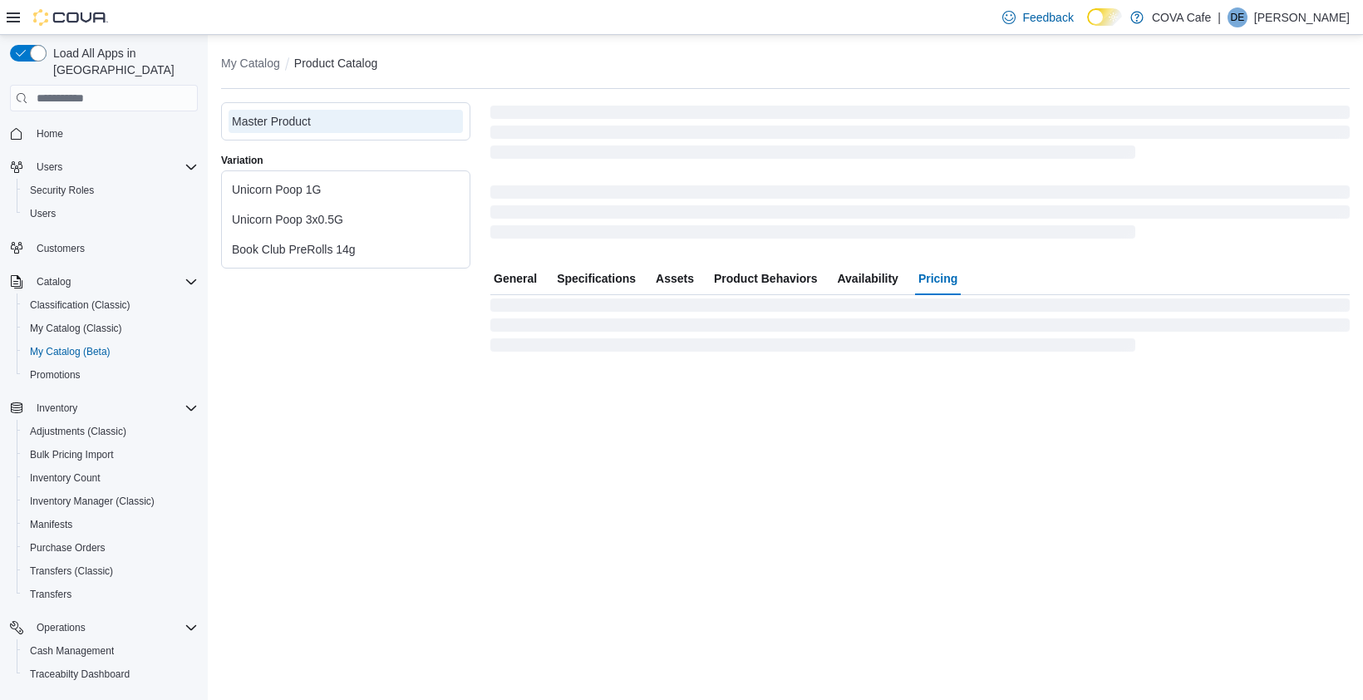
click at [279, 152] on div "Master Product Variation Unicorn Poop 1G Unicorn Poop 3x0.5G Book Club PreRolls…" at bounding box center [345, 228] width 249 height 253
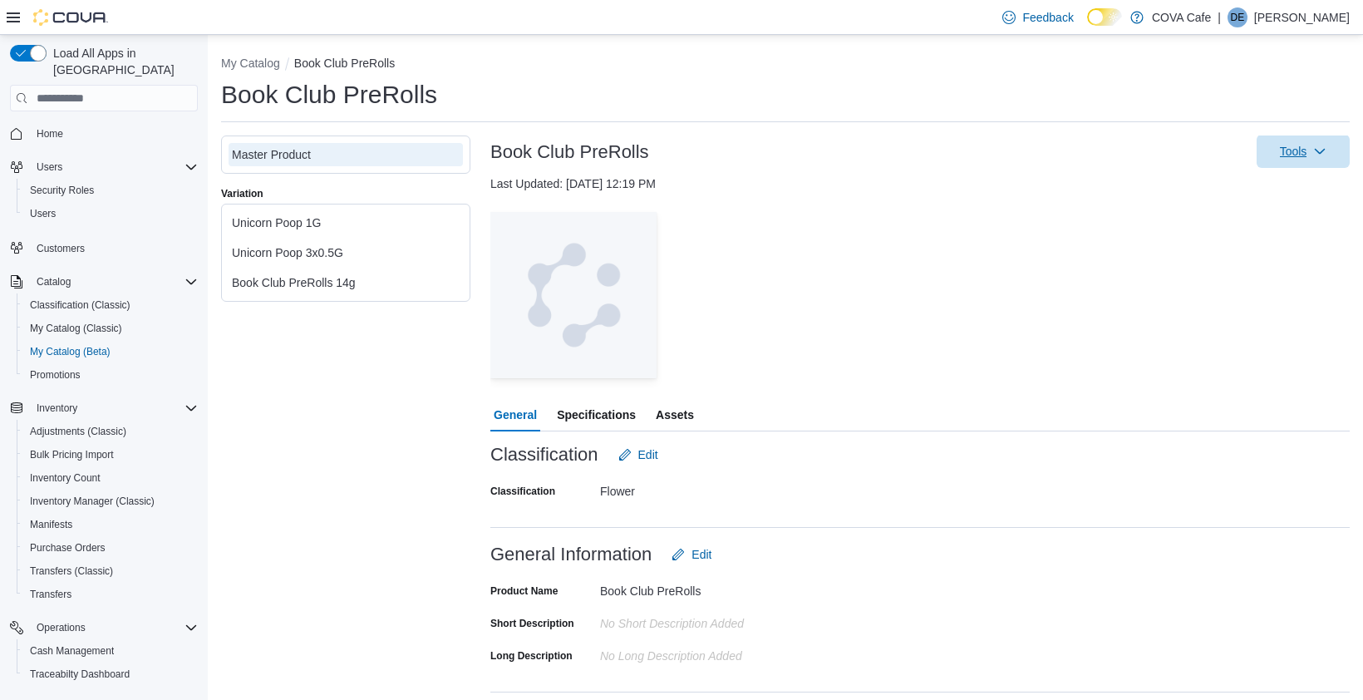
click at [1269, 136] on span "Tools" at bounding box center [1303, 151] width 73 height 33
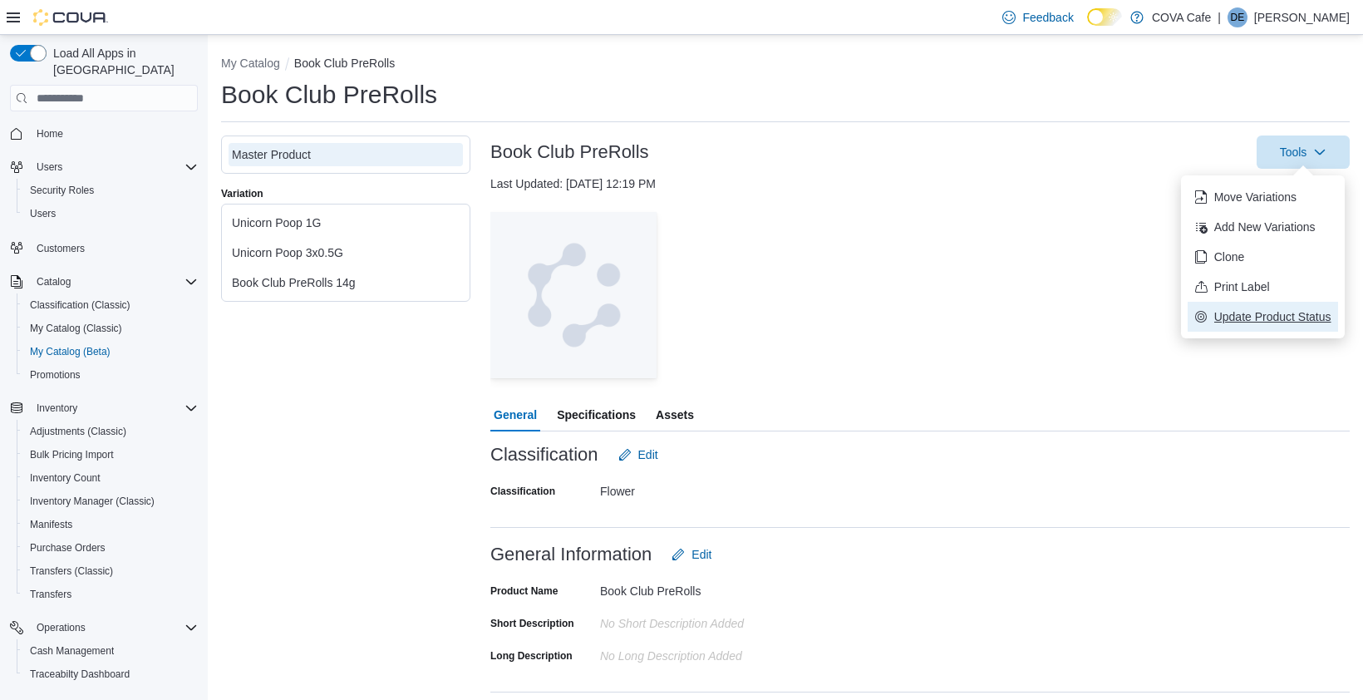
click at [1256, 315] on span "Update Product Status" at bounding box center [1272, 316] width 117 height 17
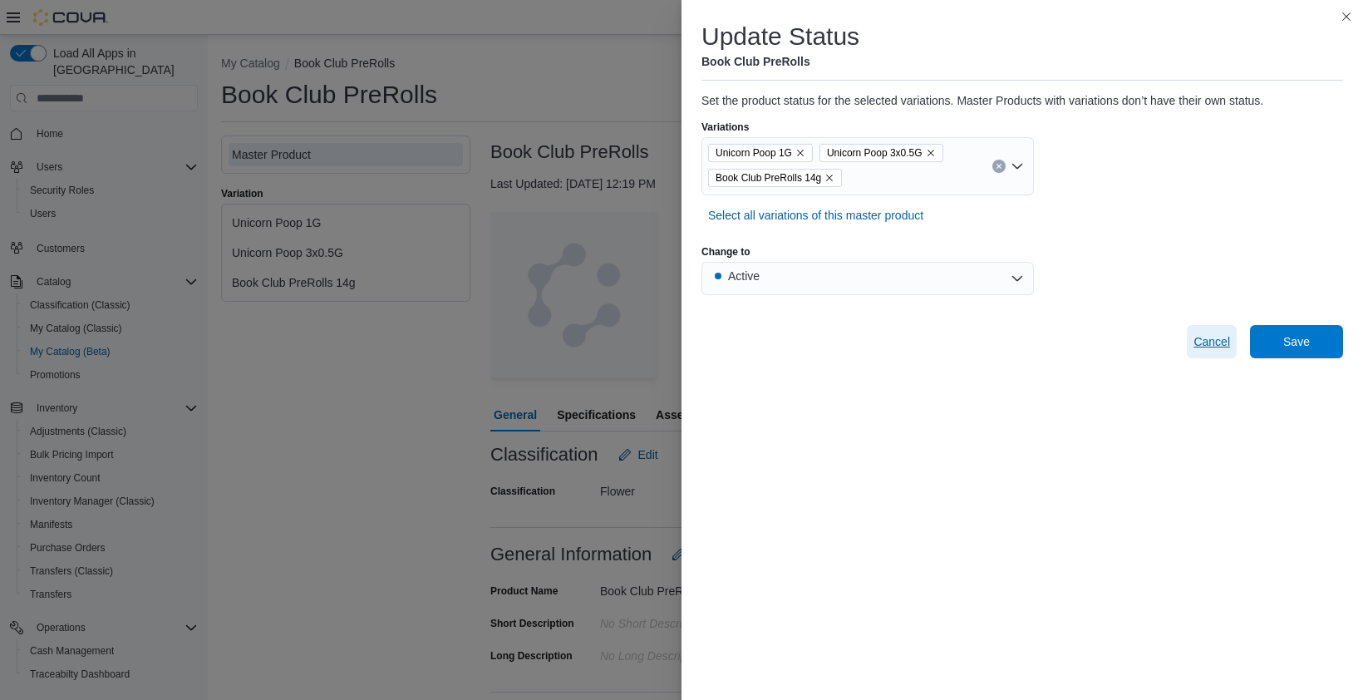
click at [1205, 335] on span "Cancel" at bounding box center [1211, 341] width 37 height 17
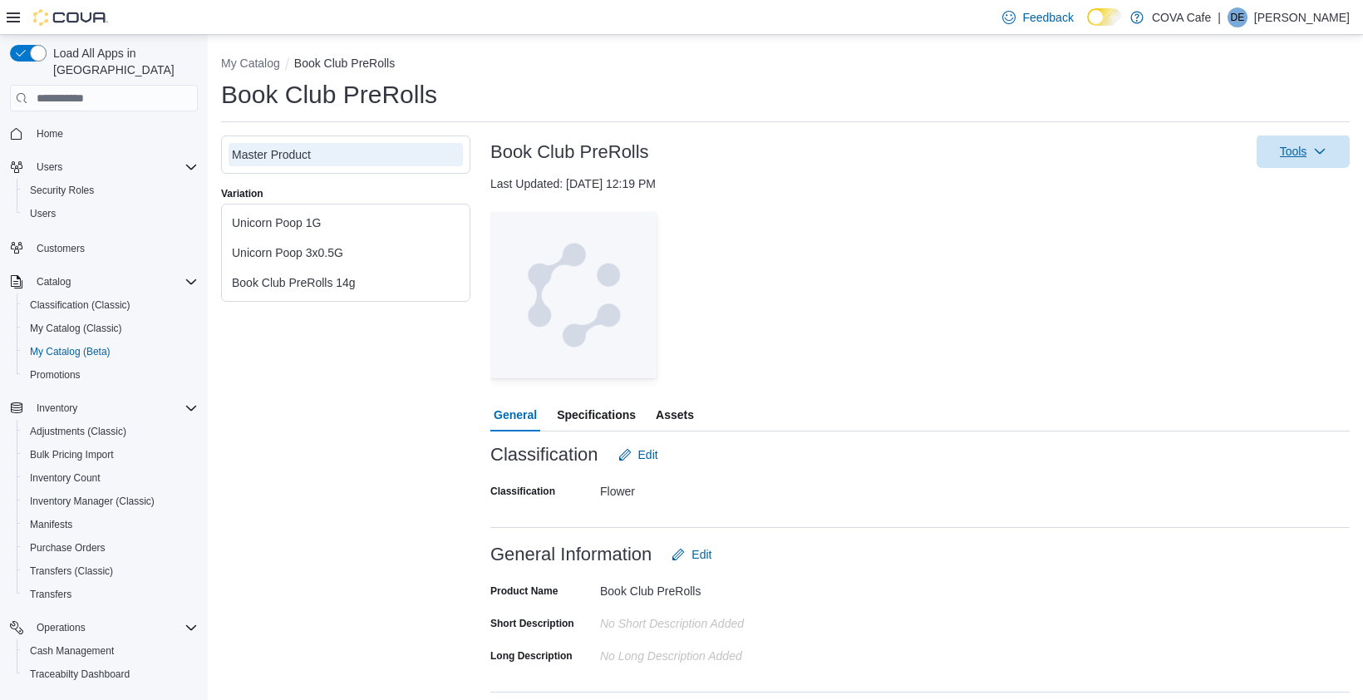
click at [1294, 140] on span "Tools" at bounding box center [1303, 151] width 73 height 33
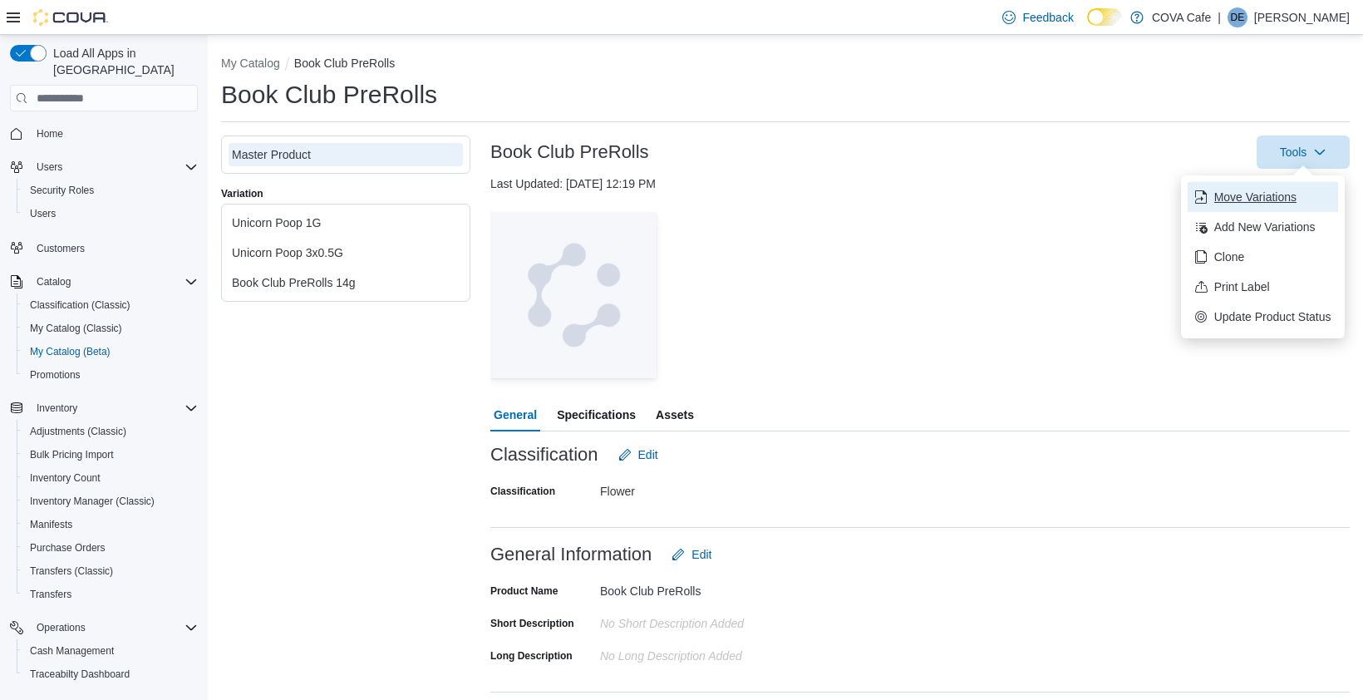
click at [1282, 191] on span "Move Variations" at bounding box center [1272, 197] width 117 height 17
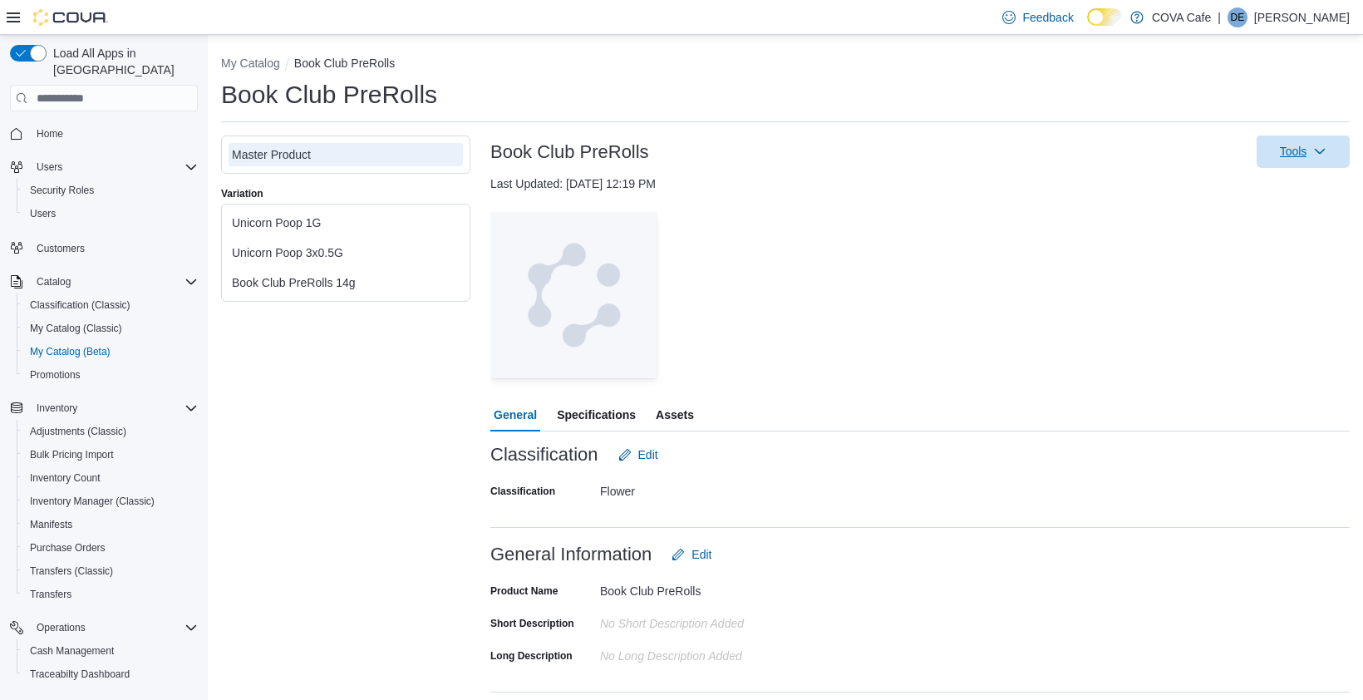
click at [1296, 157] on span "Tools" at bounding box center [1293, 151] width 27 height 17
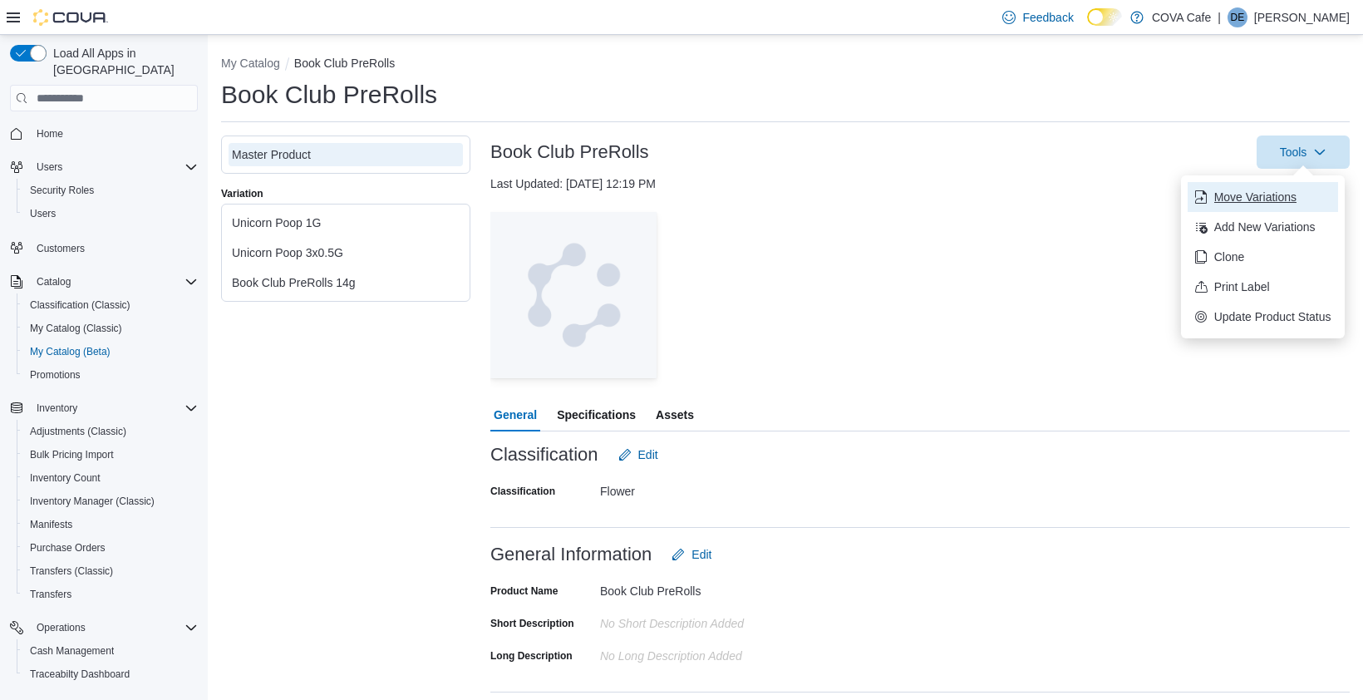
click at [1244, 201] on span "Move Variations" at bounding box center [1272, 197] width 117 height 17
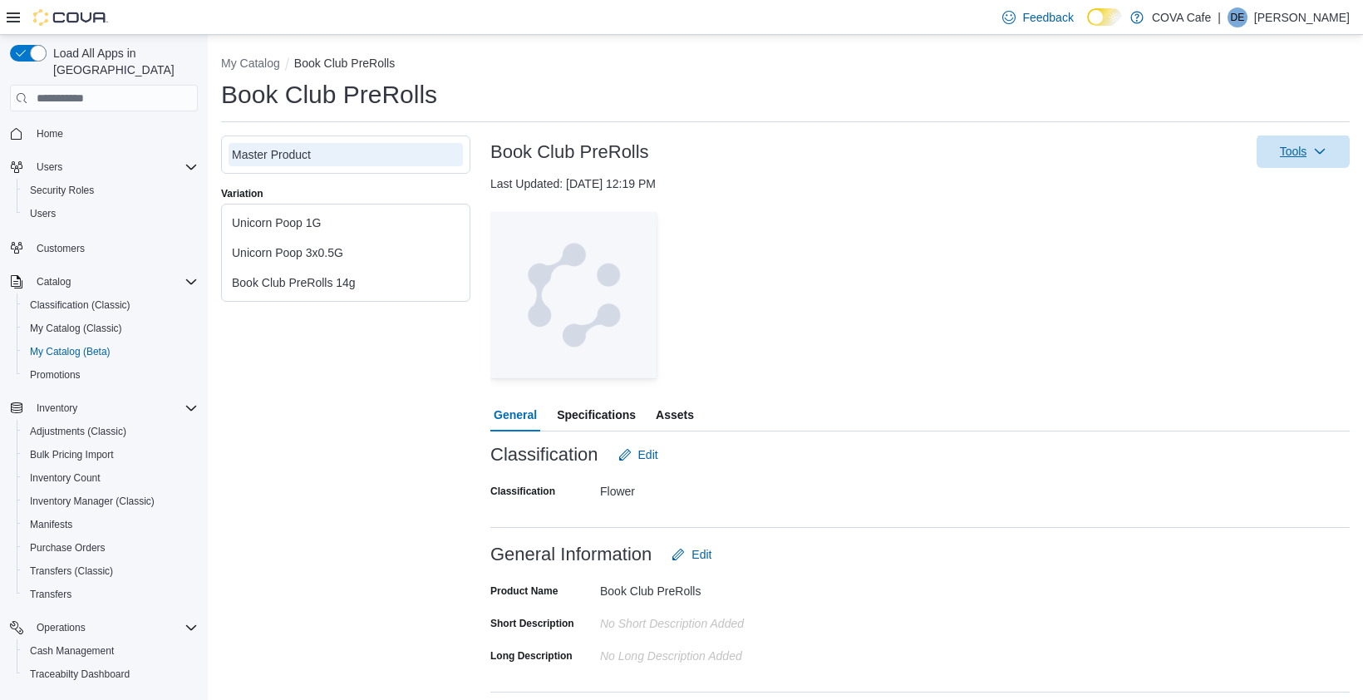
click at [1307, 145] on span "Tools" at bounding box center [1303, 151] width 73 height 33
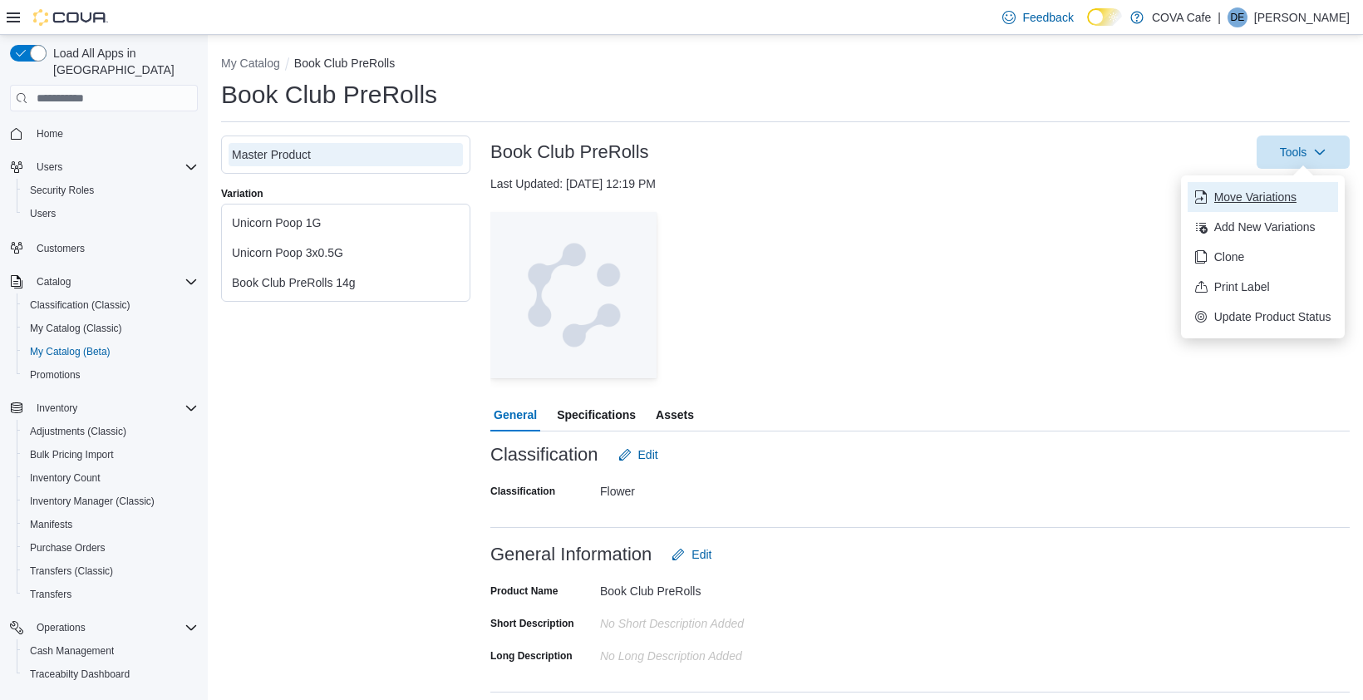
click at [1252, 197] on span "Move Variations" at bounding box center [1272, 197] width 117 height 17
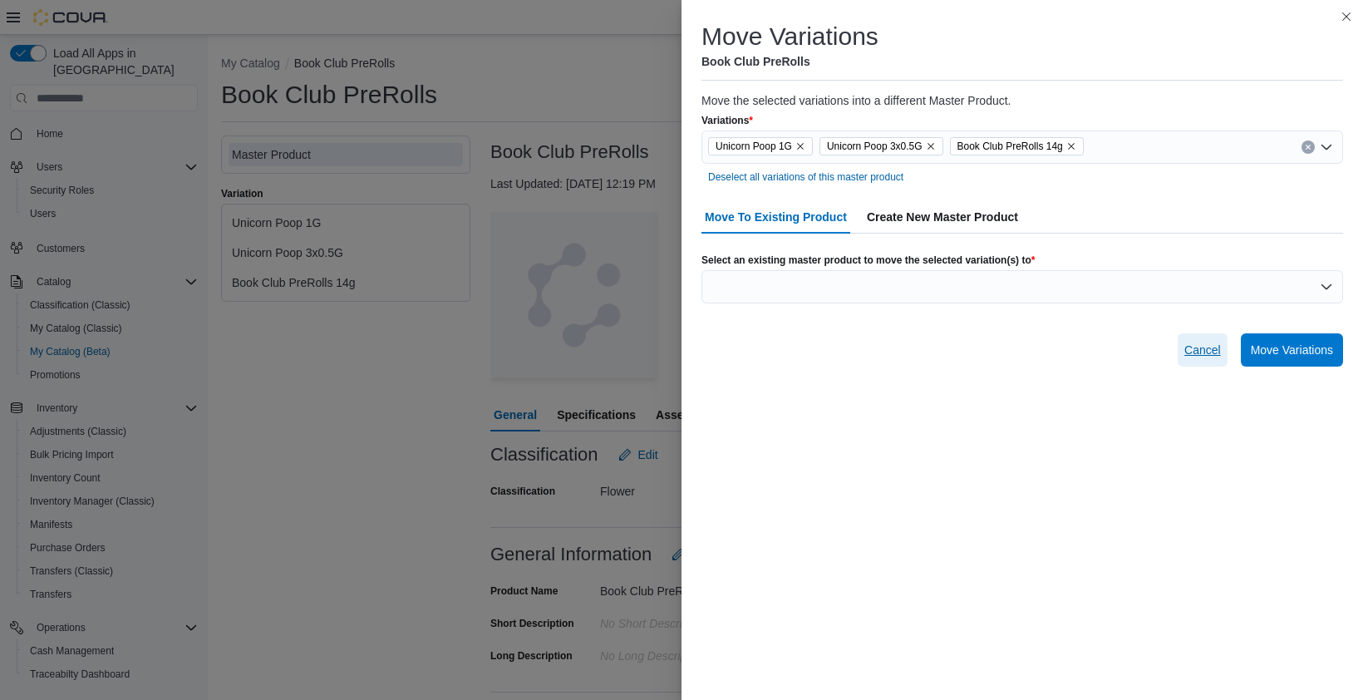
click at [1200, 349] on span "Cancel" at bounding box center [1202, 350] width 37 height 17
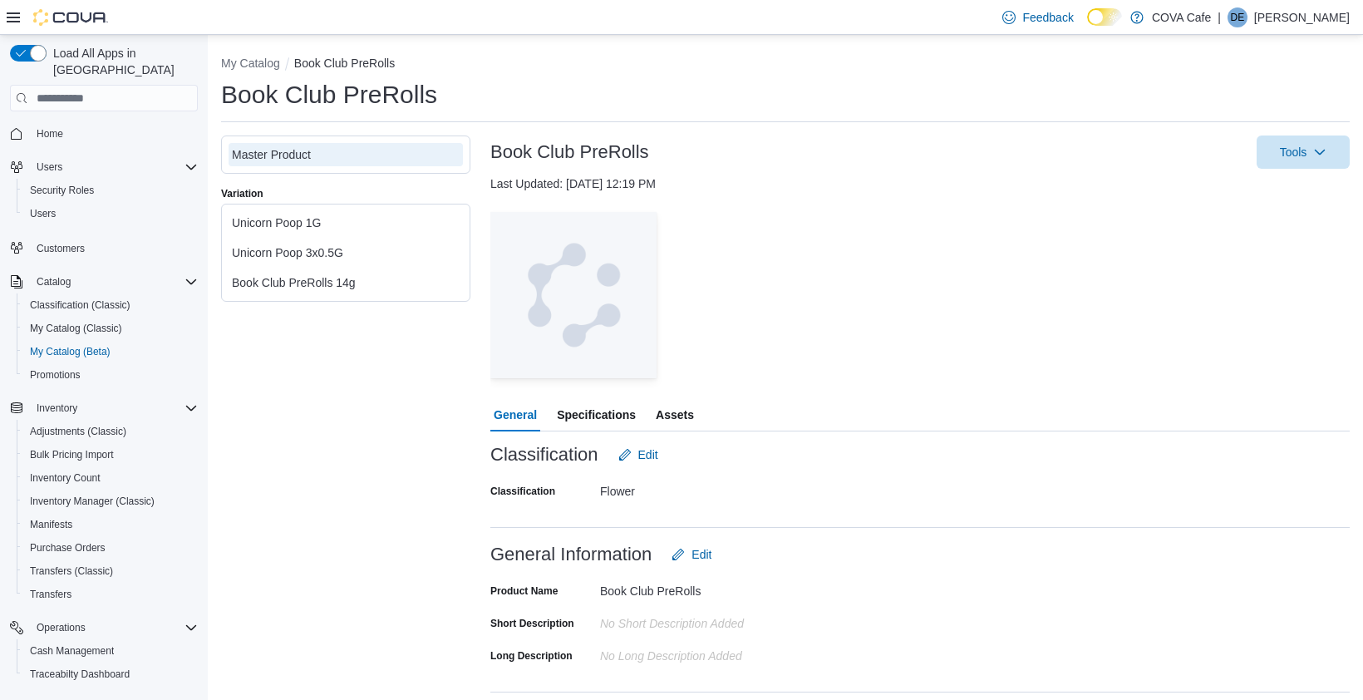
click at [917, 331] on div "— Click to open this image in fullscreen mode" at bounding box center [919, 295] width 859 height 166
click at [1157, 175] on div "Last Updated: [DATE] 12:19 PM" at bounding box center [919, 183] width 859 height 17
click at [1329, 156] on span "Tools" at bounding box center [1303, 151] width 73 height 33
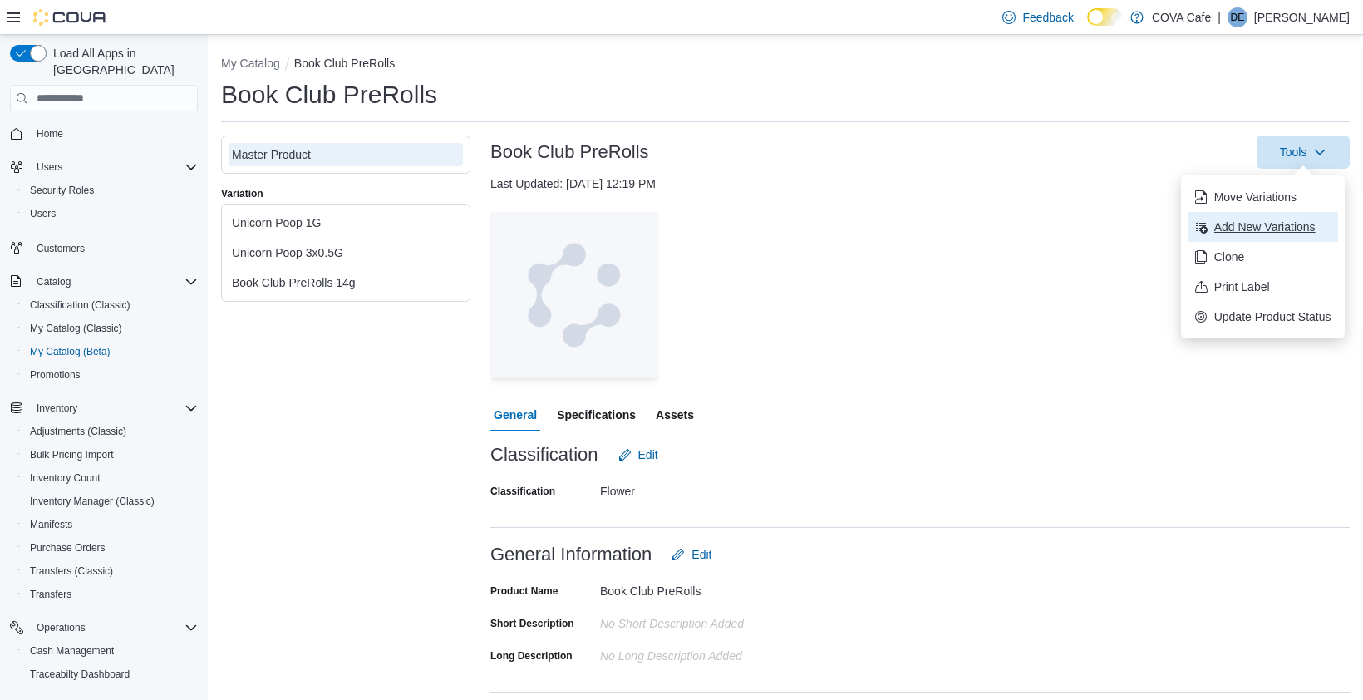
click at [1252, 230] on span "Add New Variations" at bounding box center [1272, 227] width 117 height 17
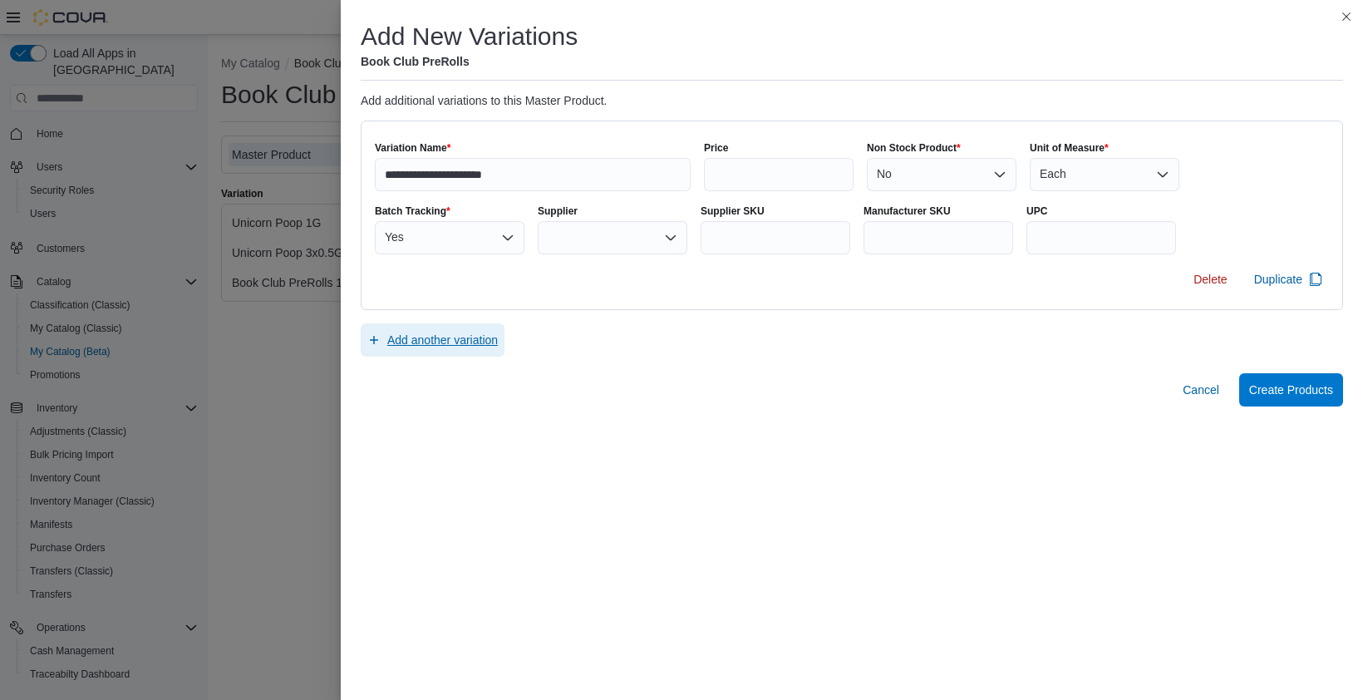
click at [450, 344] on span "Add another variation" at bounding box center [442, 340] width 111 height 17
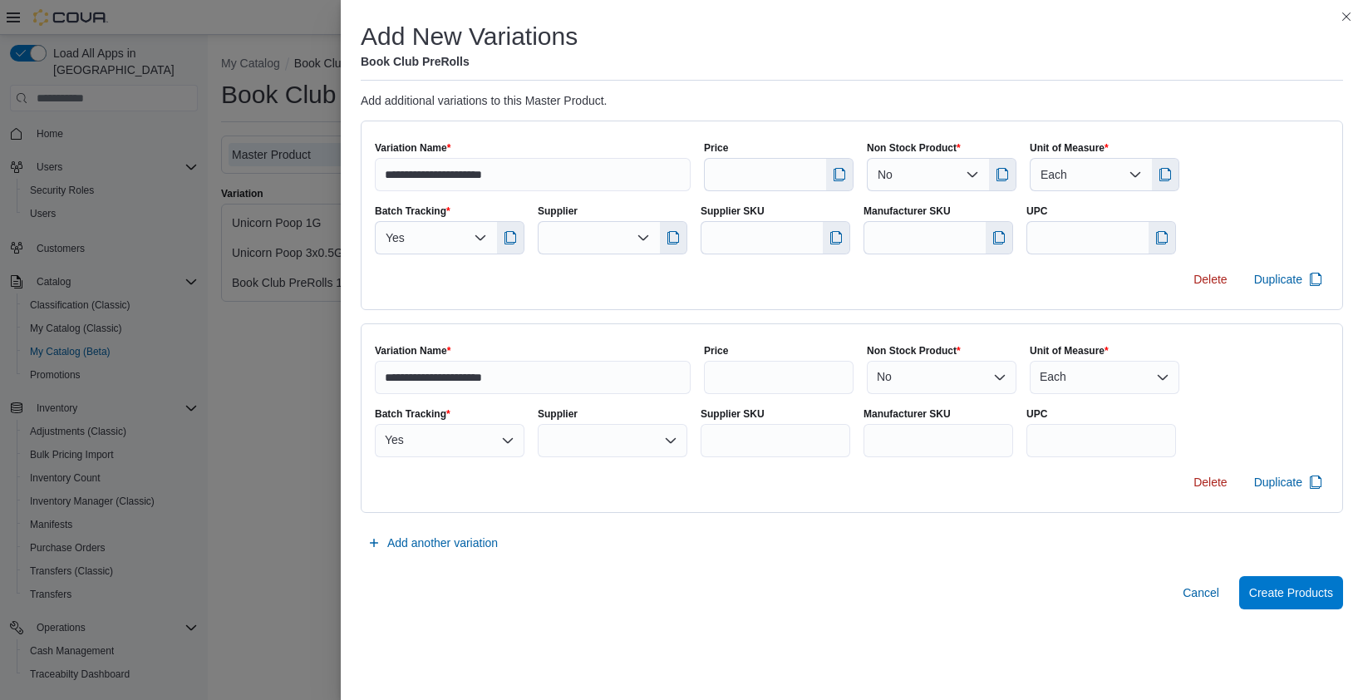
click at [583, 307] on div "**********" at bounding box center [852, 215] width 982 height 189
click at [962, 553] on form "**********" at bounding box center [852, 314] width 982 height 589
click at [1192, 594] on span "Cancel" at bounding box center [1201, 592] width 37 height 17
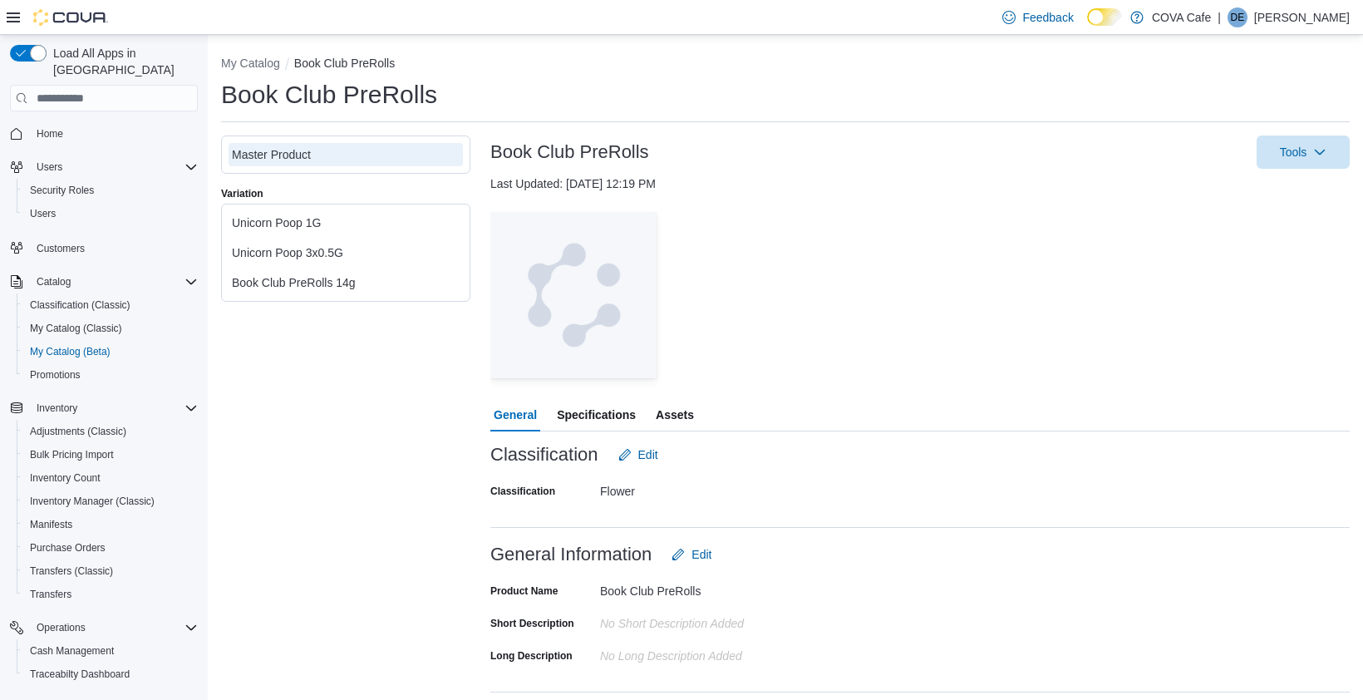
click at [1143, 366] on div "— Click to open this image in fullscreen mode" at bounding box center [919, 295] width 859 height 166
click at [1285, 159] on span "Tools" at bounding box center [1293, 151] width 27 height 17
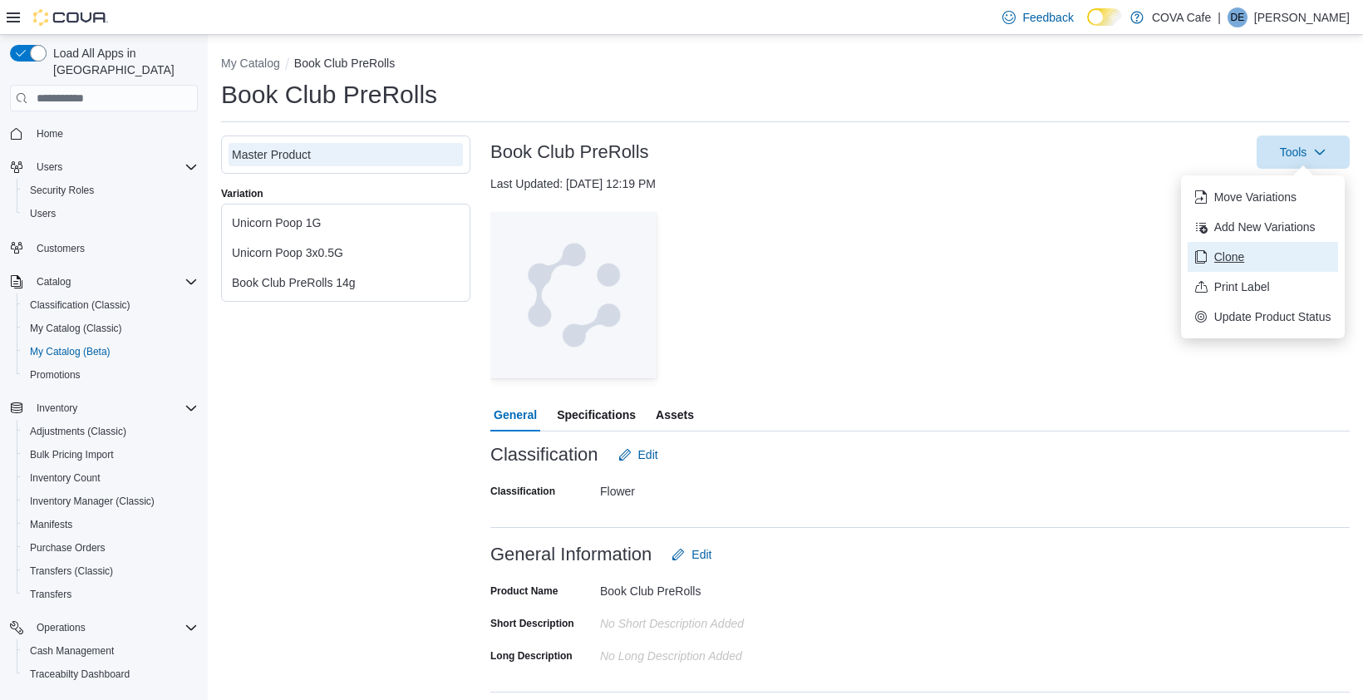
click at [1223, 257] on span "Clone" at bounding box center [1272, 257] width 117 height 17
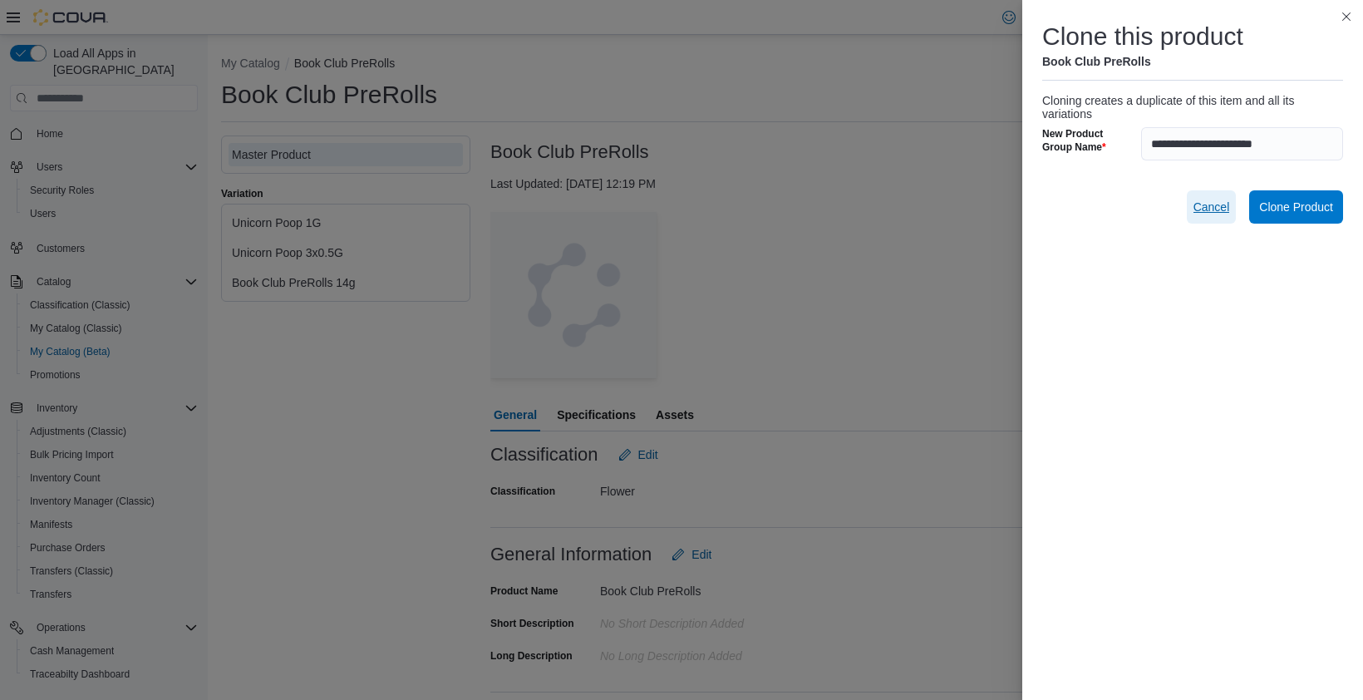
click at [1213, 204] on span "Cancel" at bounding box center [1211, 207] width 37 height 17
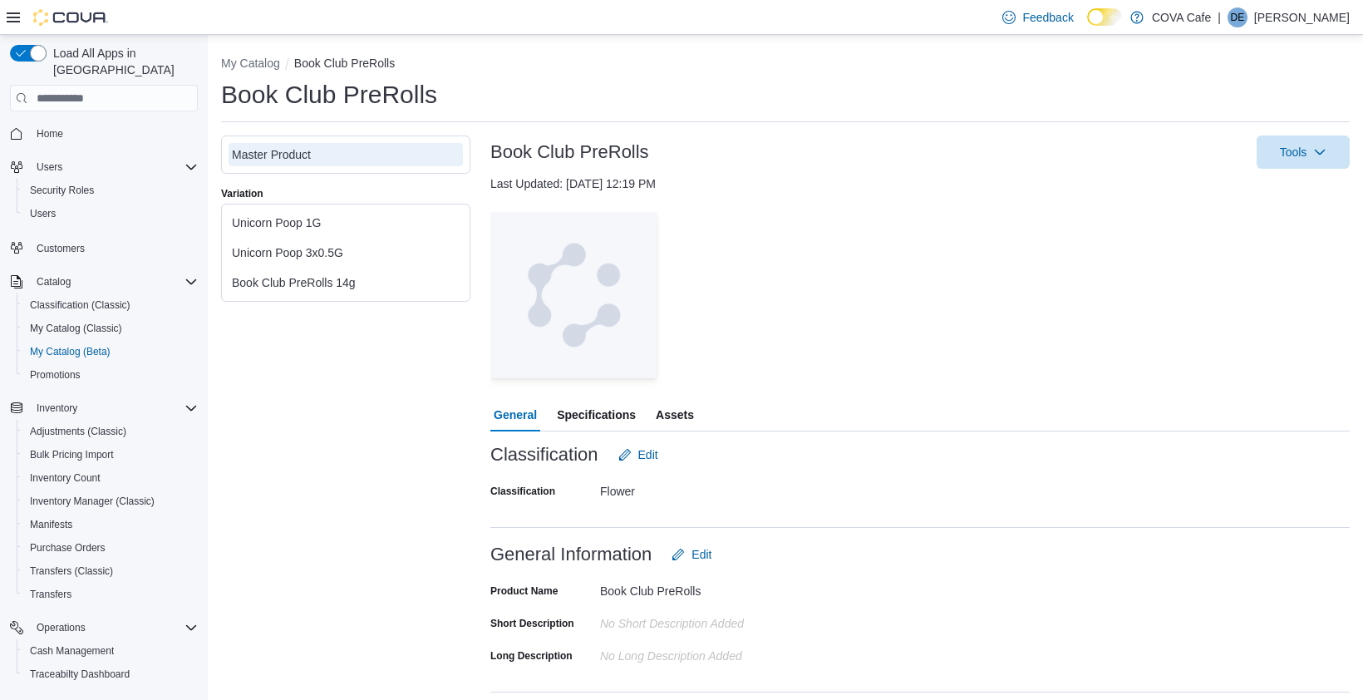
click at [697, 105] on div "Book Club PreRolls" at bounding box center [785, 94] width 1129 height 33
click at [267, 66] on button "My Catalog" at bounding box center [250, 63] width 59 height 13
select select "**********"
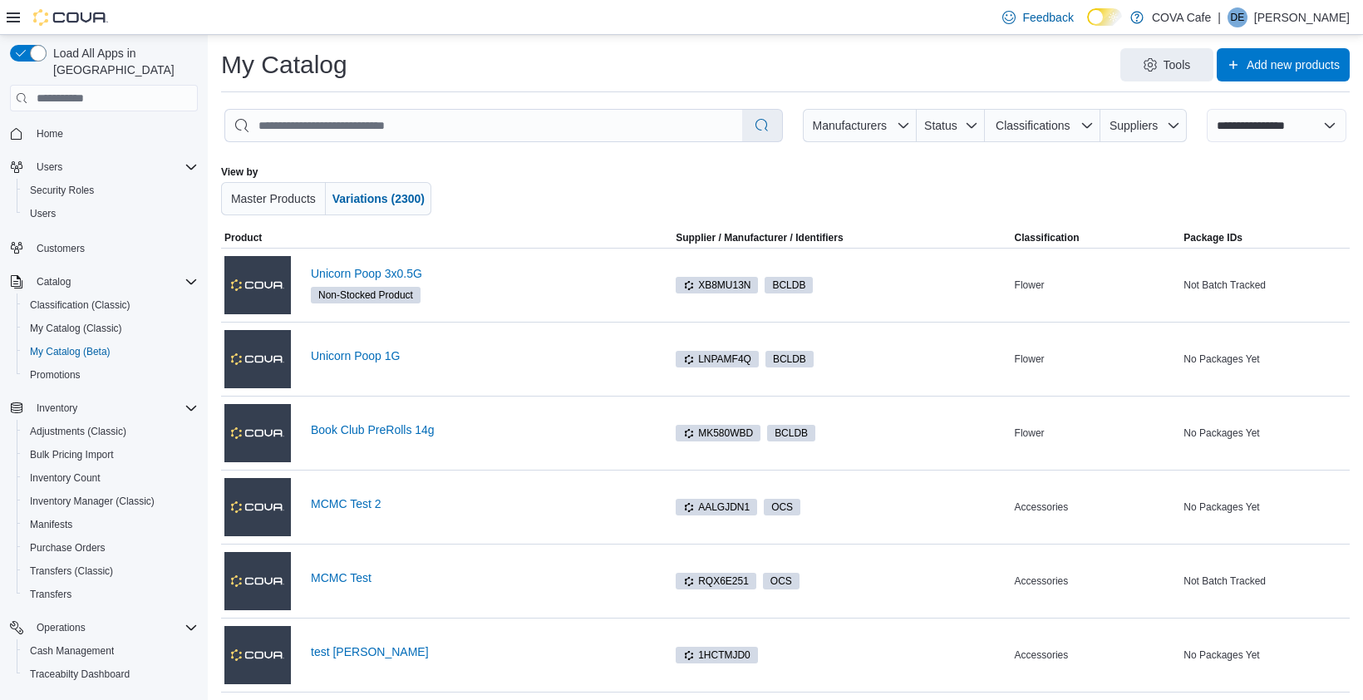
click at [642, 185] on div at bounding box center [785, 190] width 653 height 50
